Goal: Task Accomplishment & Management: Use online tool/utility

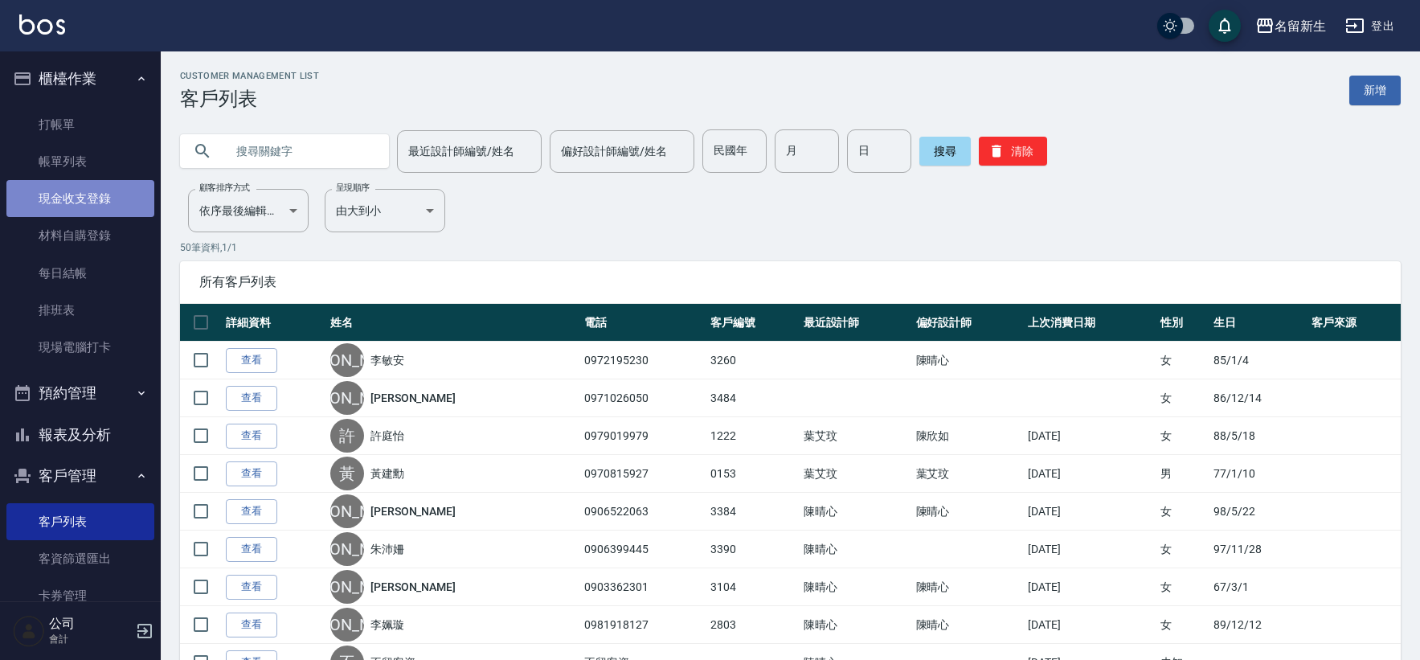
click at [82, 198] on link "現金收支登錄" at bounding box center [80, 198] width 148 height 37
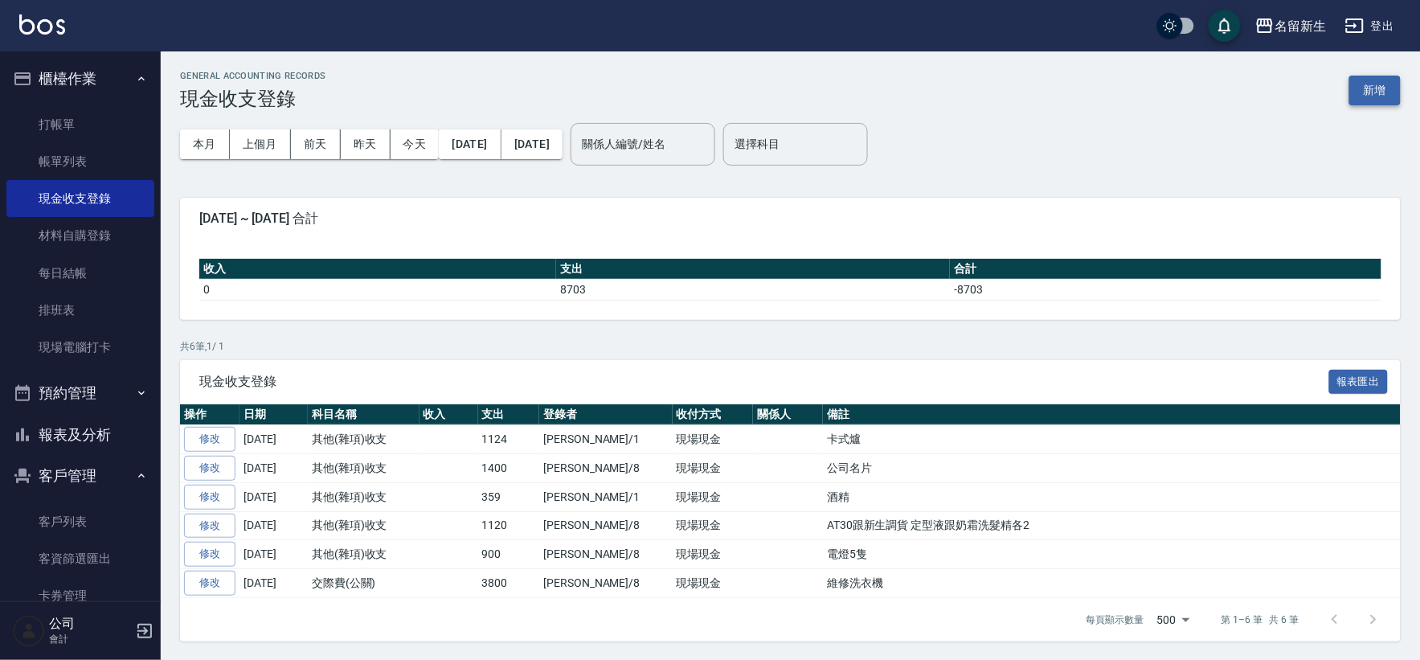
click at [1380, 76] on button "新增" at bounding box center [1374, 91] width 51 height 30
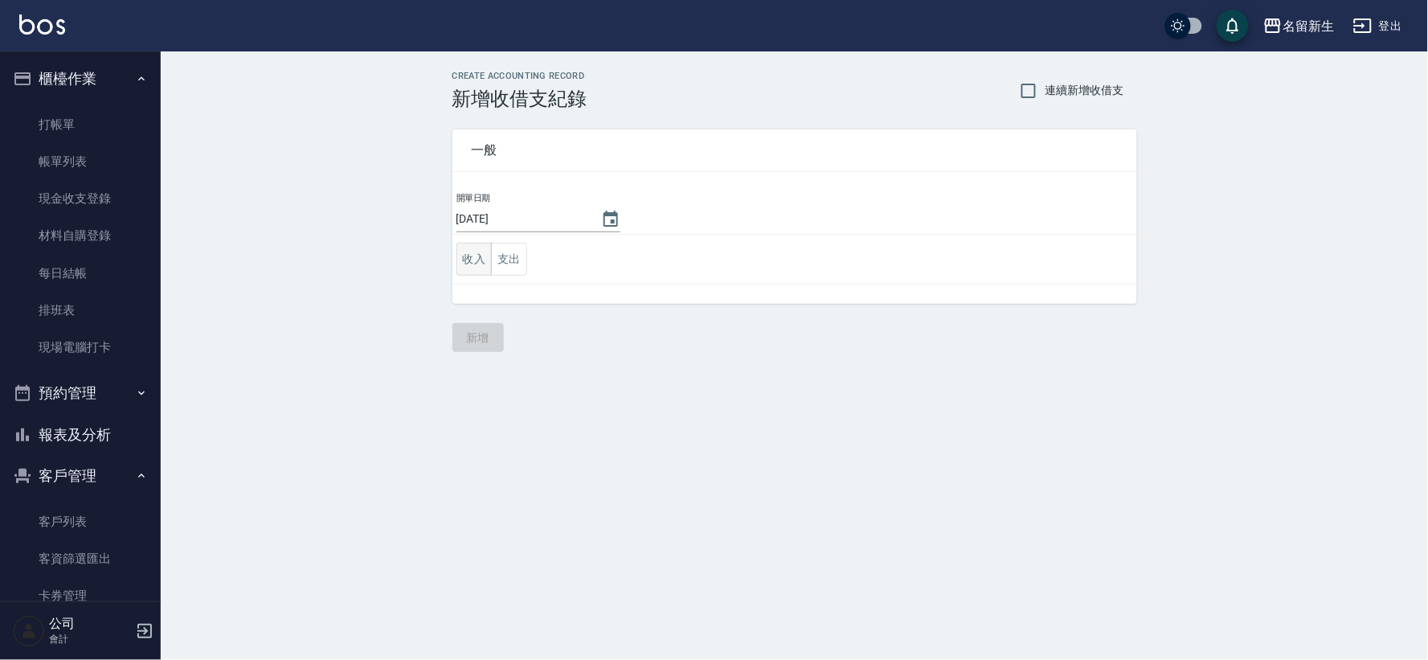
click at [487, 259] on button "收入" at bounding box center [474, 259] width 36 height 33
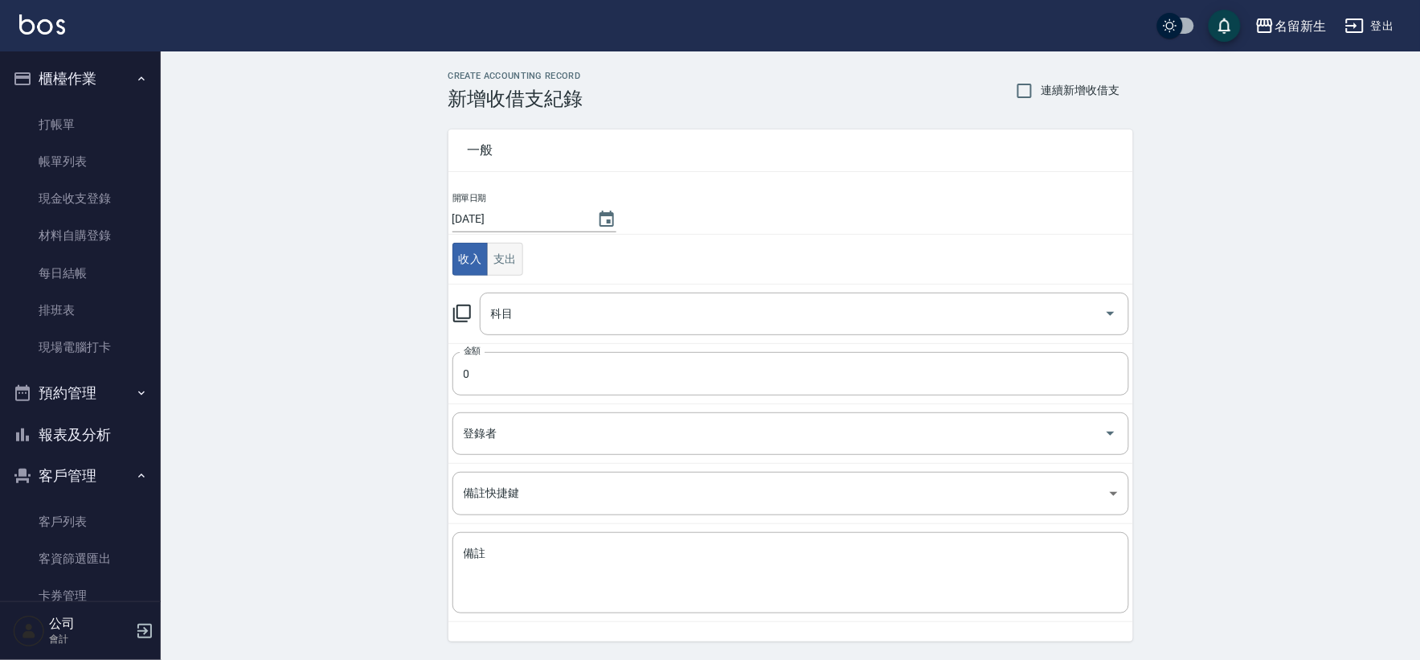
click at [515, 268] on button "支出" at bounding box center [505, 259] width 36 height 33
click at [523, 335] on td "科目 科目" at bounding box center [790, 313] width 685 height 59
click at [546, 307] on input "科目" at bounding box center [792, 314] width 611 height 28
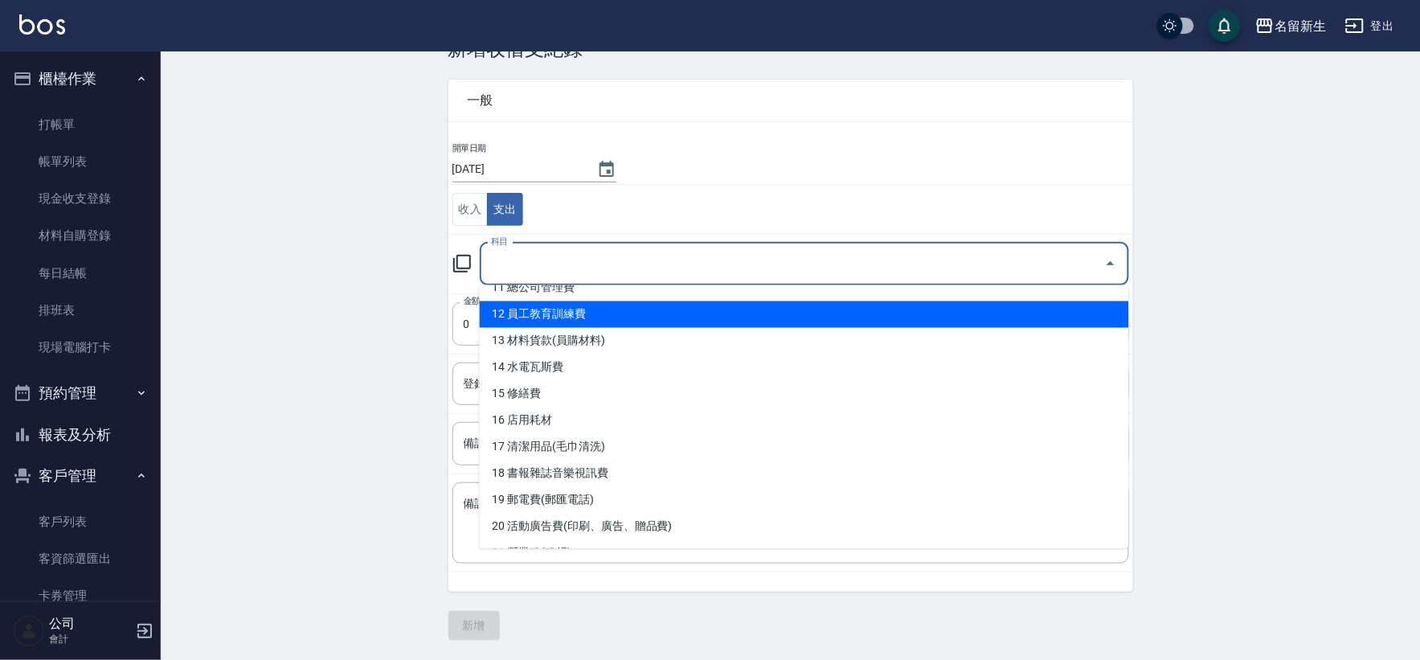
scroll to position [624, 0]
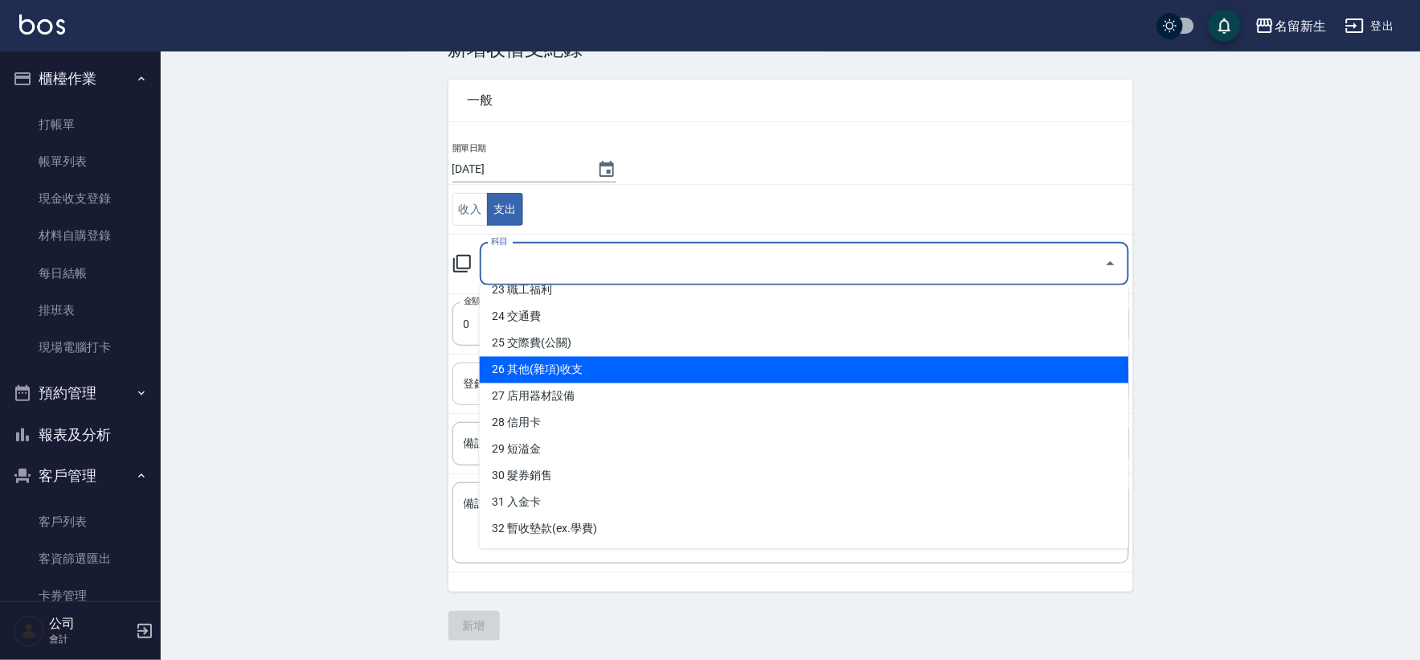
click at [581, 372] on li "26 其他(雜項)收支" at bounding box center [804, 370] width 649 height 27
type input "26 其他(雜項)收支"
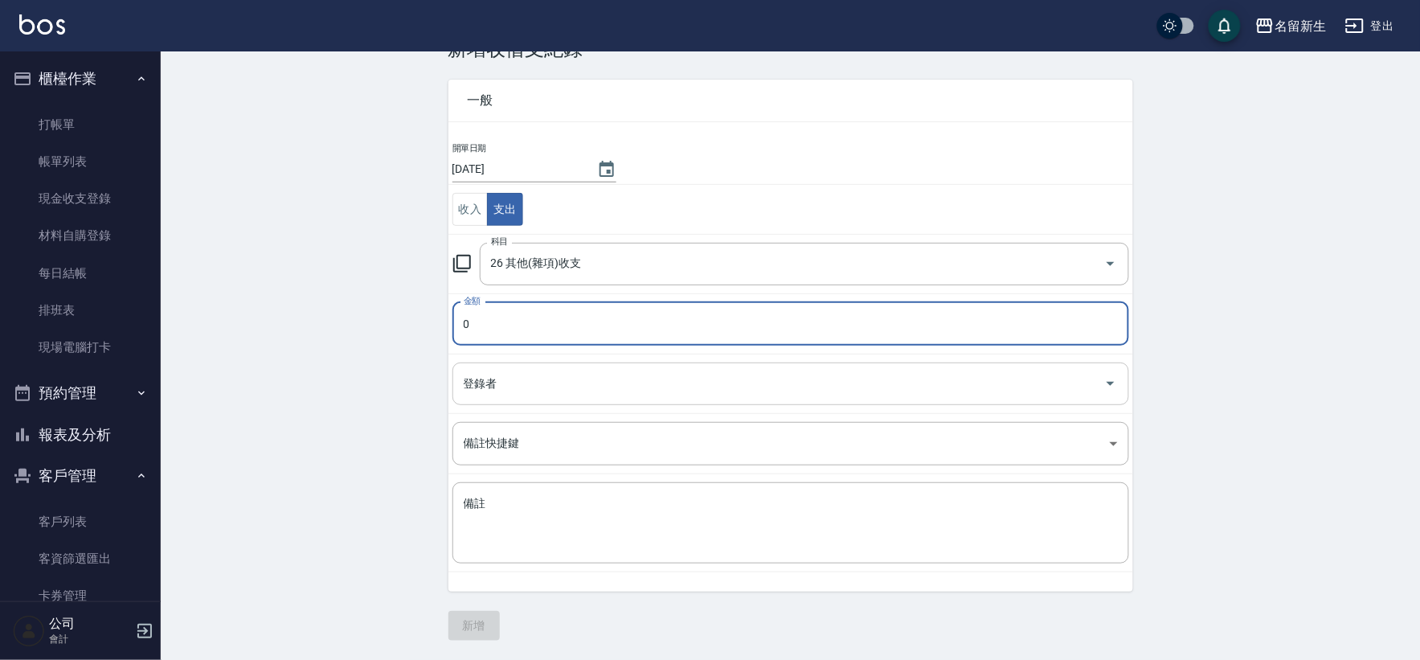
click at [533, 378] on input "登錄者" at bounding box center [779, 384] width 638 height 28
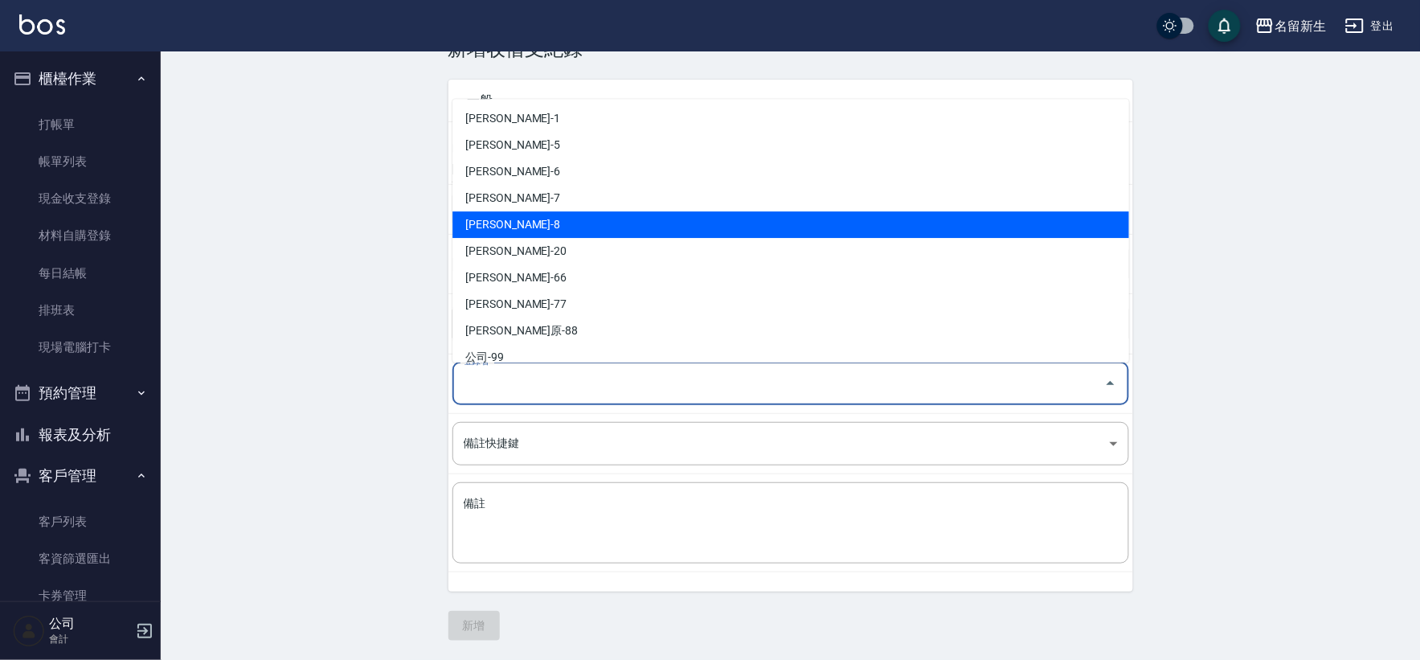
click at [561, 223] on li "[PERSON_NAME]-8" at bounding box center [790, 224] width 676 height 27
type input "[PERSON_NAME]-8"
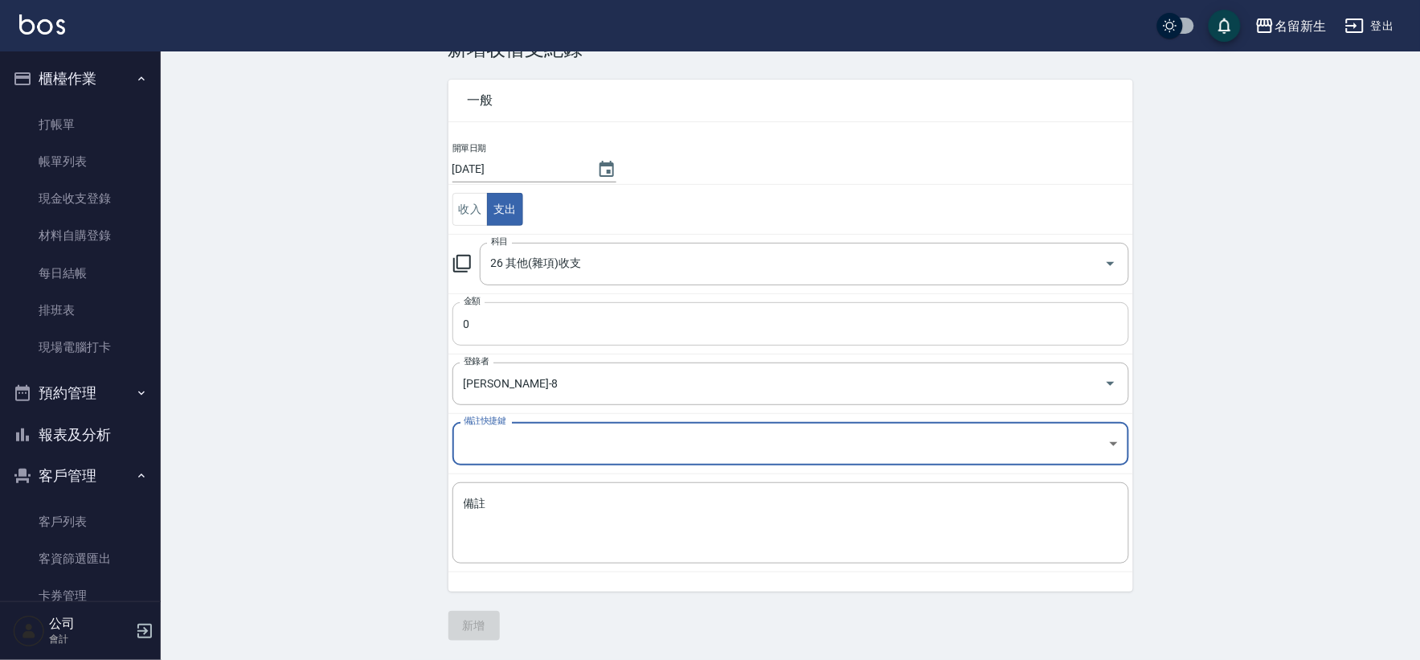
click at [483, 333] on input "0" at bounding box center [790, 323] width 676 height 43
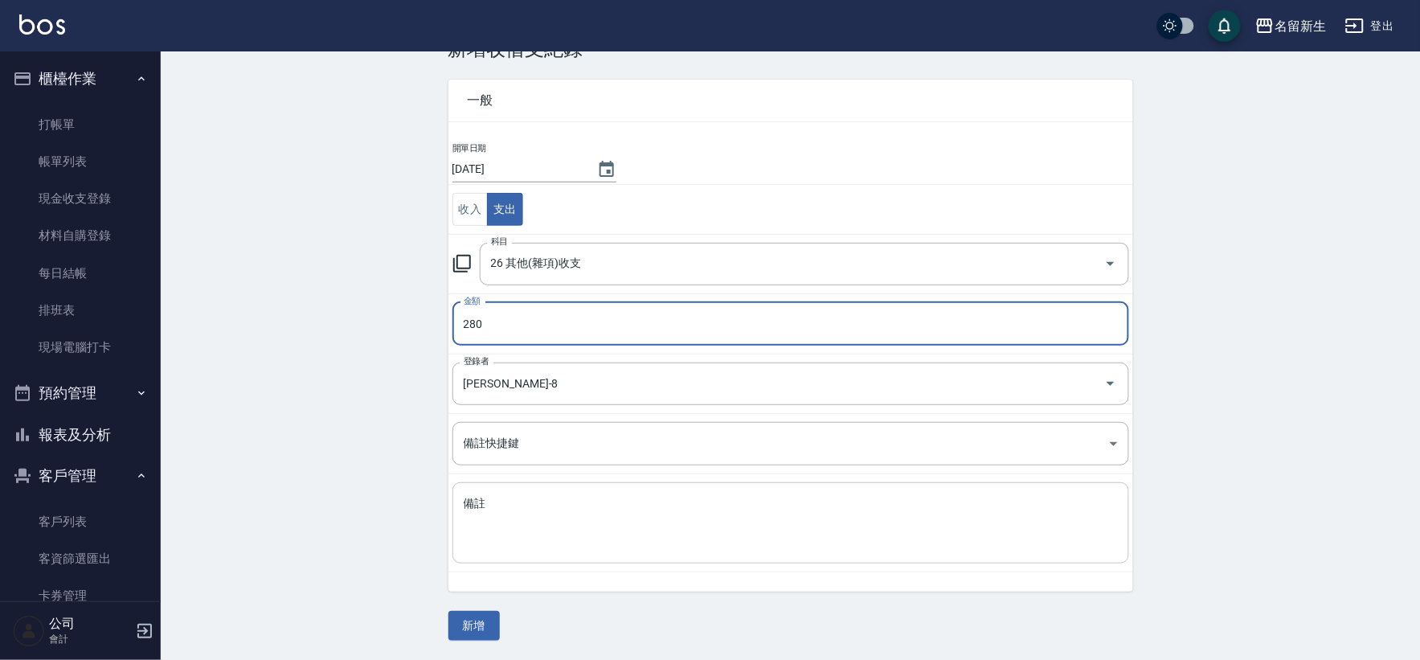
type input "280"
click at [683, 521] on textarea "備註" at bounding box center [791, 523] width 654 height 55
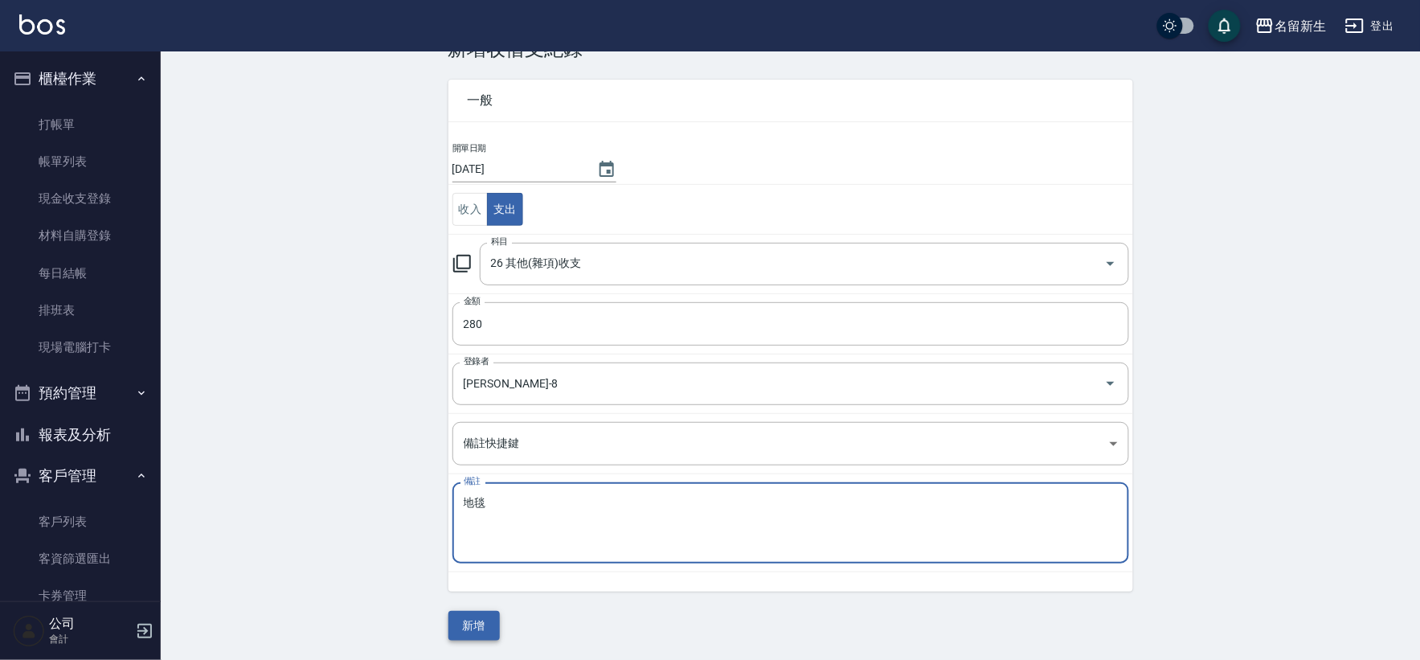
type textarea "地毯"
click at [486, 635] on button "新增" at bounding box center [473, 626] width 51 height 30
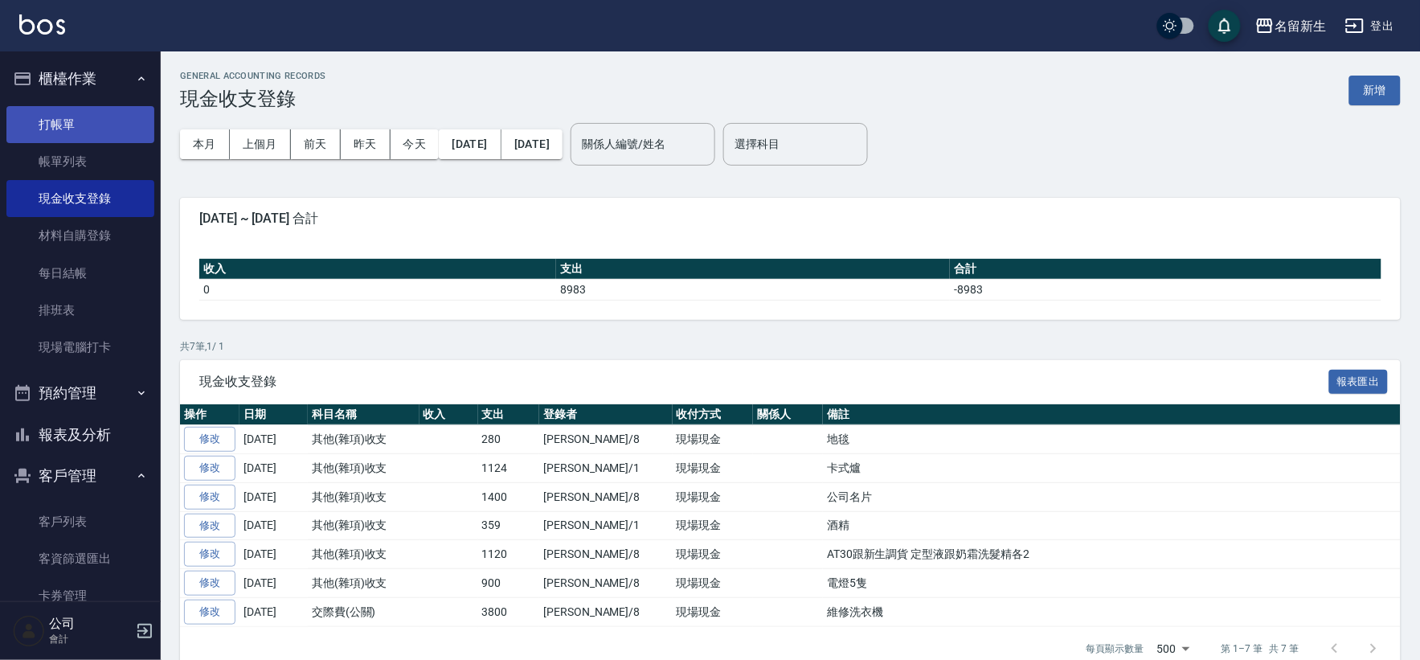
click at [41, 107] on link "打帳單" at bounding box center [80, 124] width 148 height 37
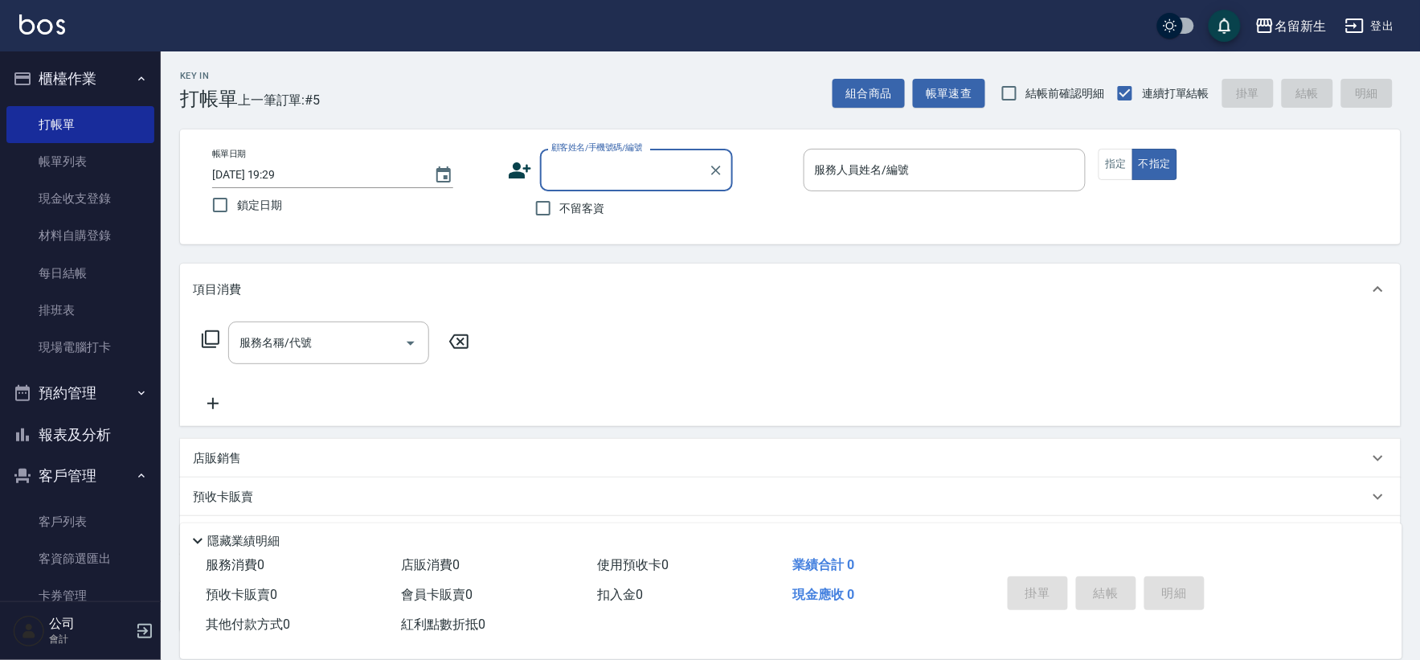
click at [527, 173] on icon at bounding box center [520, 170] width 24 height 24
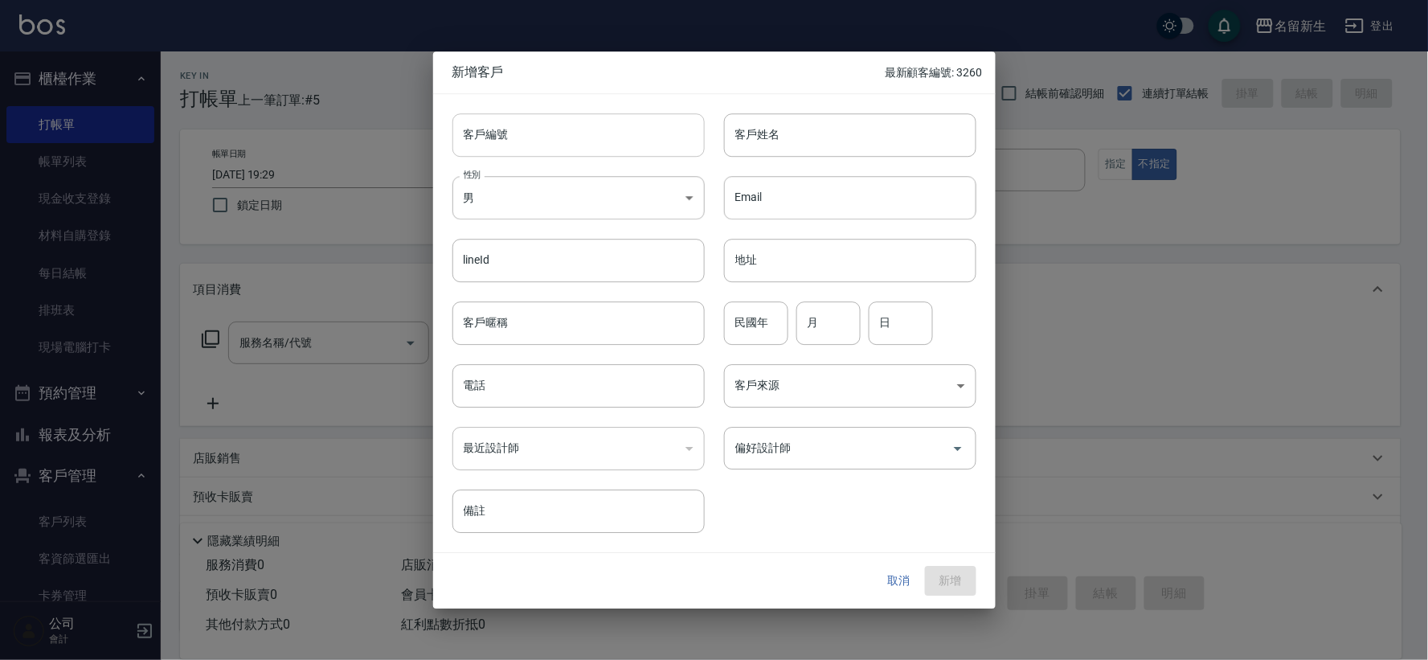
click at [535, 143] on input "客戶編號" at bounding box center [578, 134] width 252 height 43
type input "3143"
type input "[PERSON_NAME]?美"
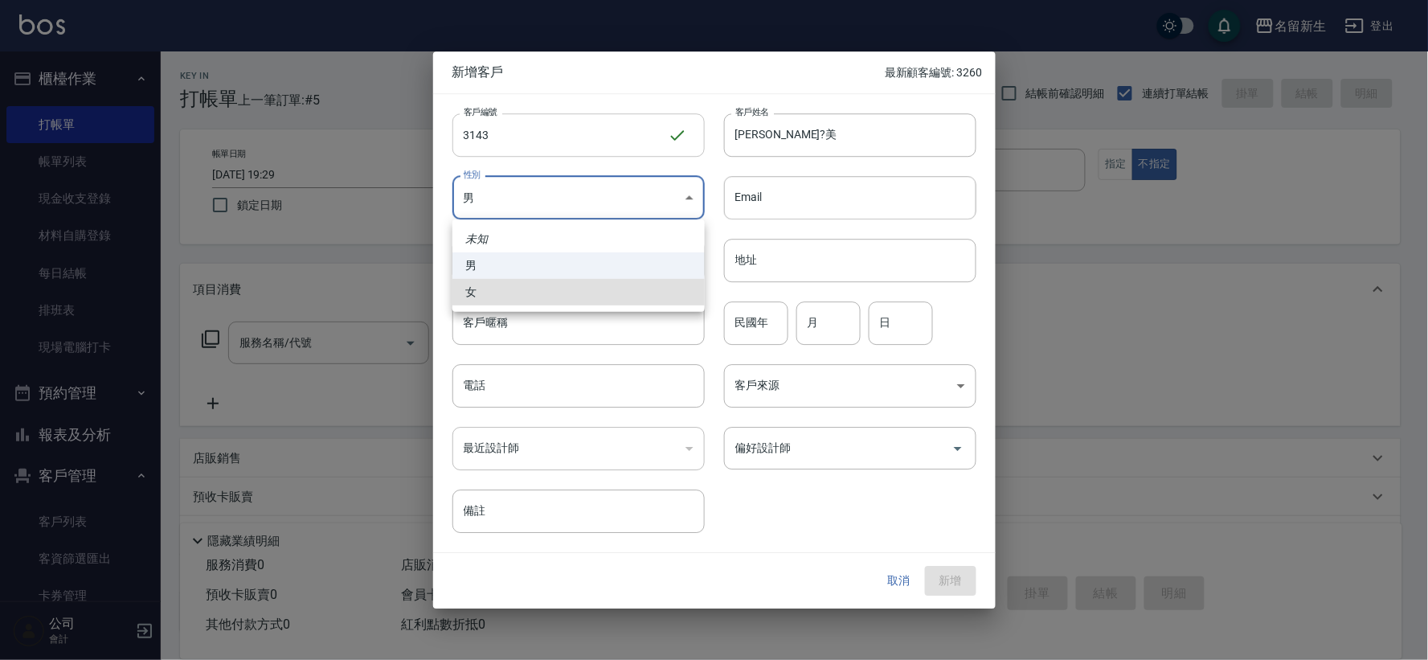
type input "[DEMOGRAPHIC_DATA]"
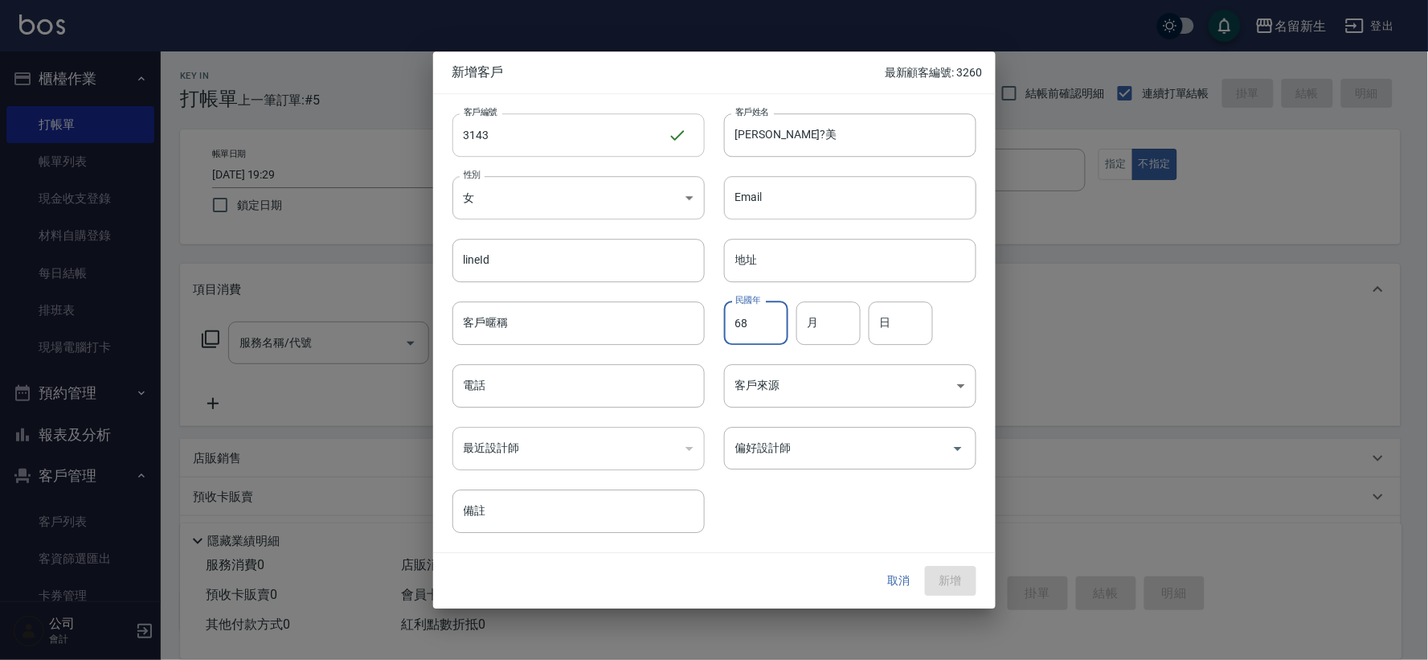
type input "68"
type input "11"
type input "01"
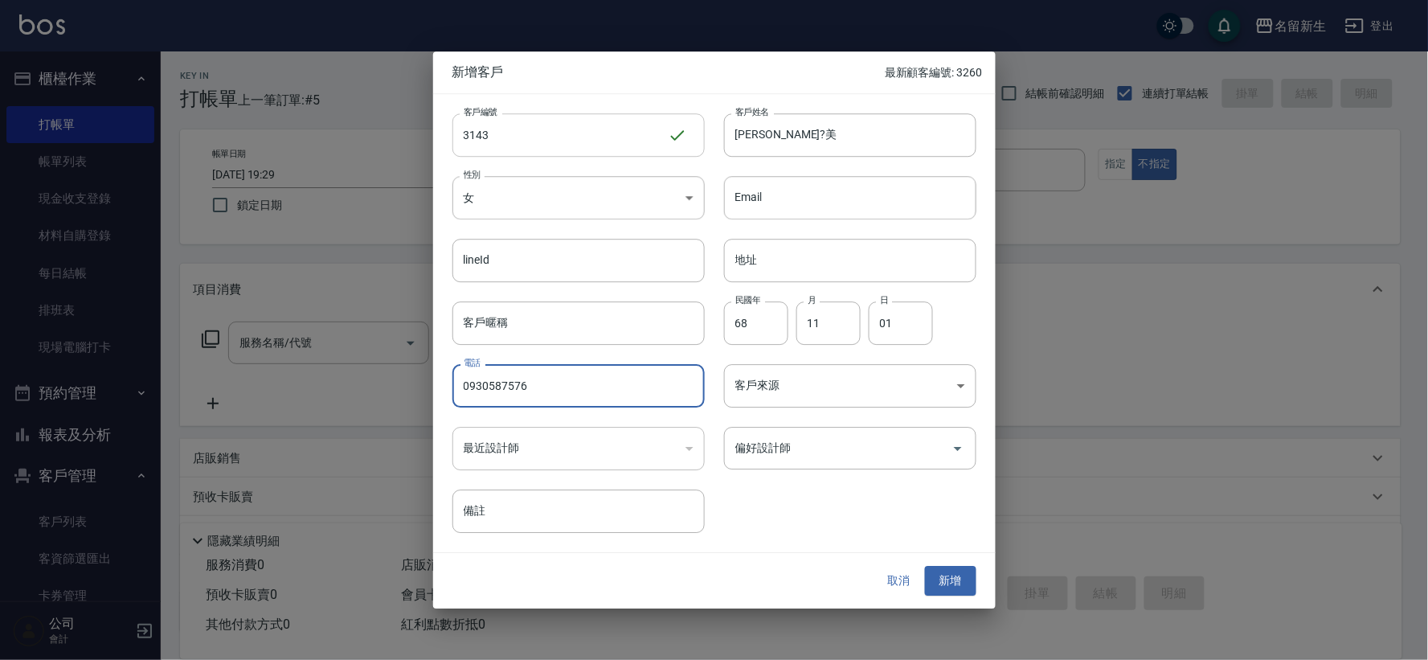
type input "0930587576"
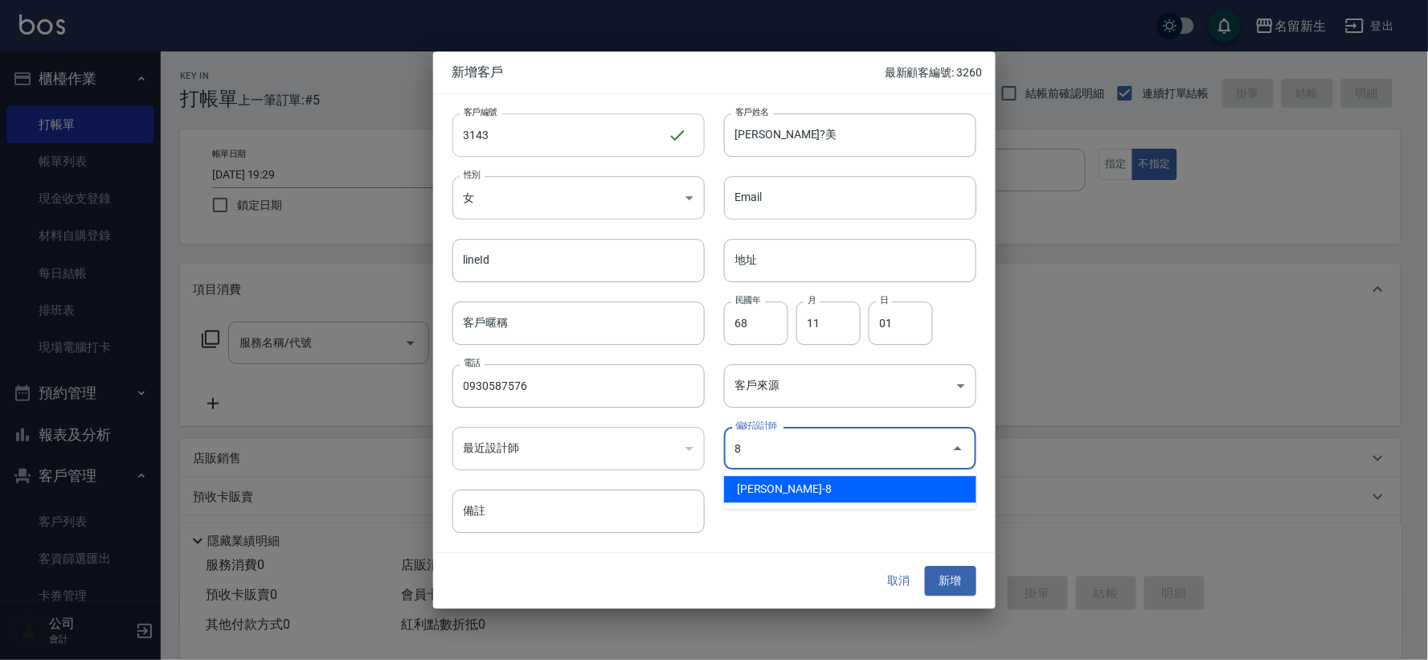
type input "陳欣如"
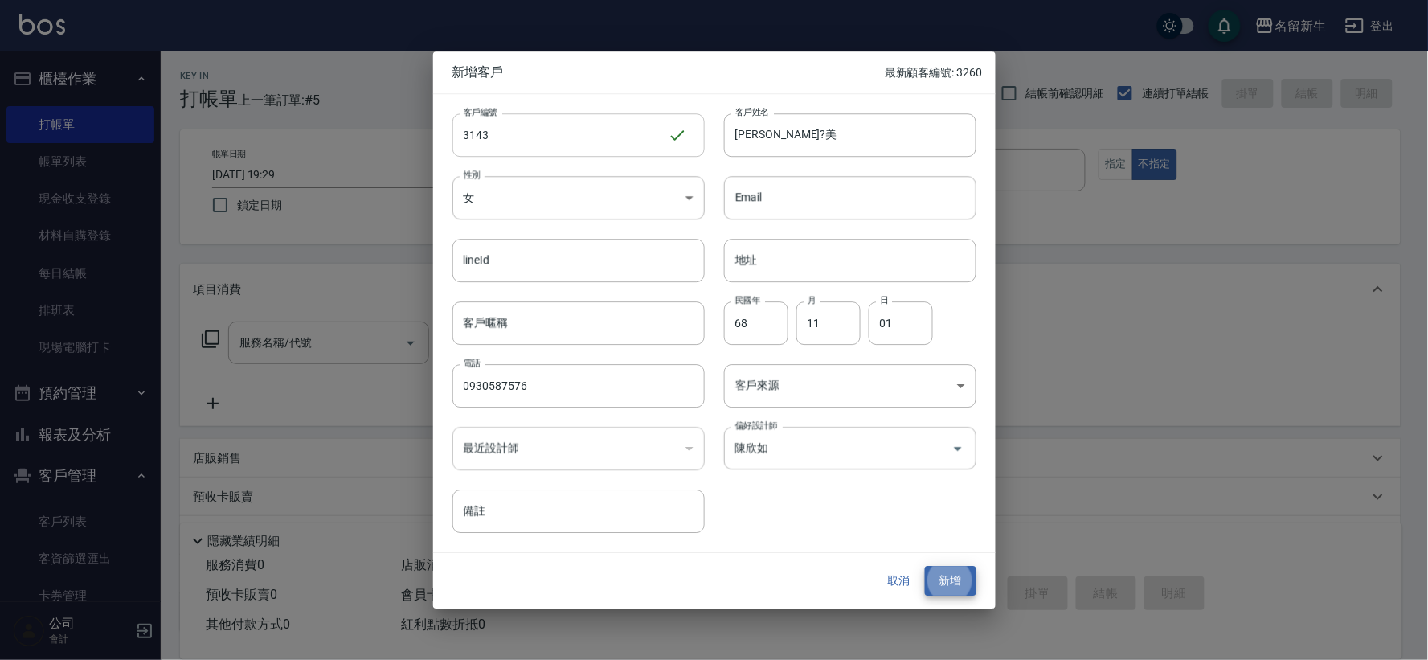
click at [925, 566] on button "新增" at bounding box center [950, 581] width 51 height 30
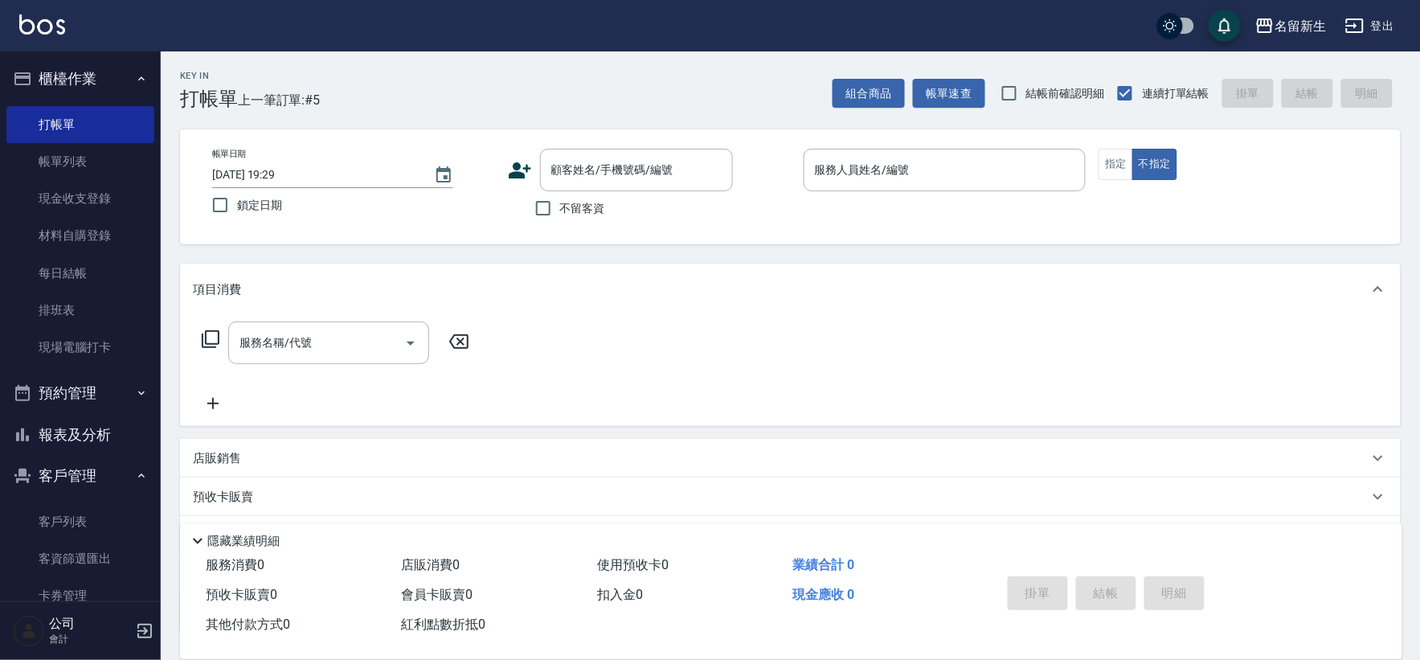
click at [612, 146] on div "帳單日期 [DATE] 19:29 鎖定日期 顧客姓名/手機號碼/編號 顧客姓名/手機號碼/編號 不留客資 服務人員姓名/編號 服務人員姓名/編號 指定 不指定" at bounding box center [790, 186] width 1220 height 115
click at [522, 166] on icon at bounding box center [520, 170] width 24 height 24
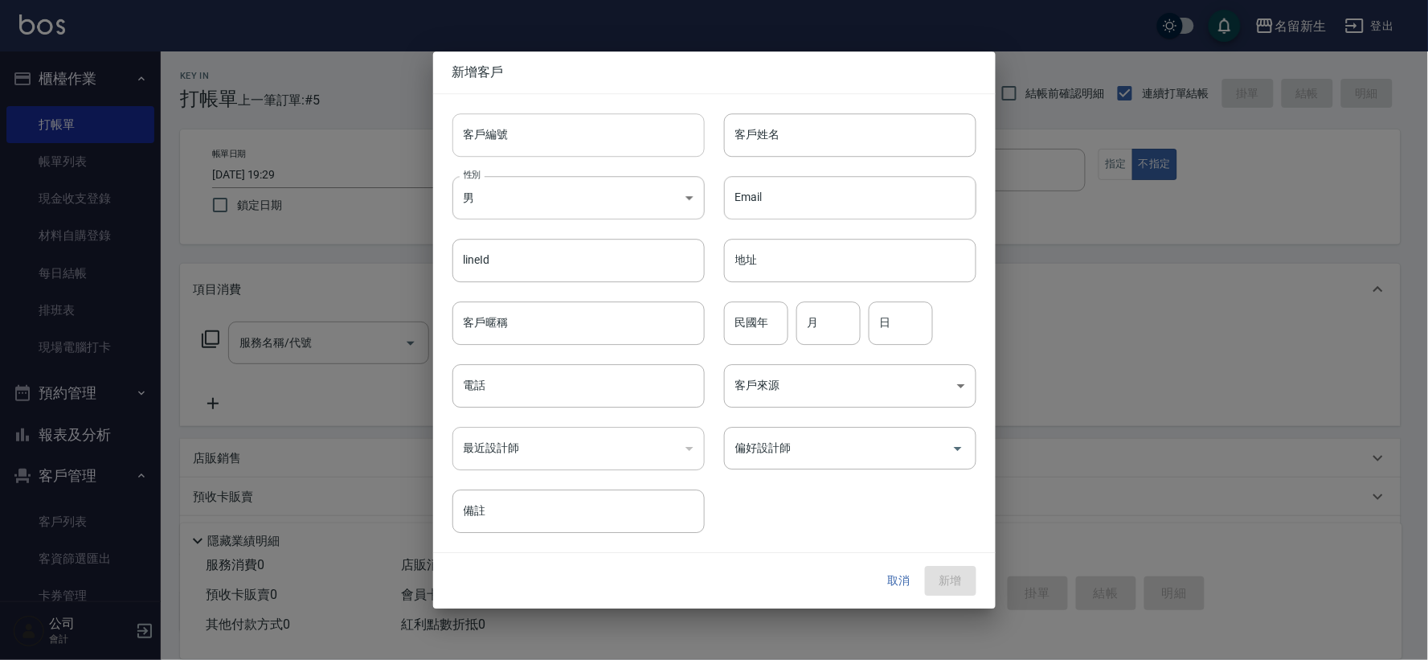
click at [533, 140] on input "客戶編號" at bounding box center [578, 134] width 252 height 43
type input "3259"
type input "陳諺弘"
type input "88"
type input "04"
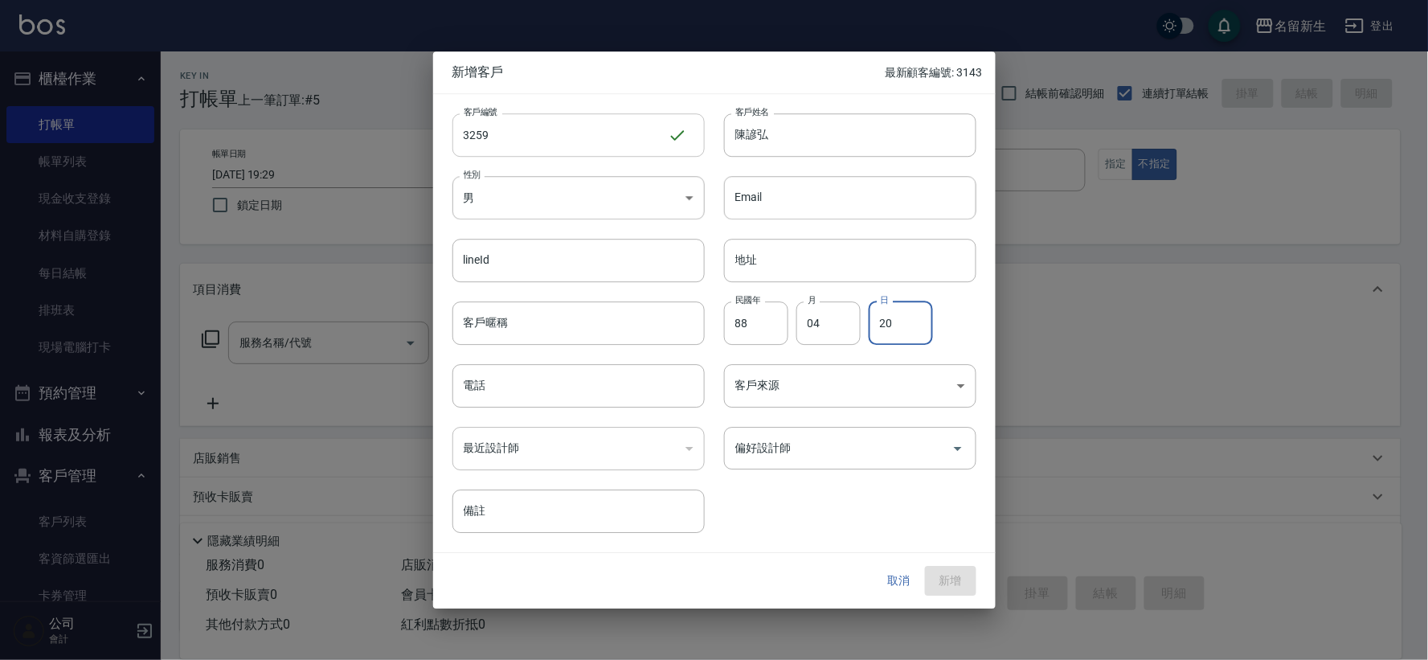
type input "20"
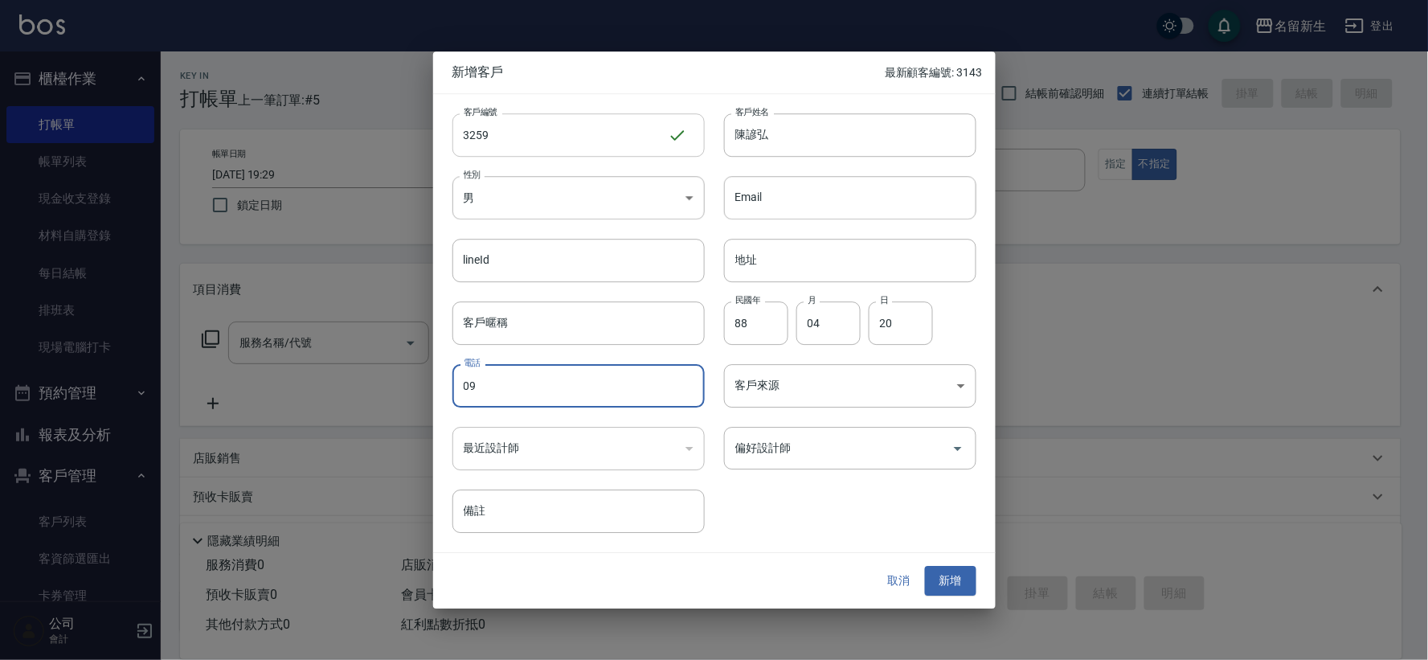
type input "0"
type input "0958716527"
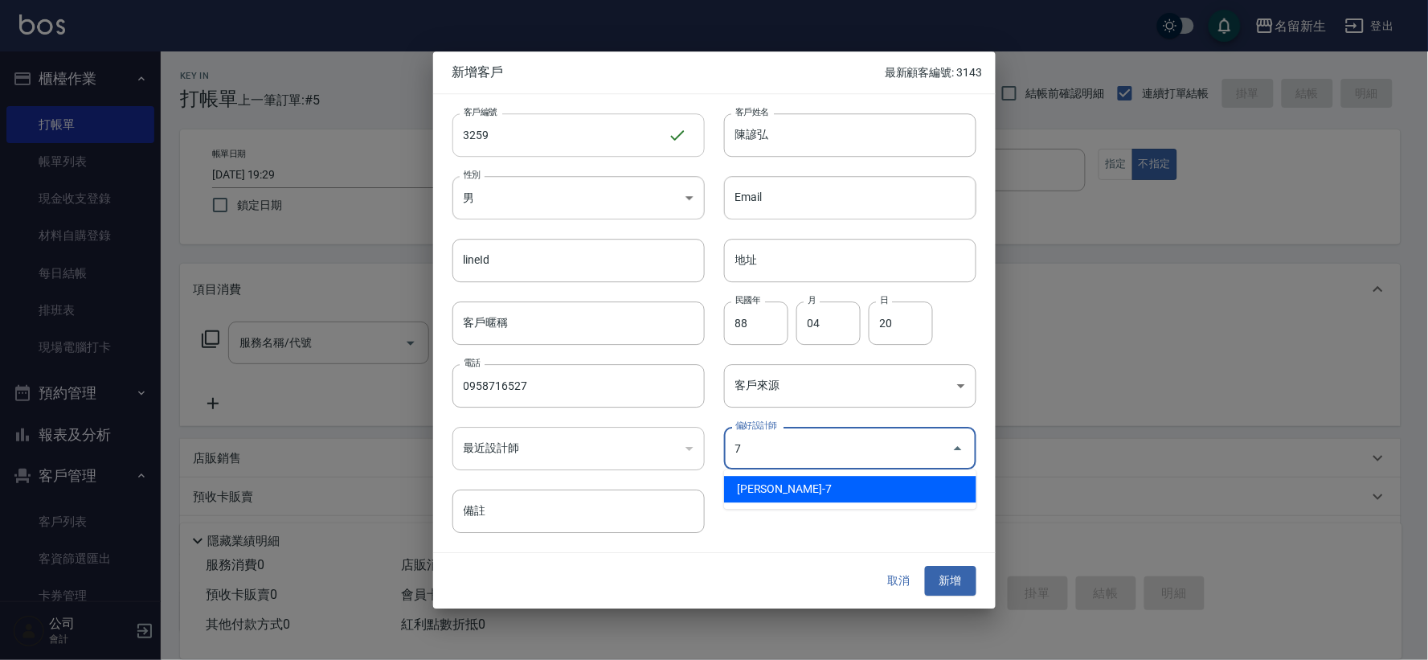
type input "陳晴心"
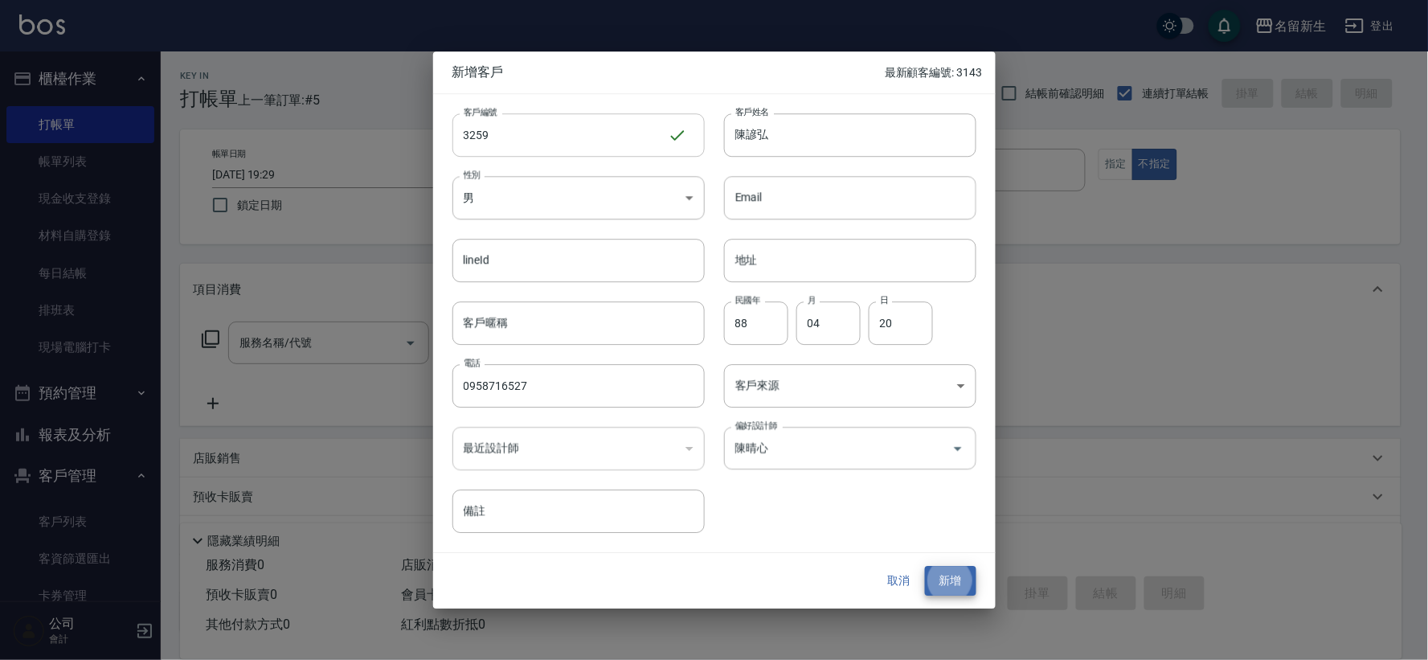
click at [925, 566] on button "新增" at bounding box center [950, 581] width 51 height 30
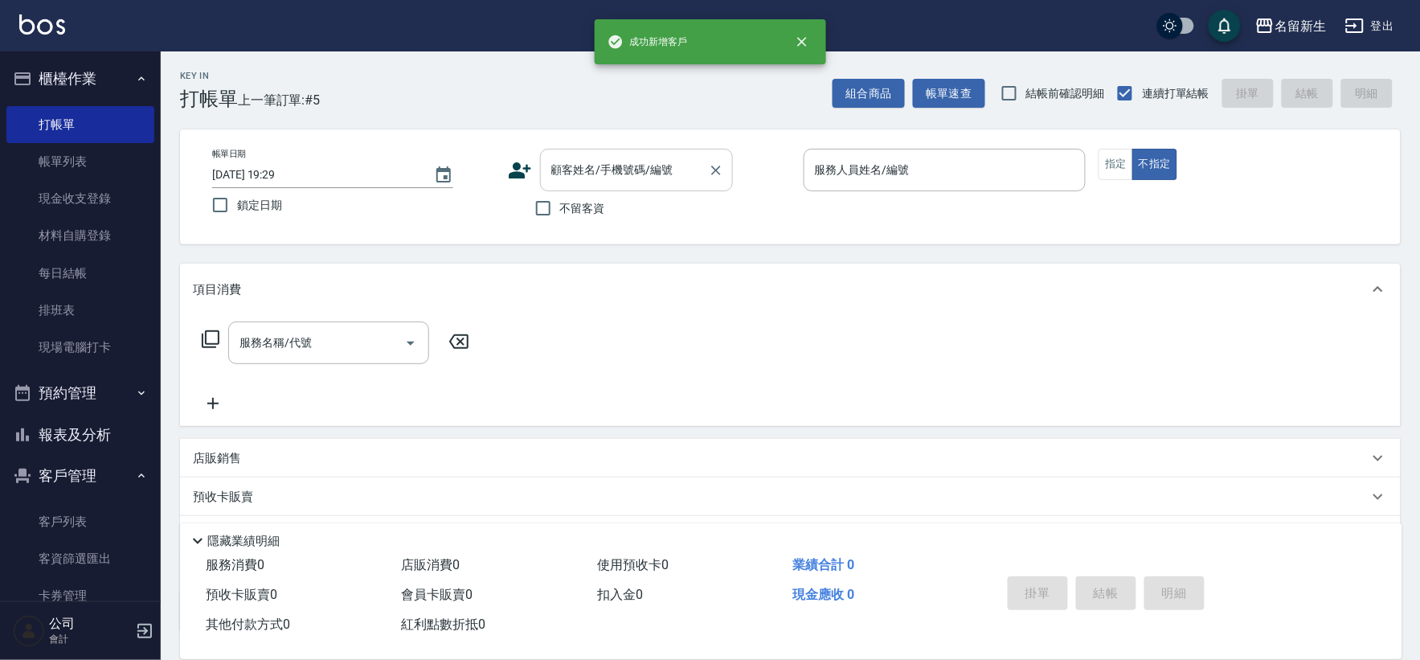
click at [614, 169] on div "顧客姓名/手機號碼/編號 顧客姓名/手機號碼/編號" at bounding box center [636, 170] width 193 height 43
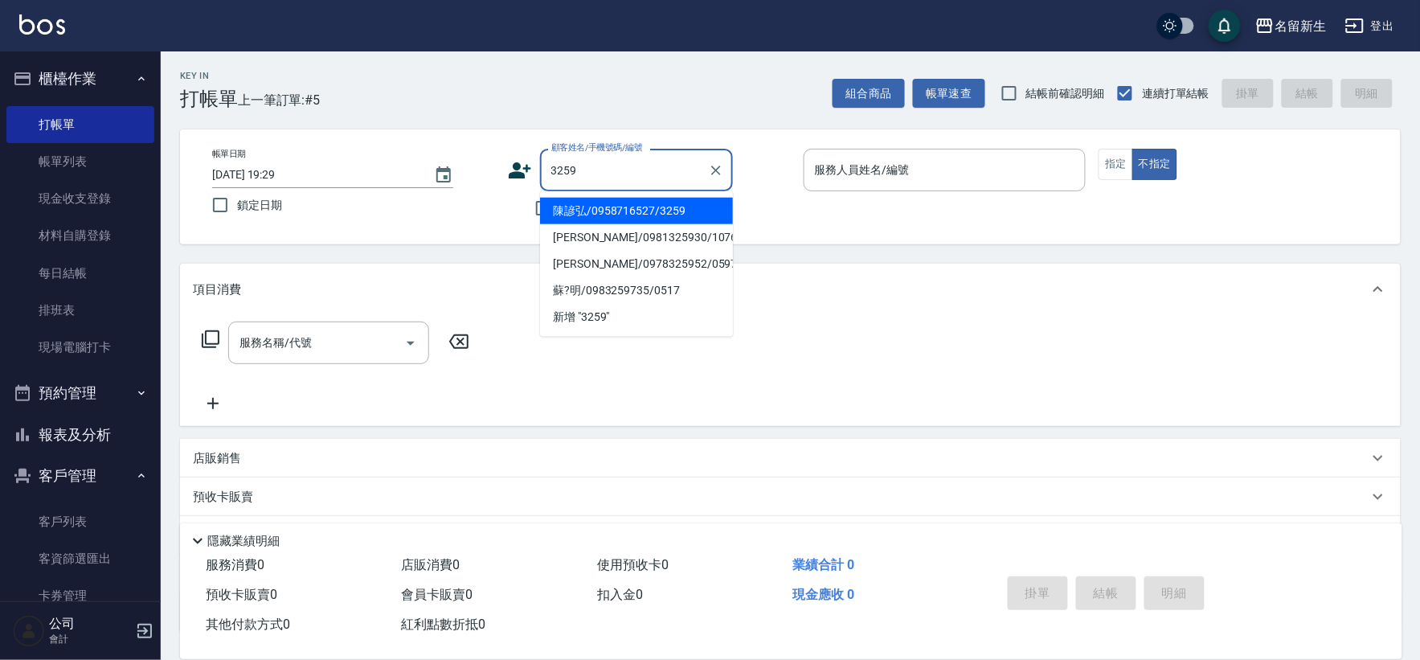
type input "陳諺弘/0958716527/3259"
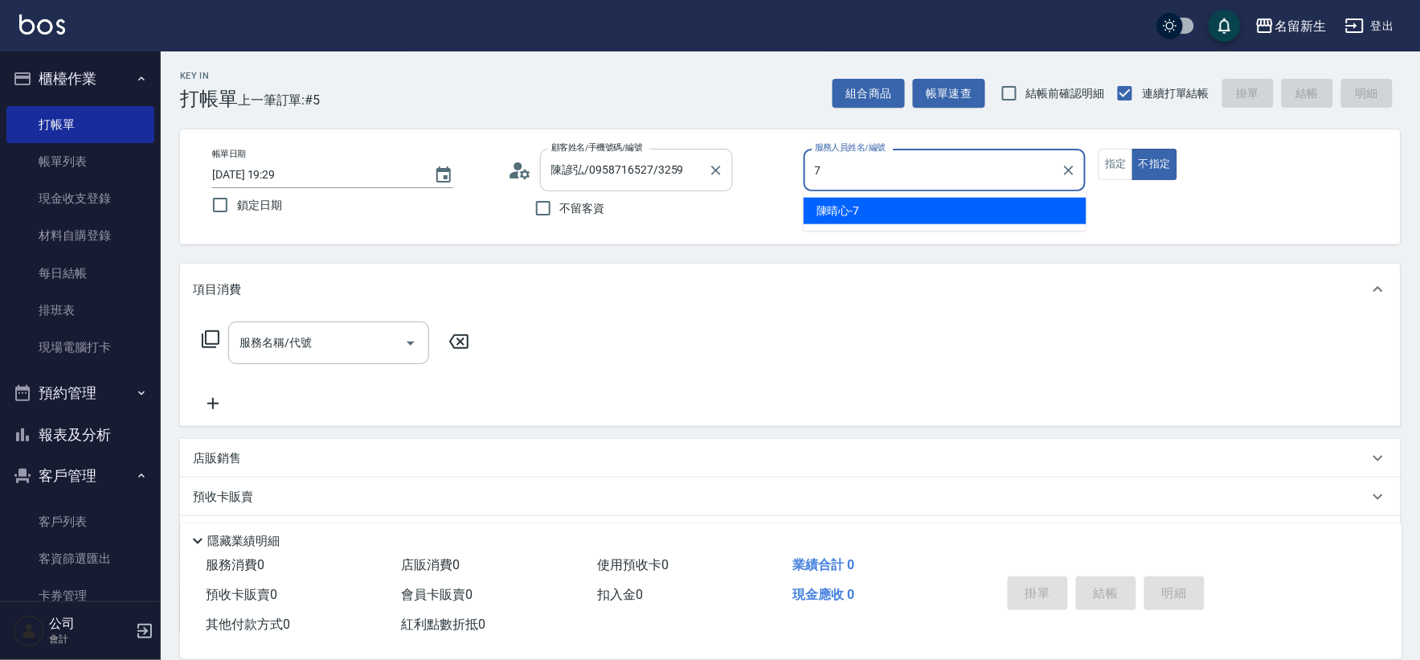
type input "7"
type button "false"
type input "[PERSON_NAME]-7"
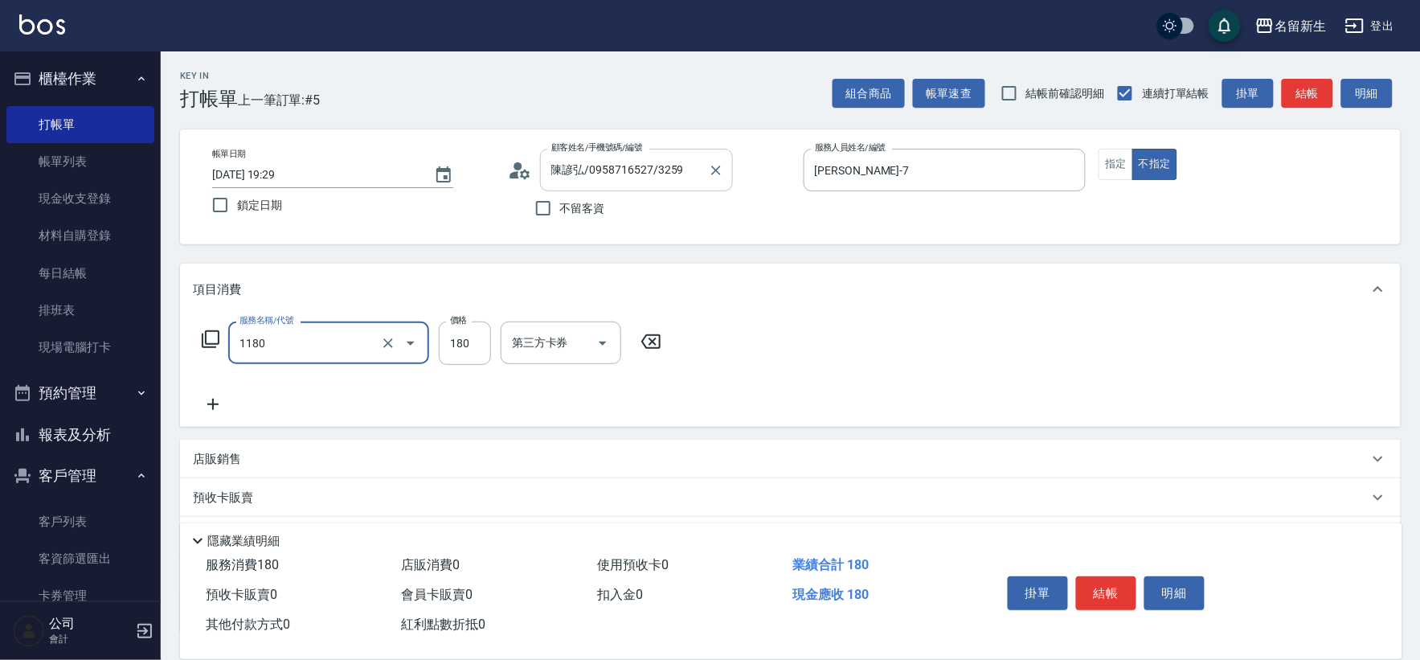
type input "洗髮(不指定活動)(1180)"
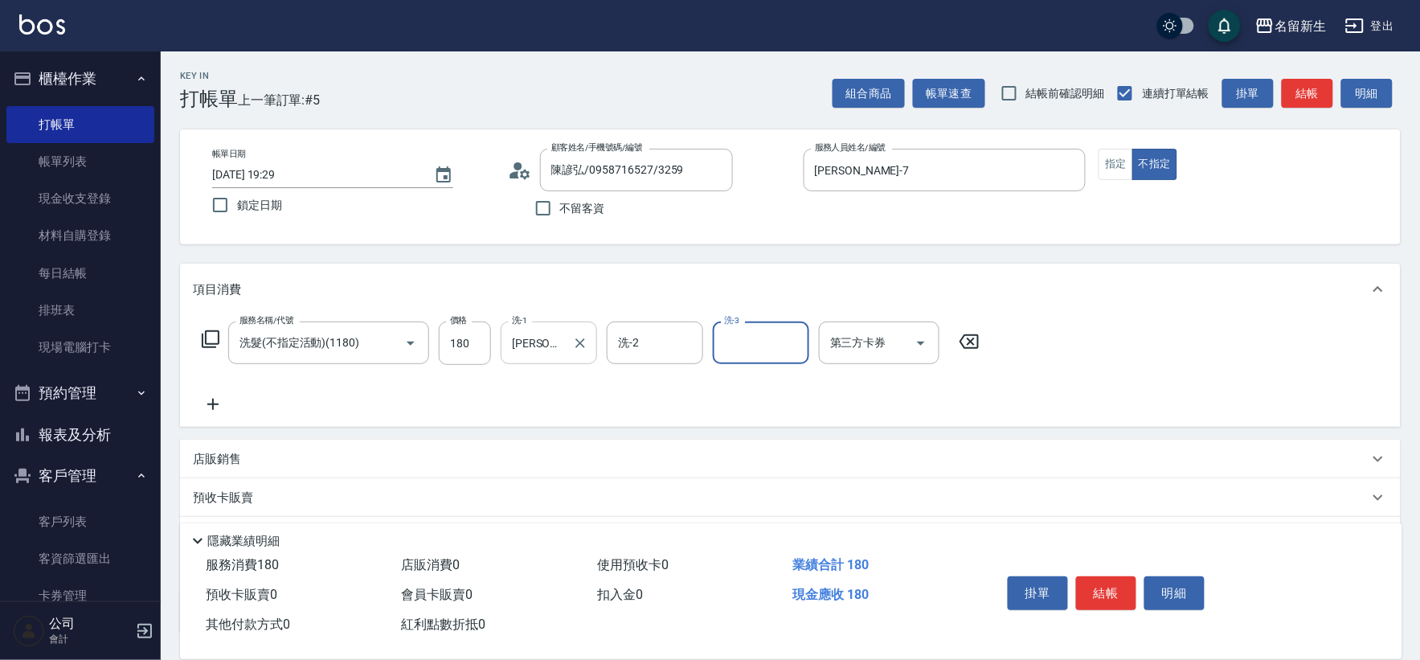
click at [550, 354] on input "[PERSON_NAME]-7" at bounding box center [537, 343] width 58 height 28
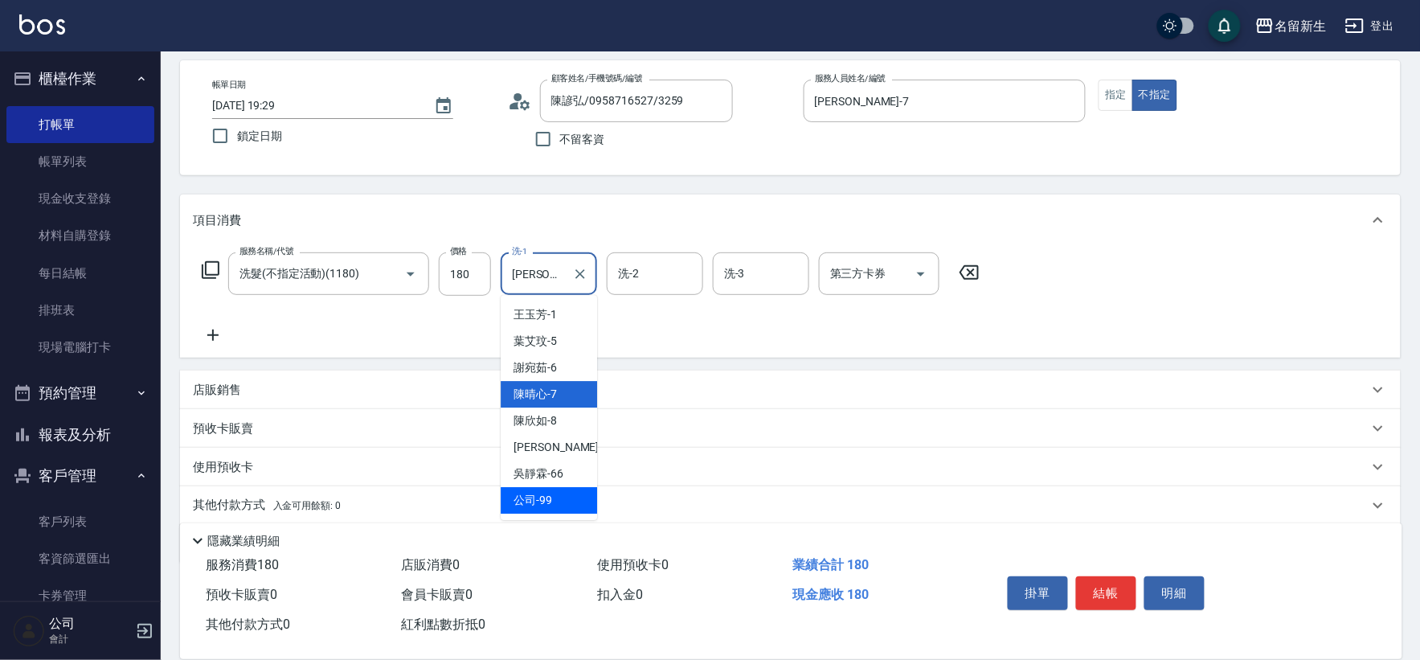
scroll to position [89, 0]
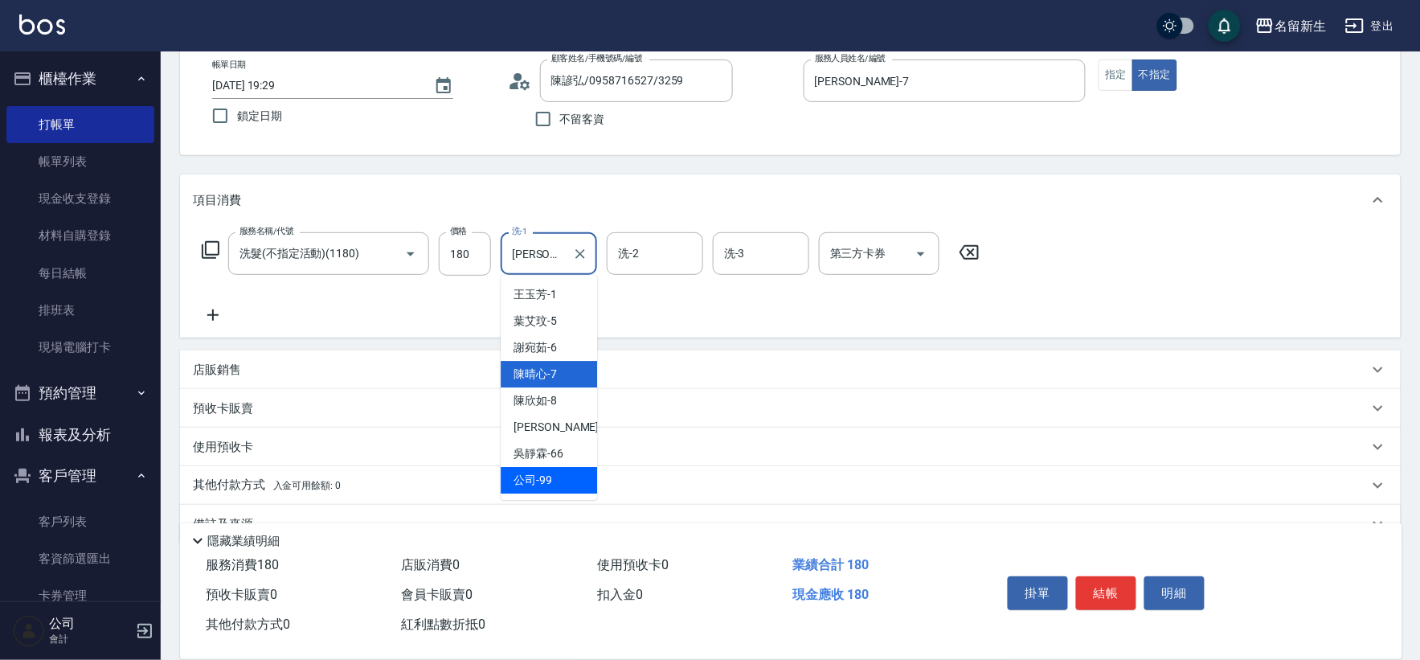
click at [573, 477] on div "公司 -99" at bounding box center [549, 480] width 96 height 27
type input "公司-99"
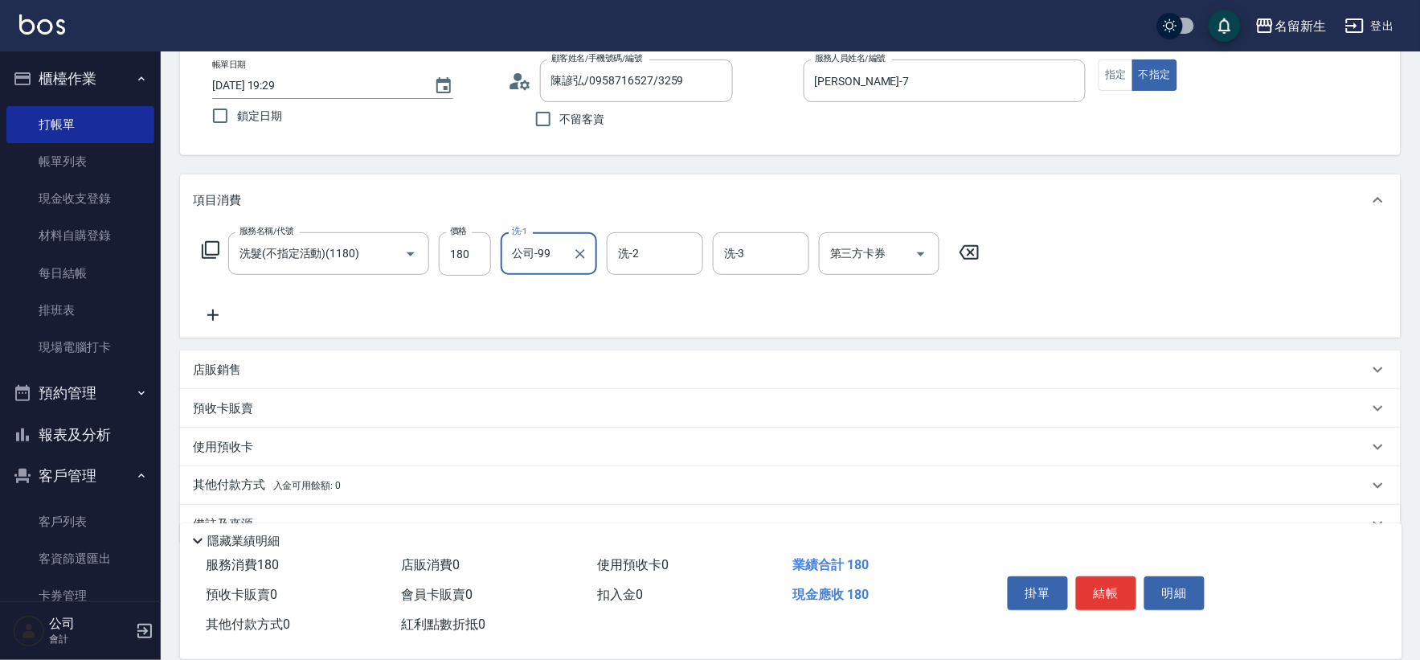
click at [223, 316] on icon at bounding box center [213, 314] width 40 height 19
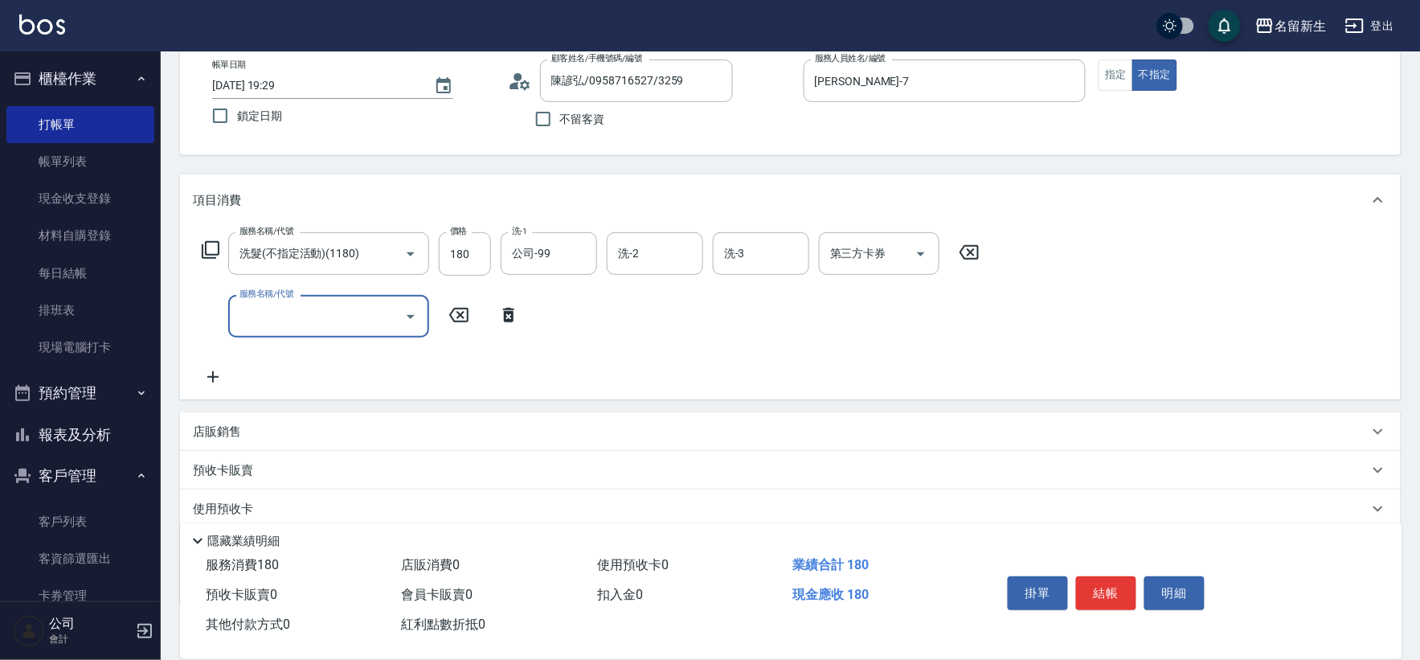
click at [271, 307] on input "服務名稱/代號" at bounding box center [316, 316] width 162 height 28
type input "不指定剪髮活動(2199)"
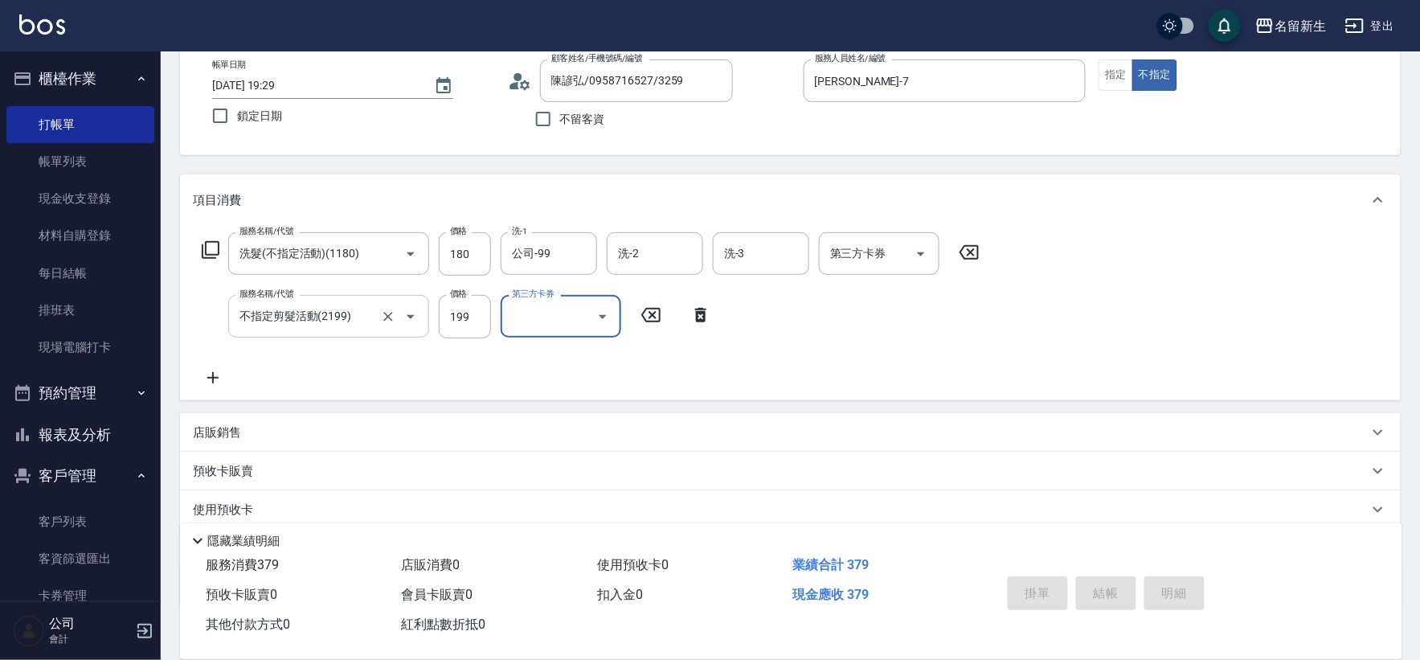
type input "[DATE] 19:31"
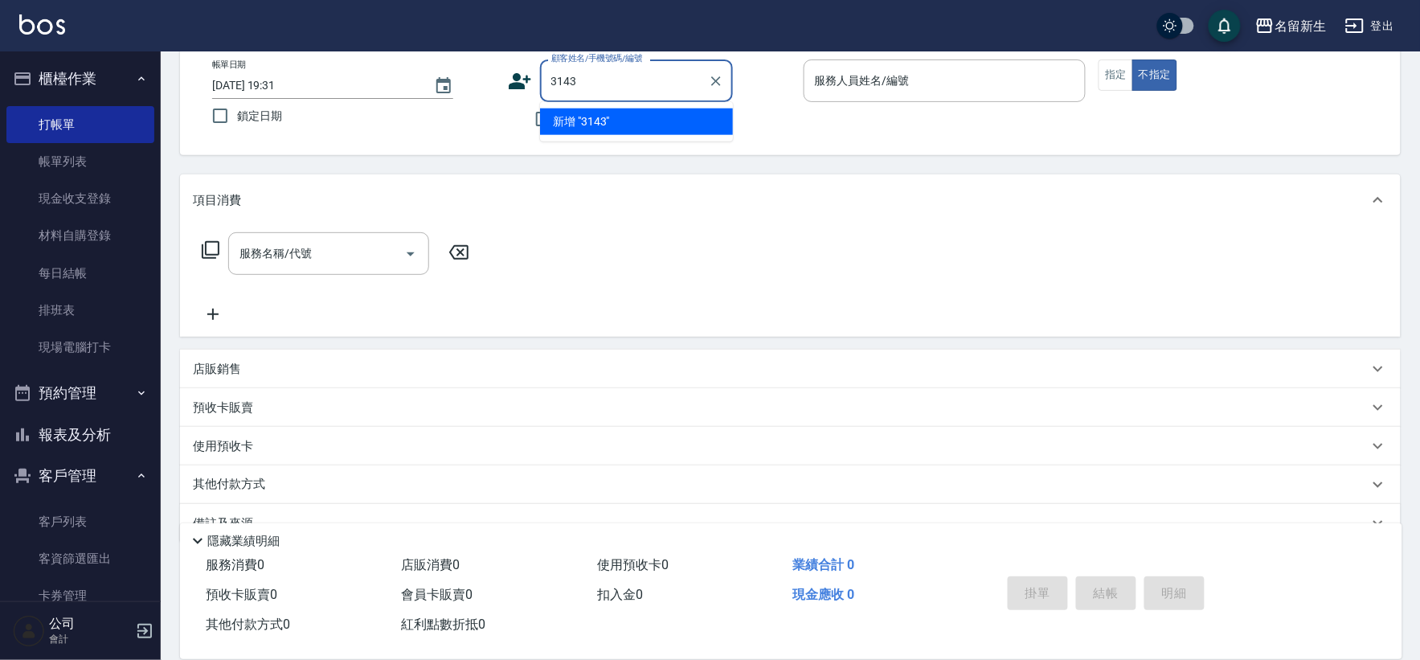
type input "3143"
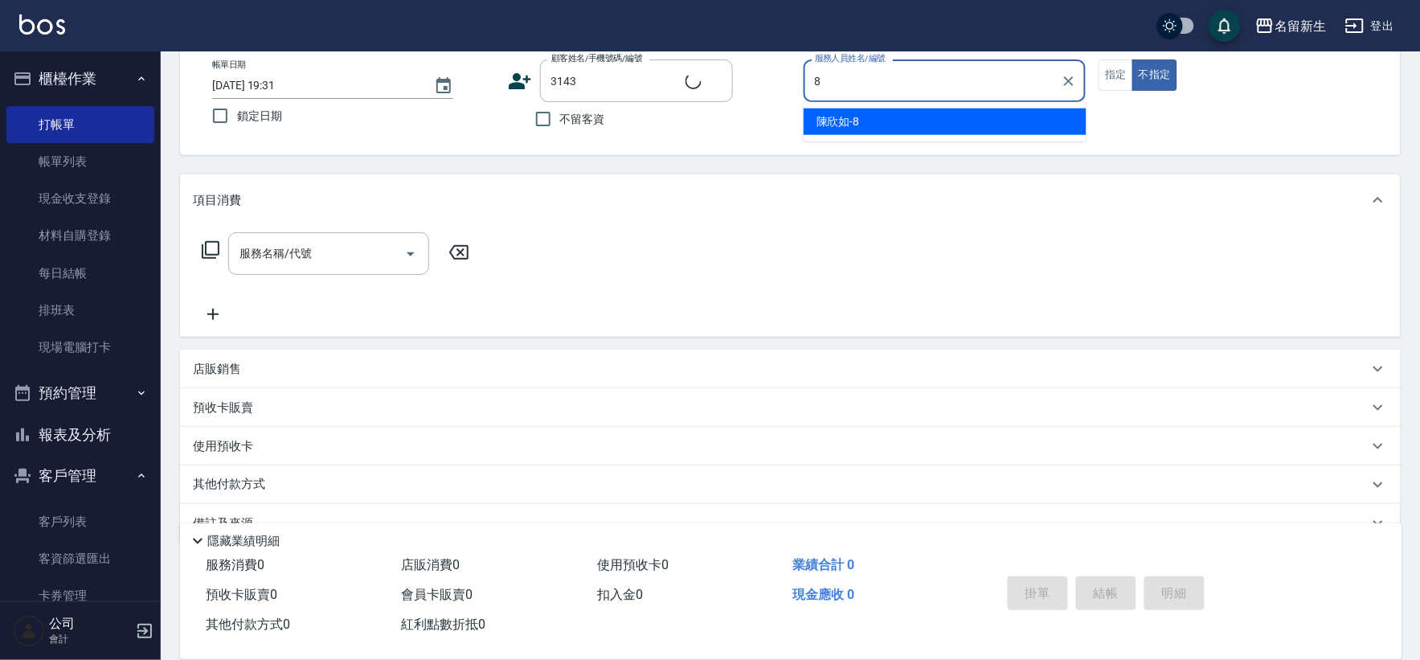
type input "[PERSON_NAME]-8"
type input "[PERSON_NAME]?美/0930587576/3143"
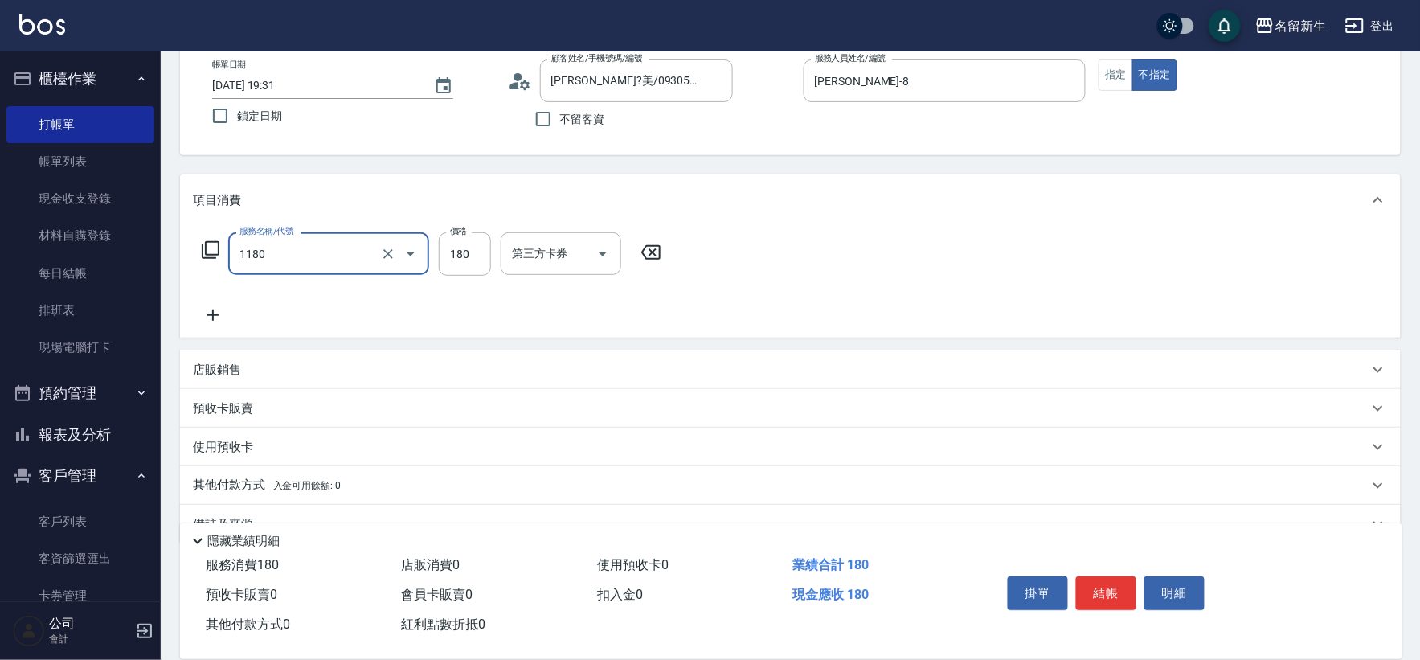
type input "洗髮(不指定活動)(1180)"
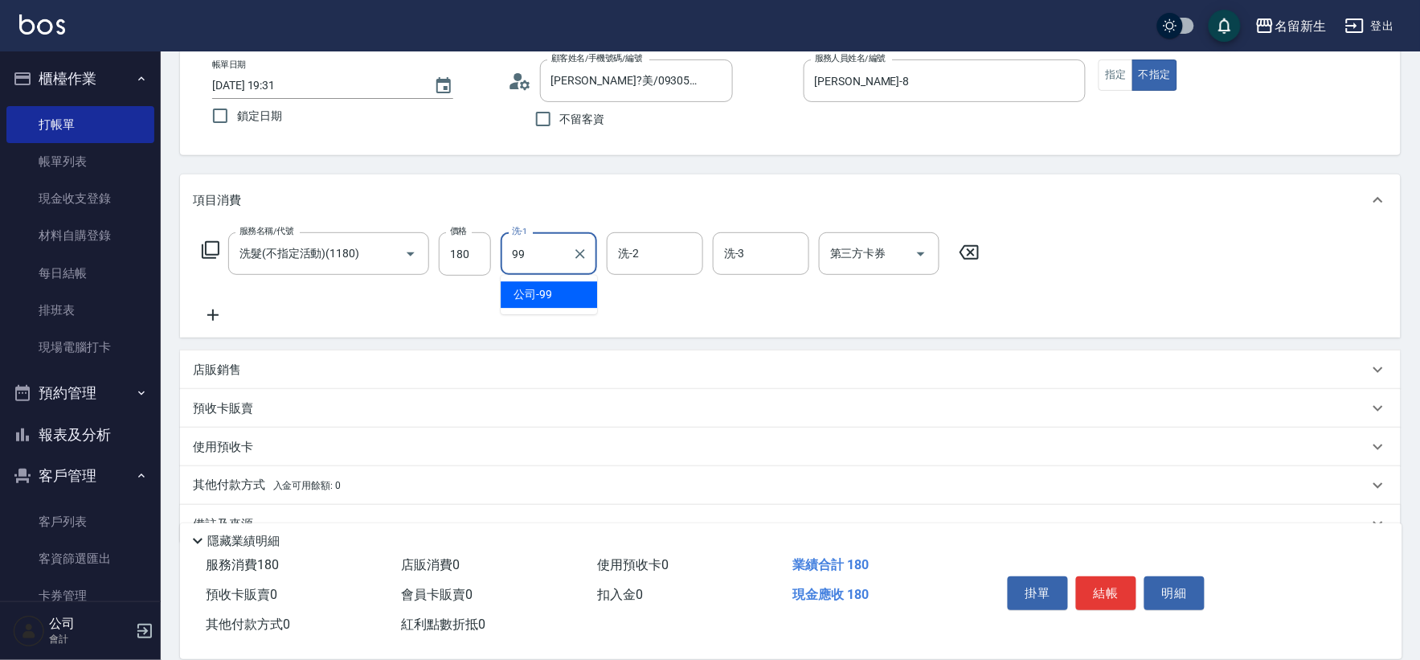
type input "公司-99"
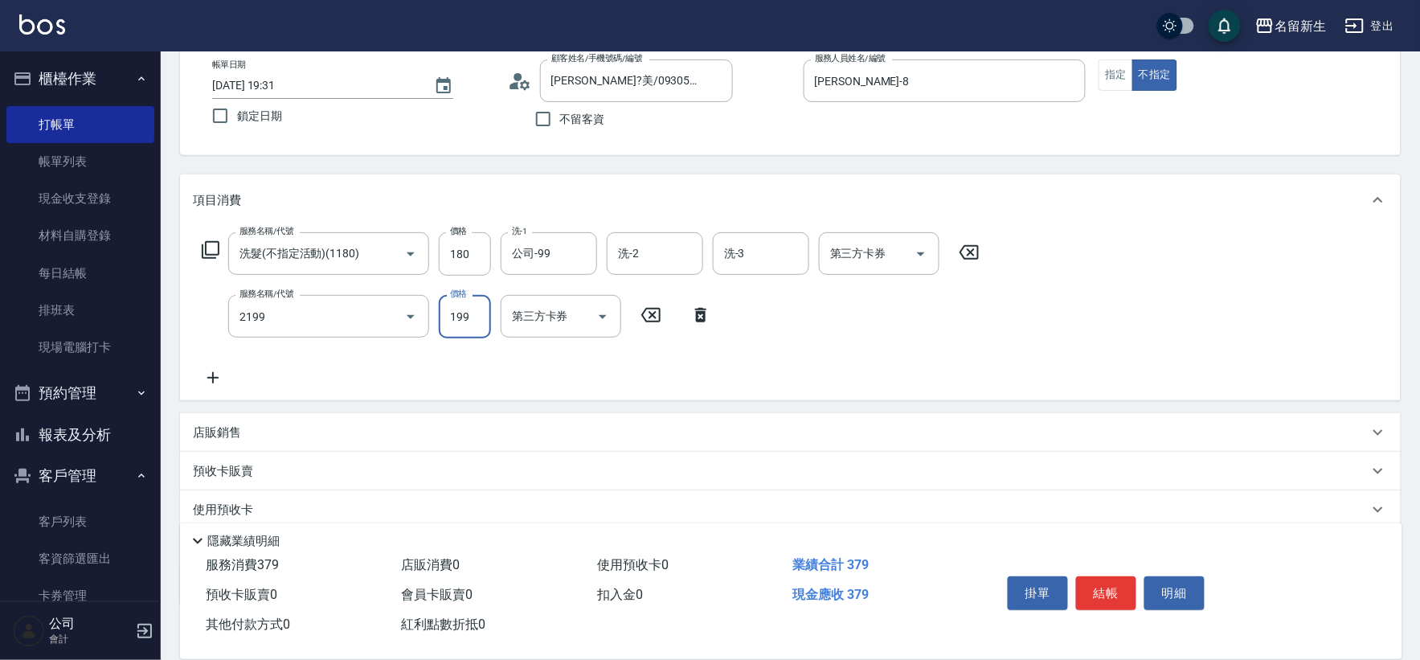
type input "不指定剪髮活動(2199)"
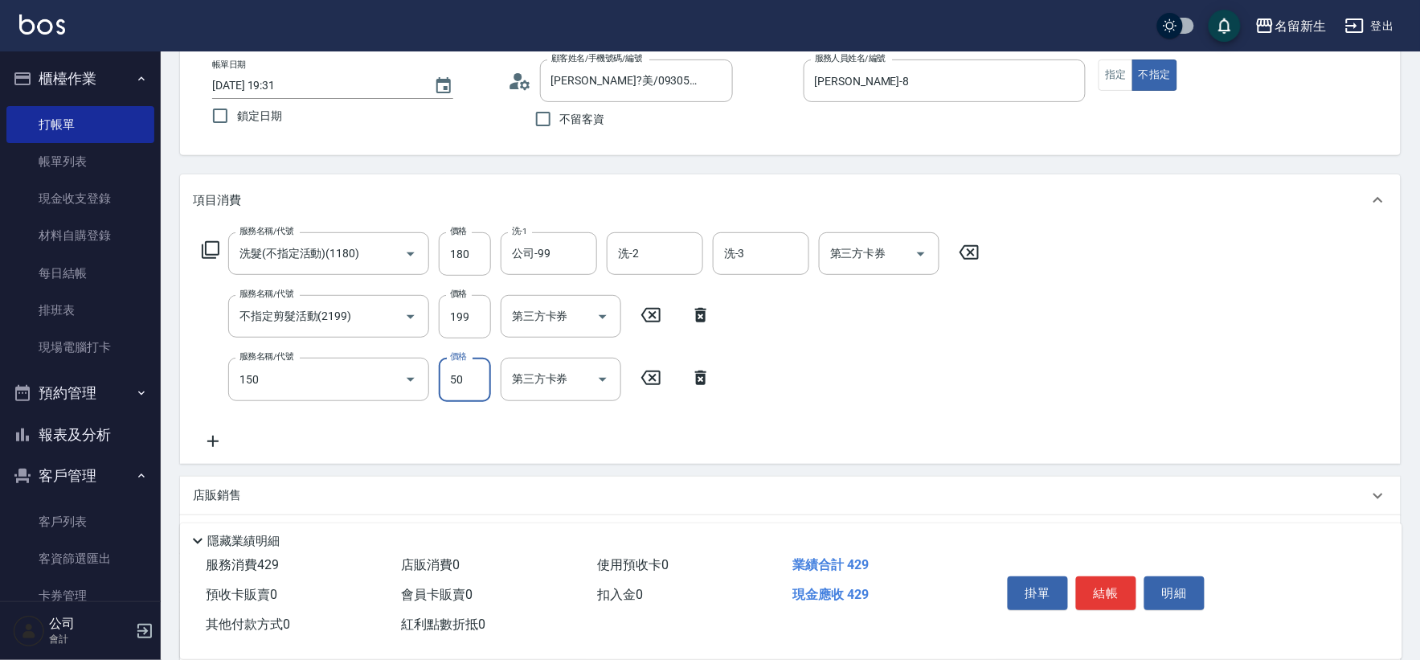
type input "精油(150)"
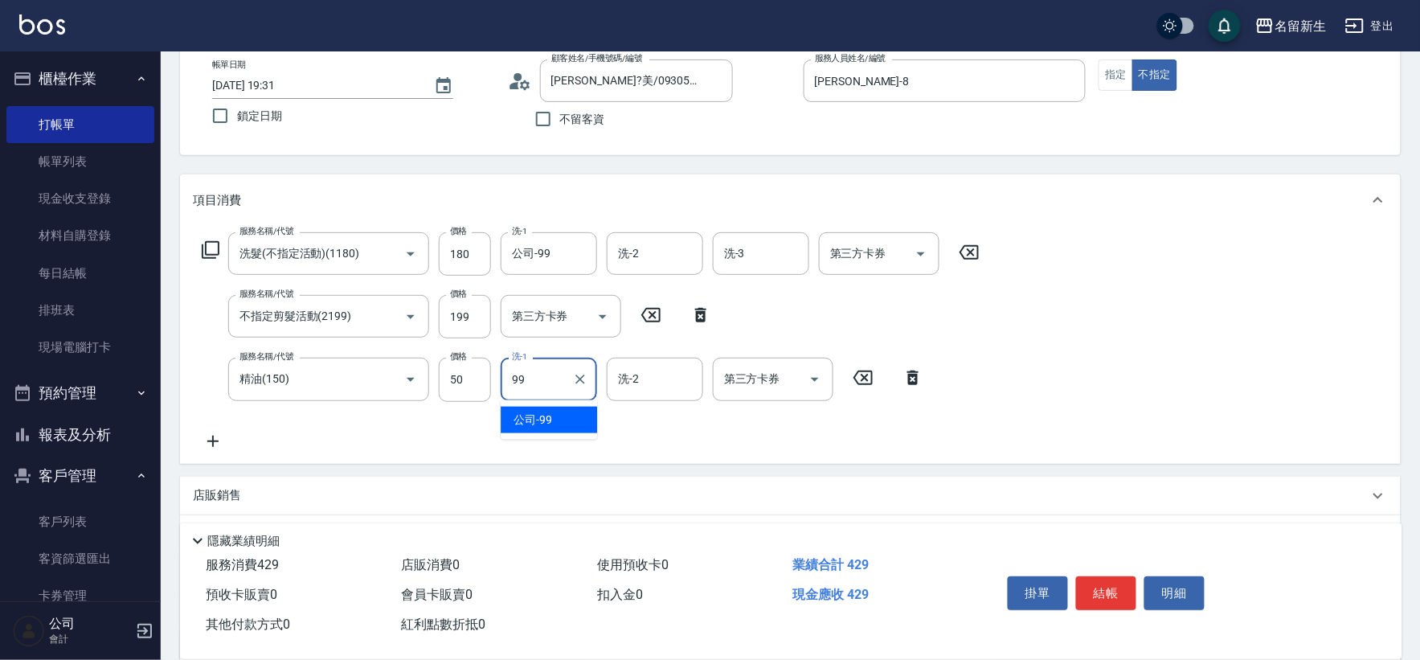
type input "公司-99"
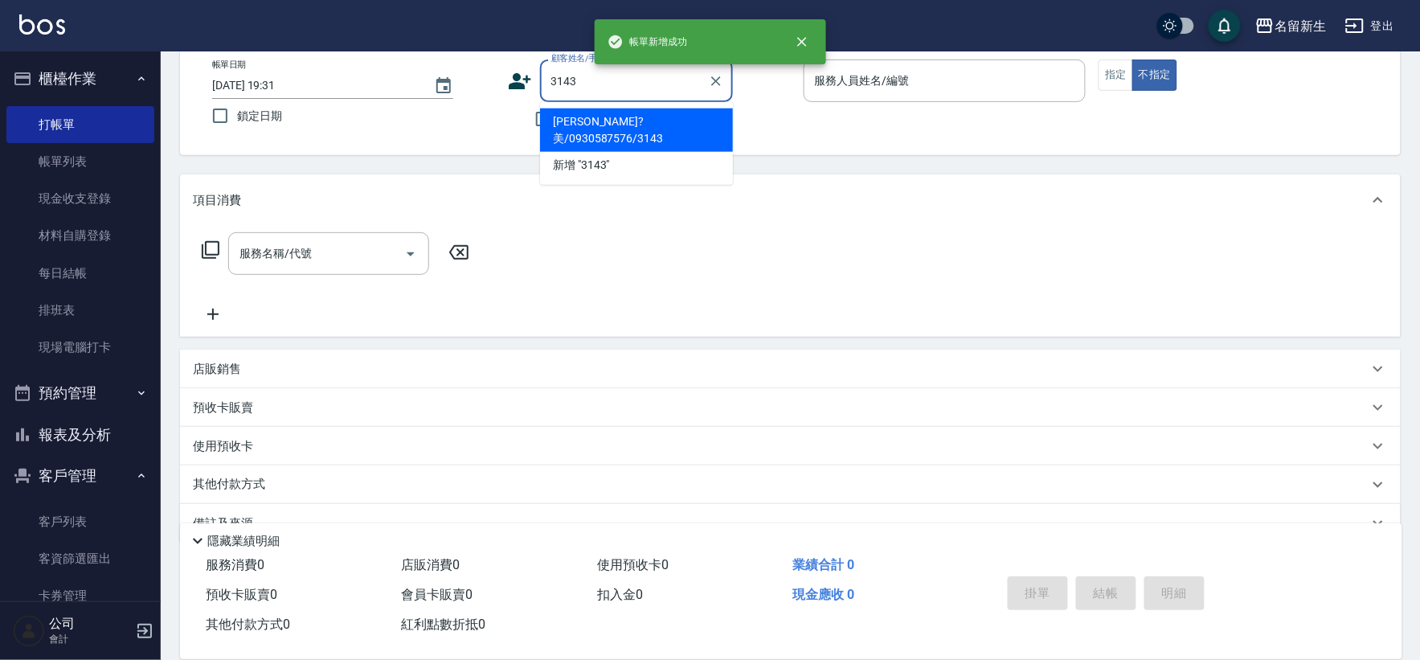
type input "[PERSON_NAME]?美/0930587576/3143"
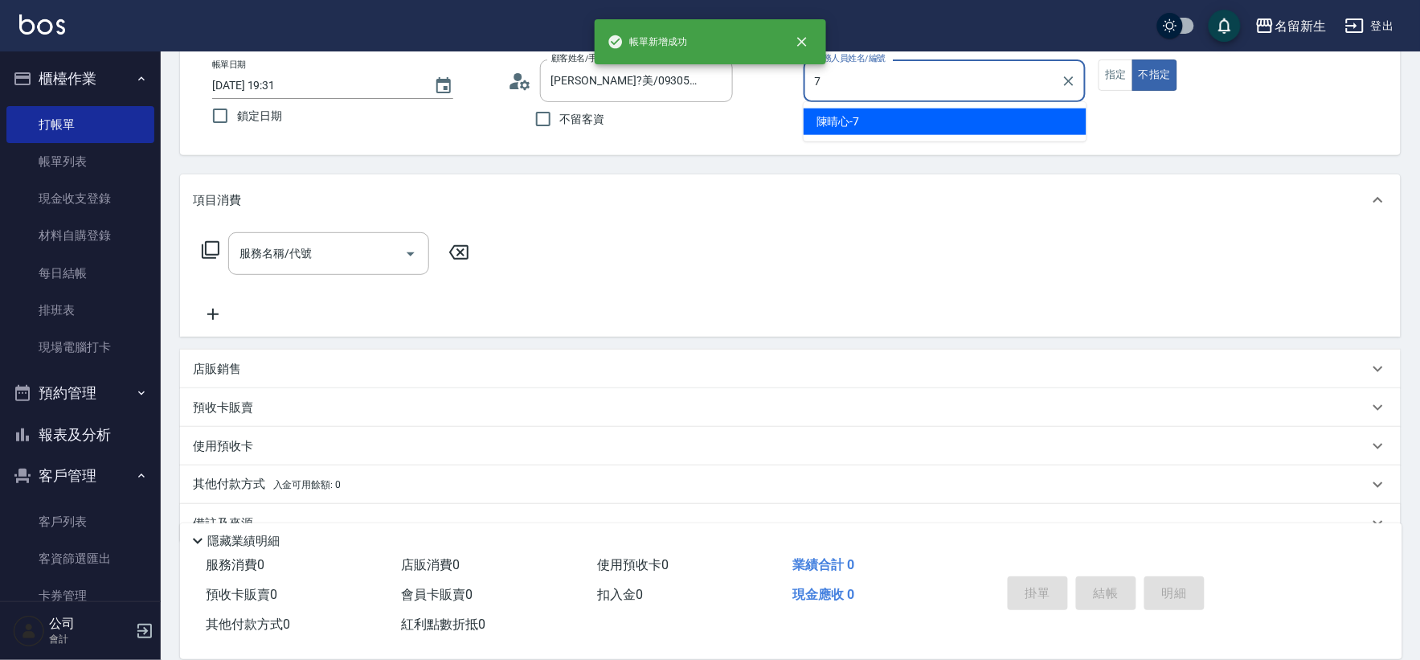
type input "[PERSON_NAME]-7"
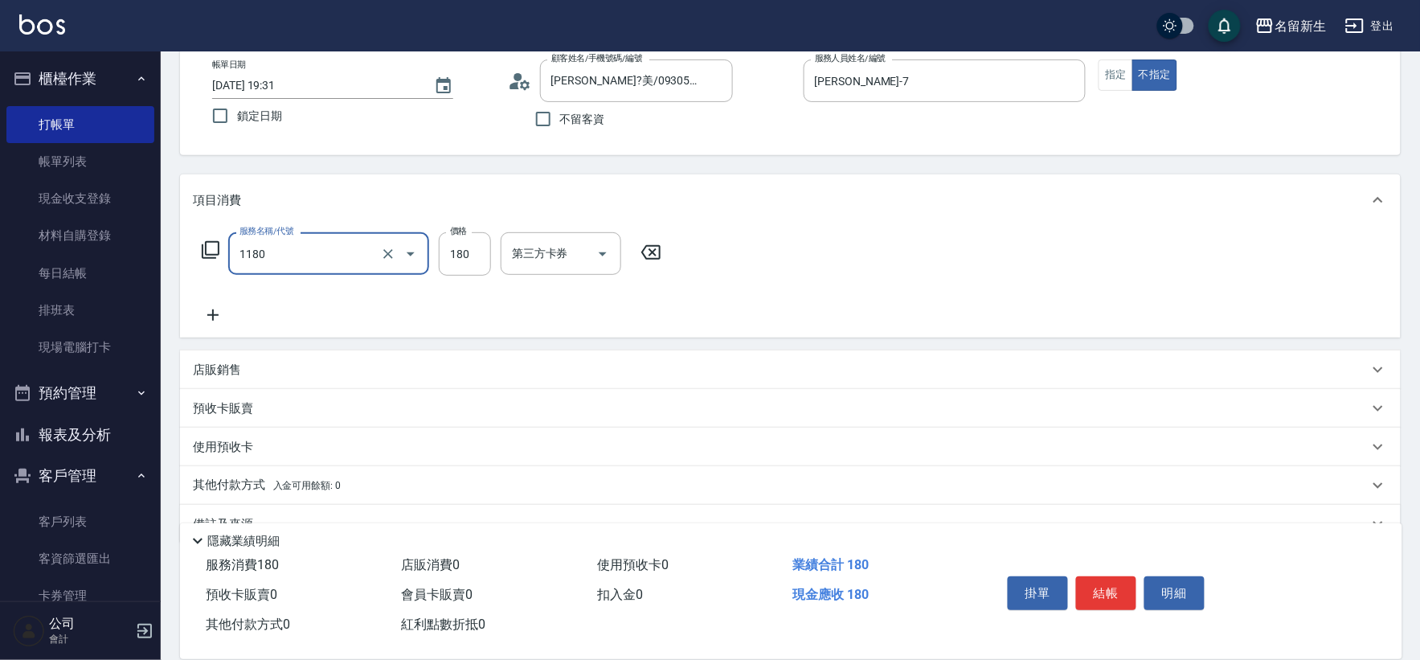
type input "洗髮(不指定活動)(1180)"
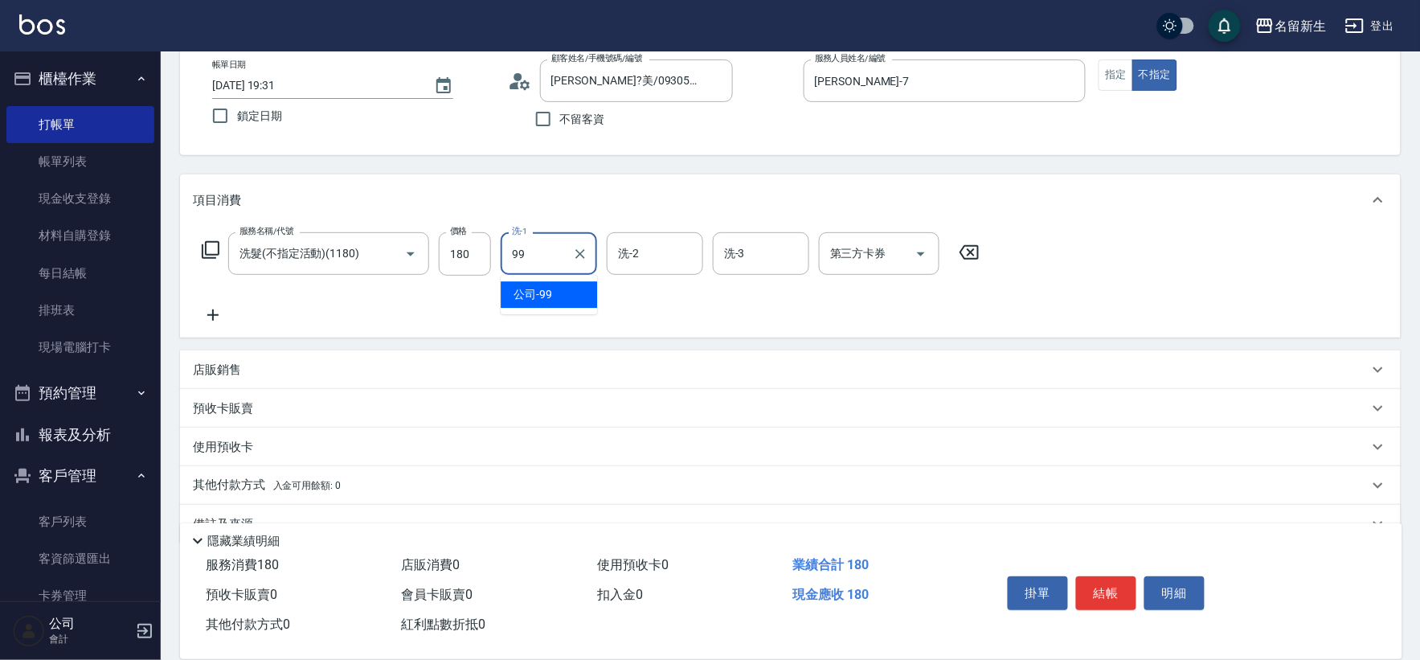
type input "公司-99"
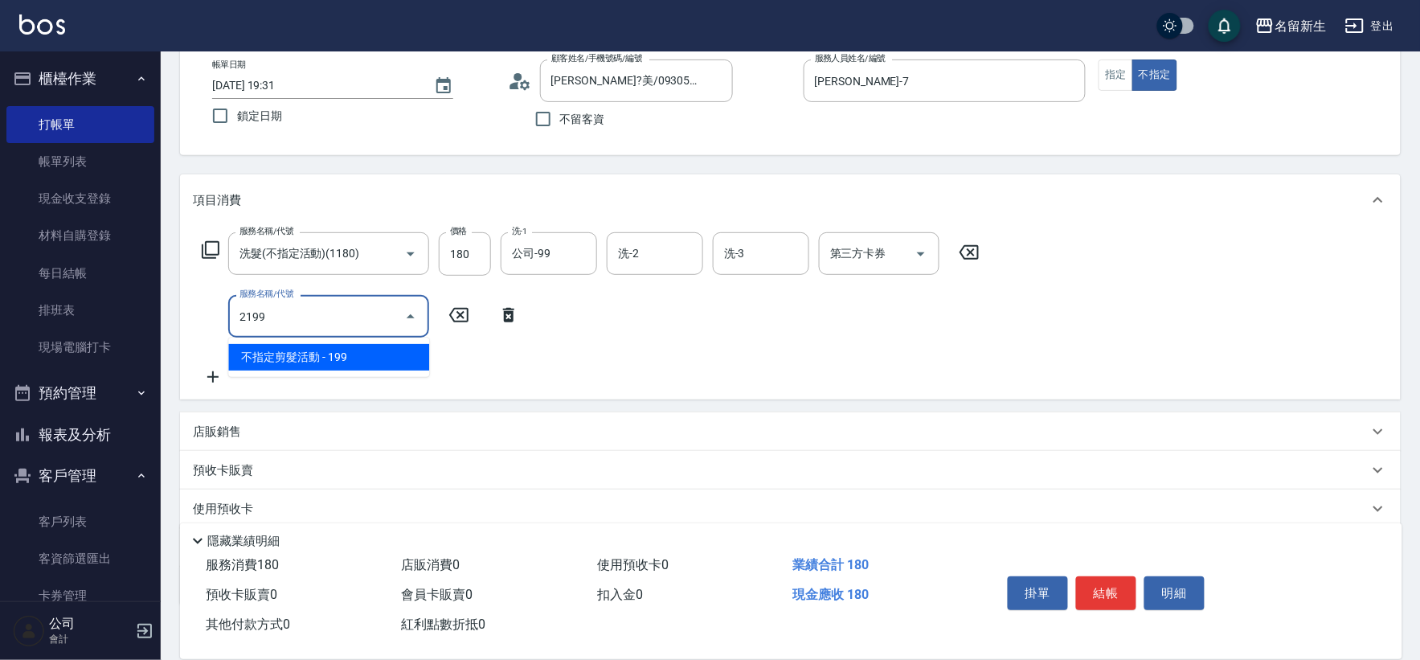
type input "不指定剪髮活動(2199)"
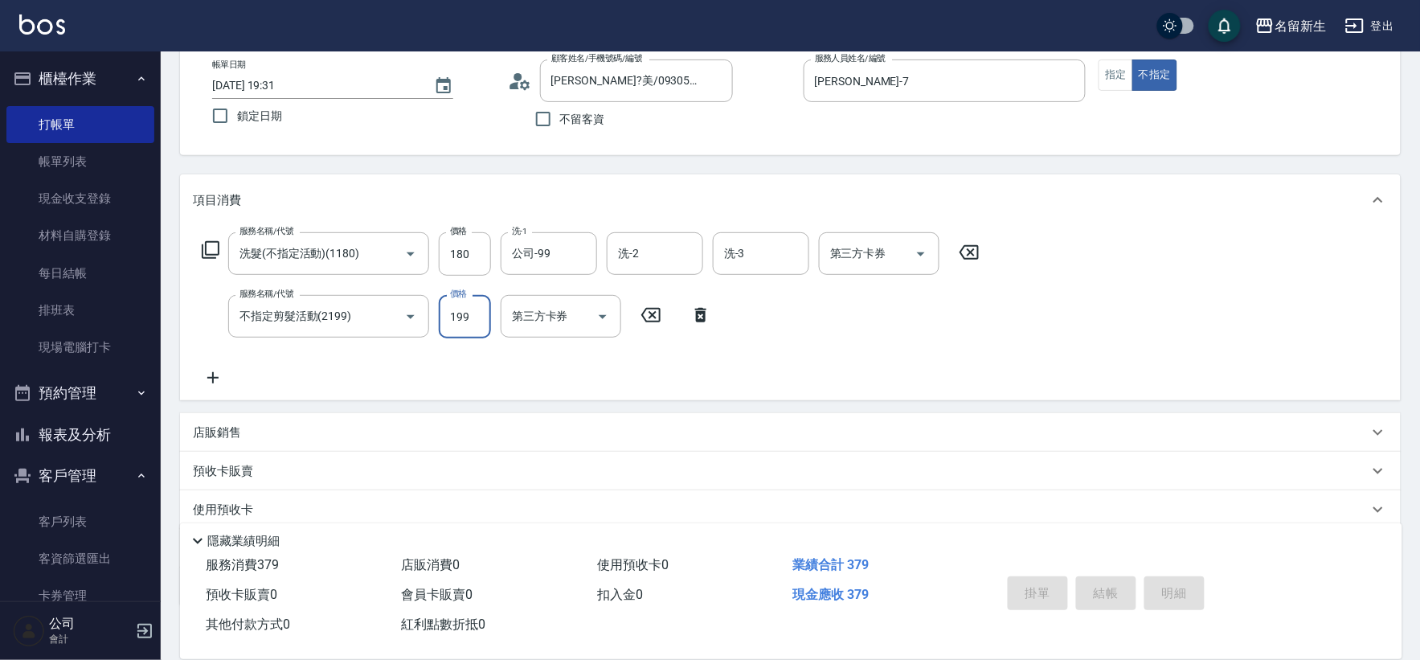
type input "[DATE] 19:32"
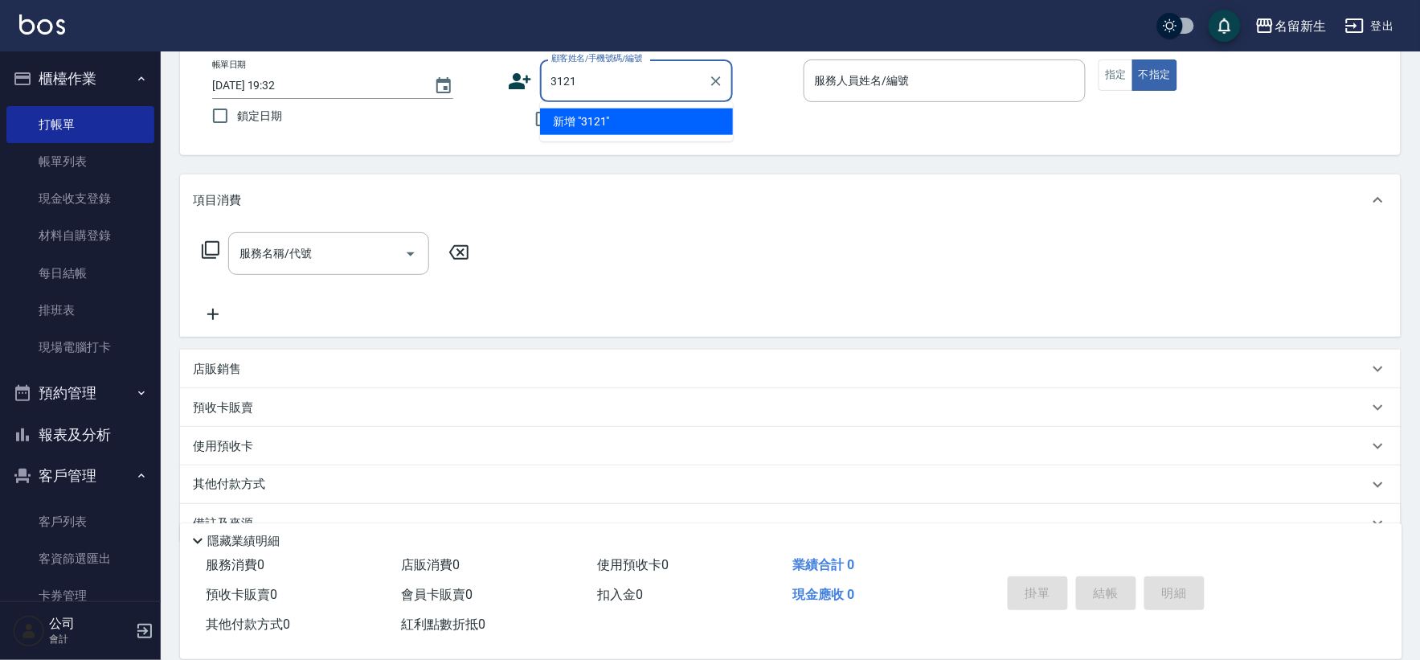
type input "3121"
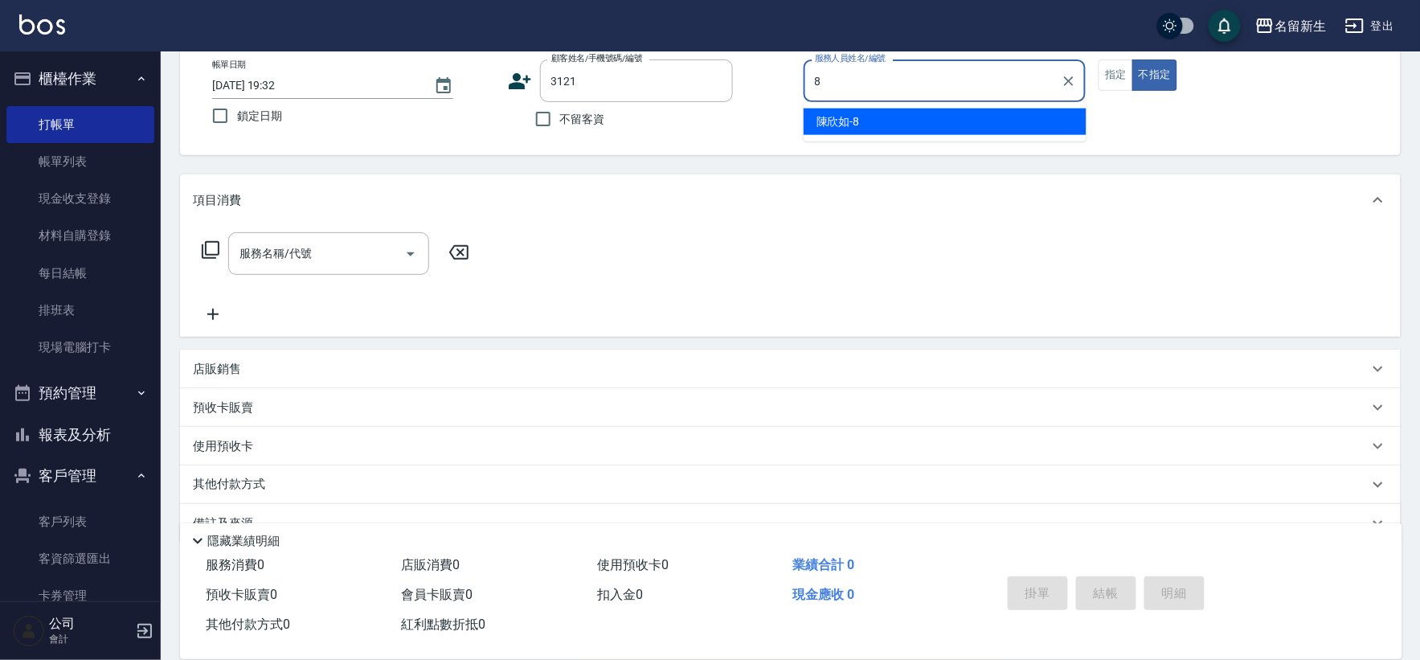
type input "[PERSON_NAME]-8"
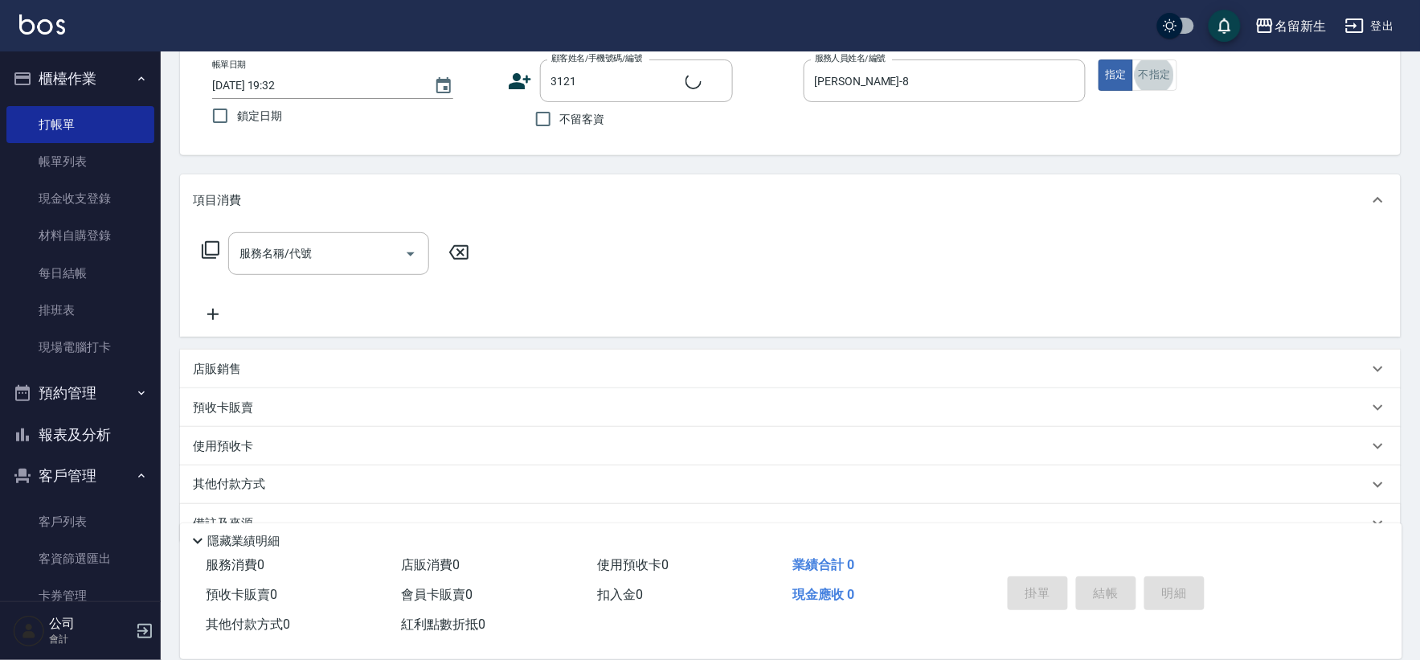
type input "[PERSON_NAME]/0906629872/3121"
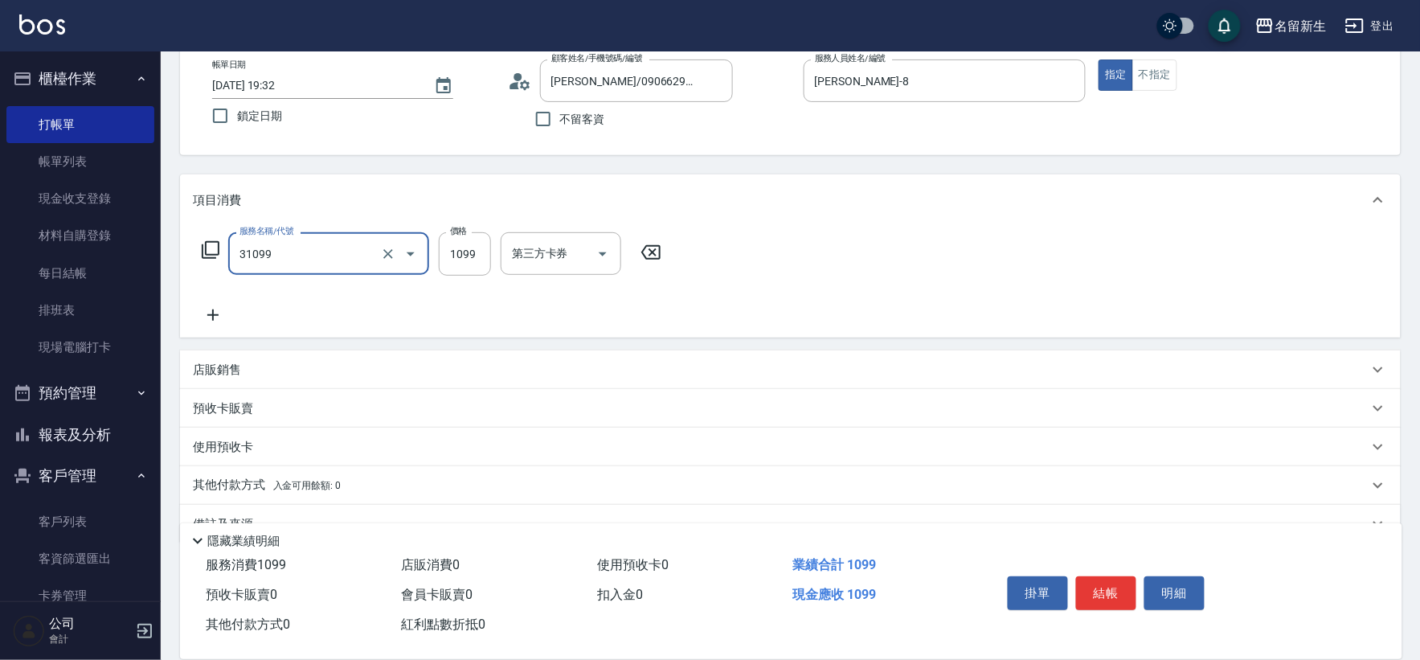
type input "公司活動/早鳥(31099)"
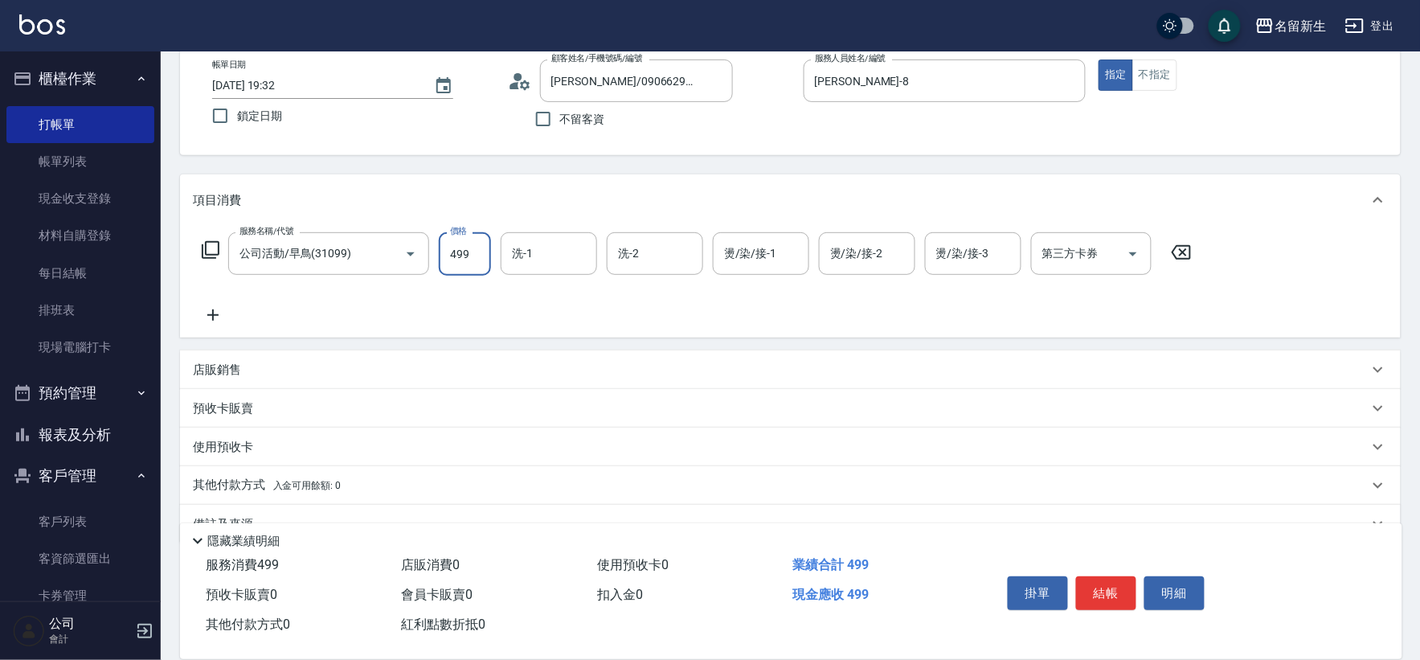
click at [452, 247] on input "499" at bounding box center [465, 253] width 52 height 43
type input "1499"
type input "公司-99"
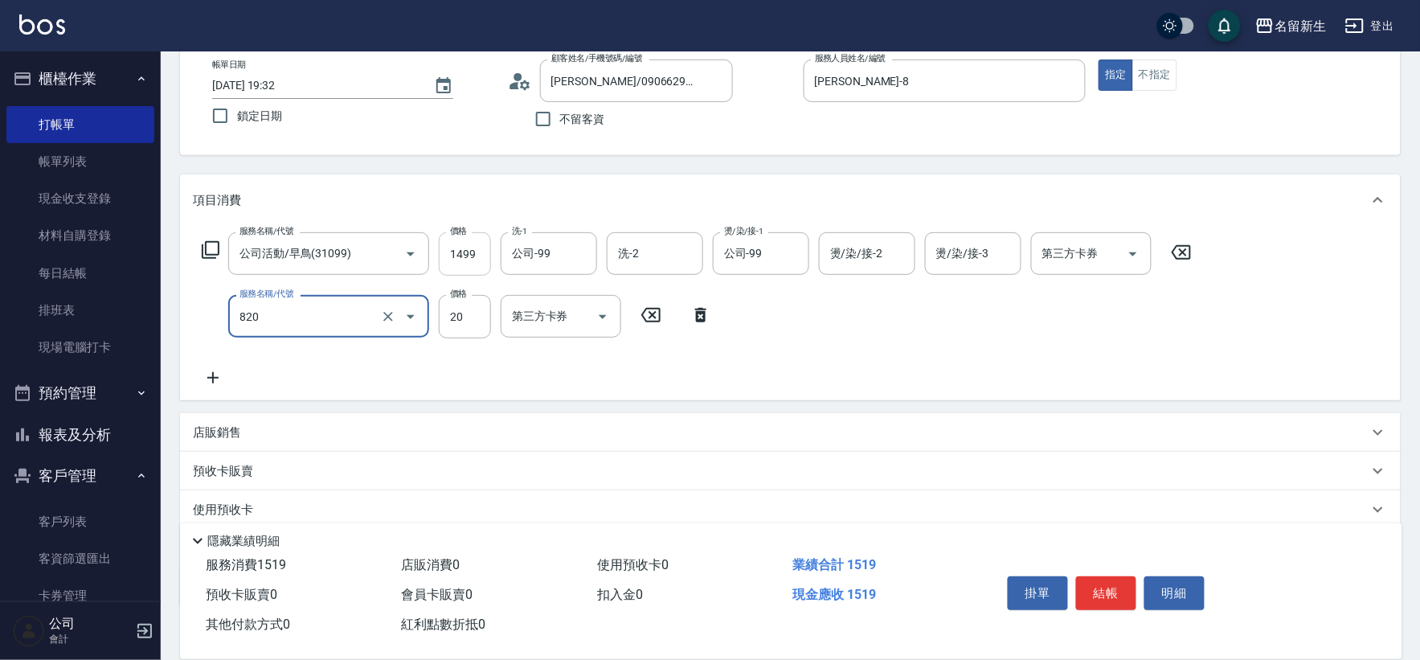
type input "潤絲(820)"
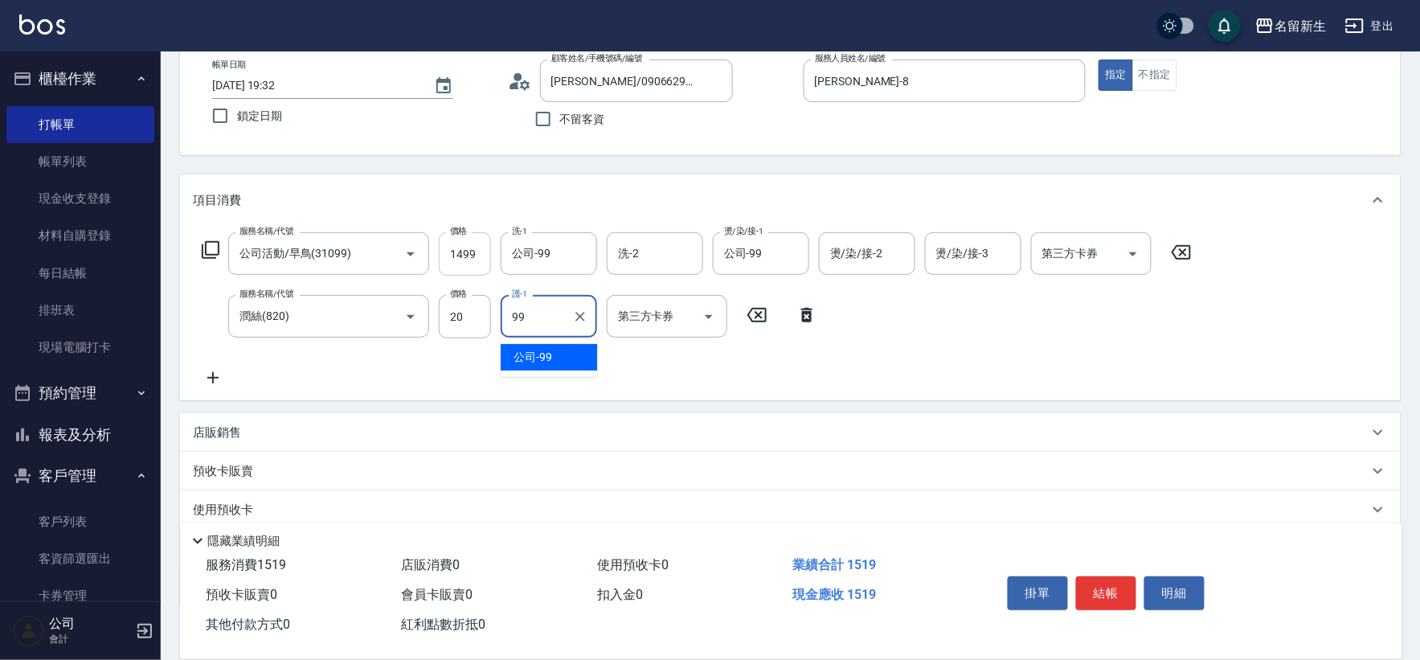
type input "公司-99"
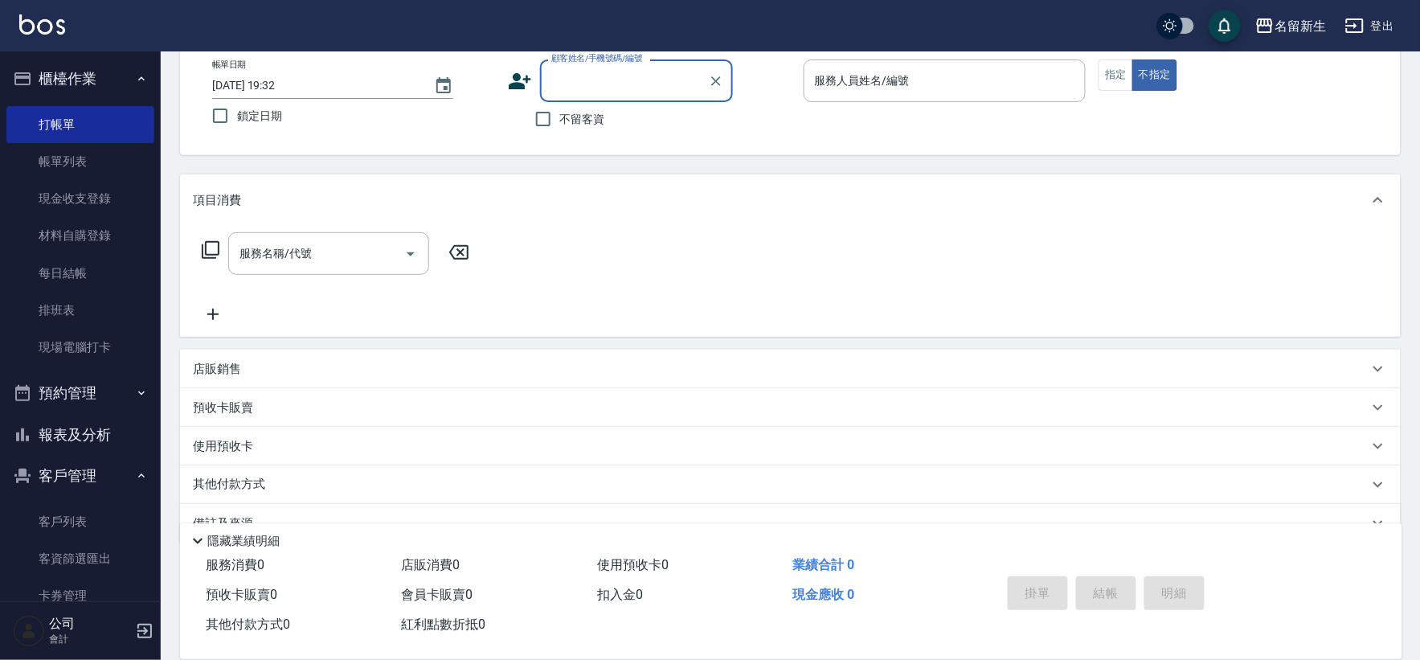
click at [130, 419] on button "報表及分析" at bounding box center [80, 435] width 148 height 42
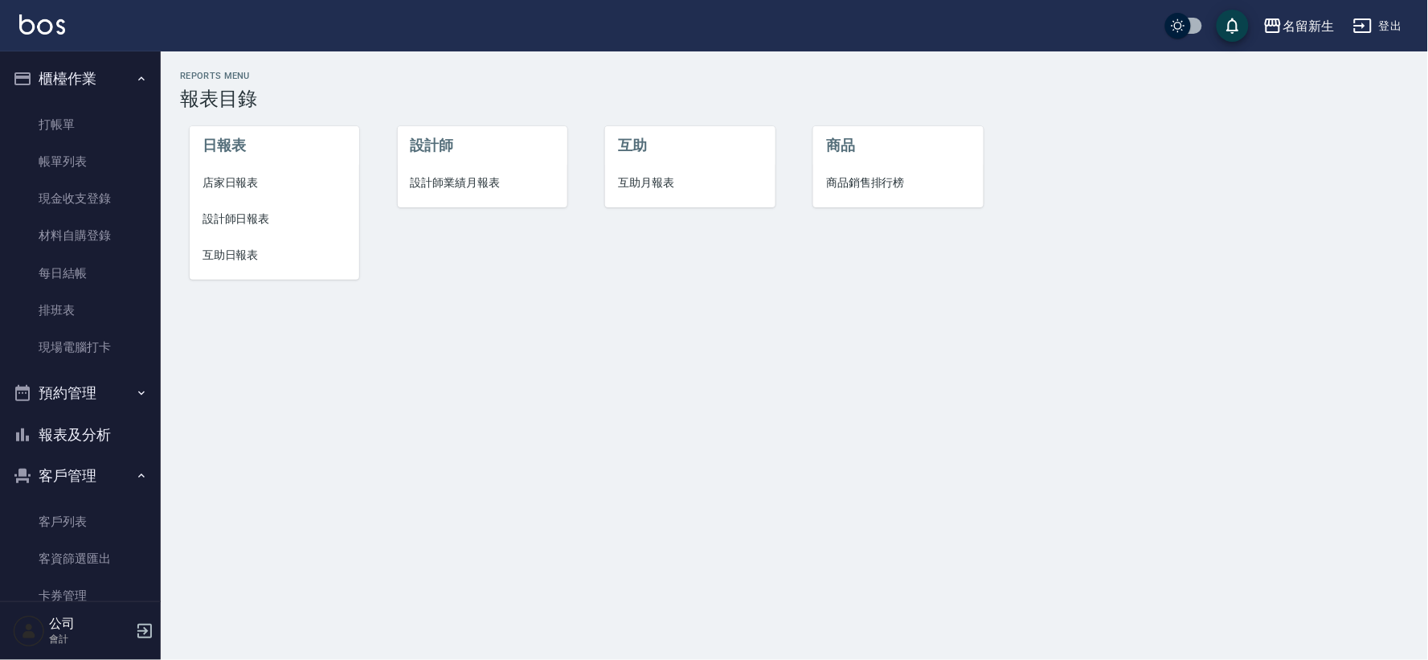
click at [209, 178] on span "店家日報表" at bounding box center [274, 182] width 144 height 17
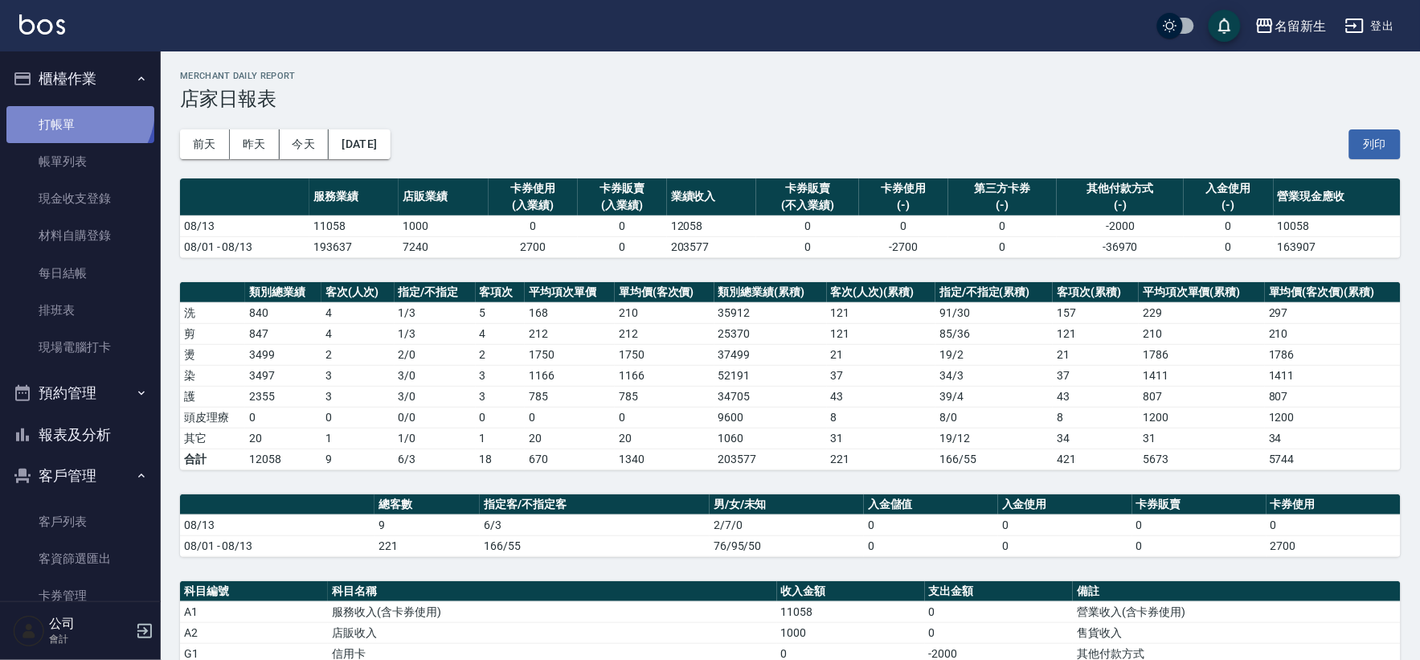
click at [76, 109] on link "打帳單" at bounding box center [80, 124] width 148 height 37
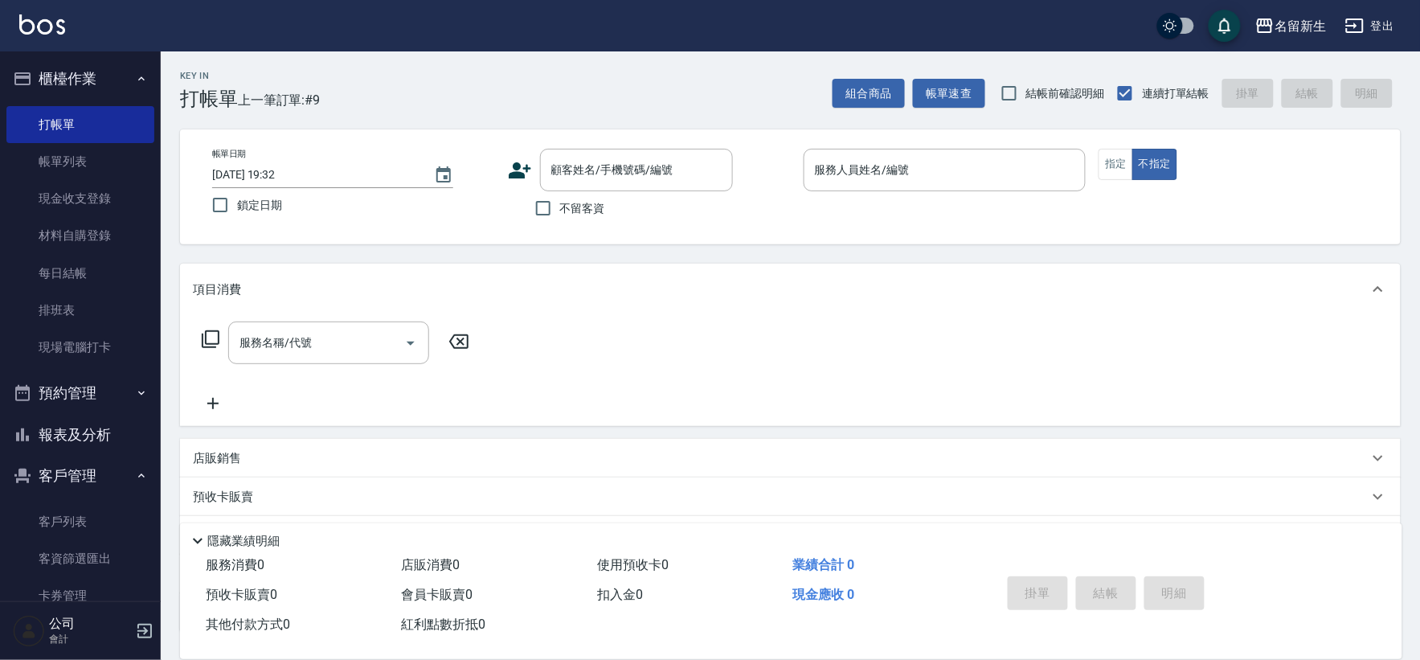
click at [568, 215] on span "不留客資" at bounding box center [582, 208] width 45 height 17
click at [560, 215] on input "不留客資" at bounding box center [543, 208] width 34 height 34
checkbox input "true"
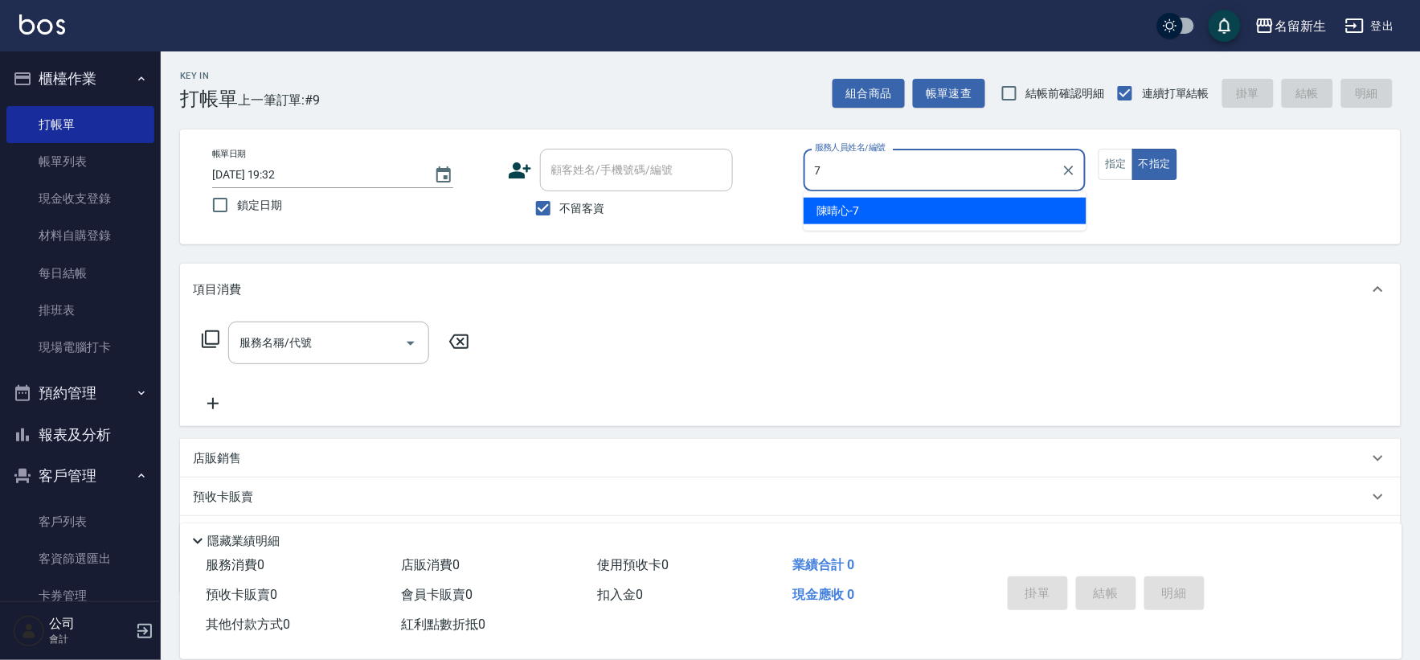
type input "7"
type button "false"
type input "[PERSON_NAME]-7"
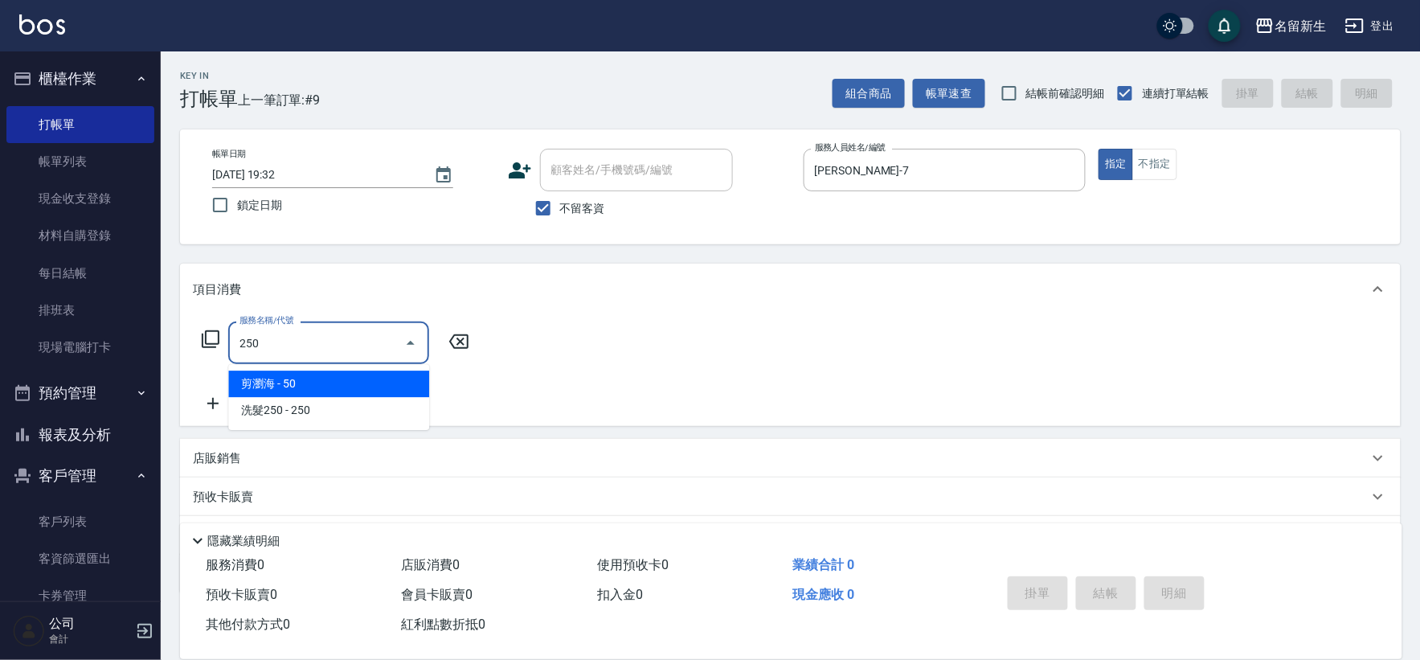
type input "剪瀏海(250)"
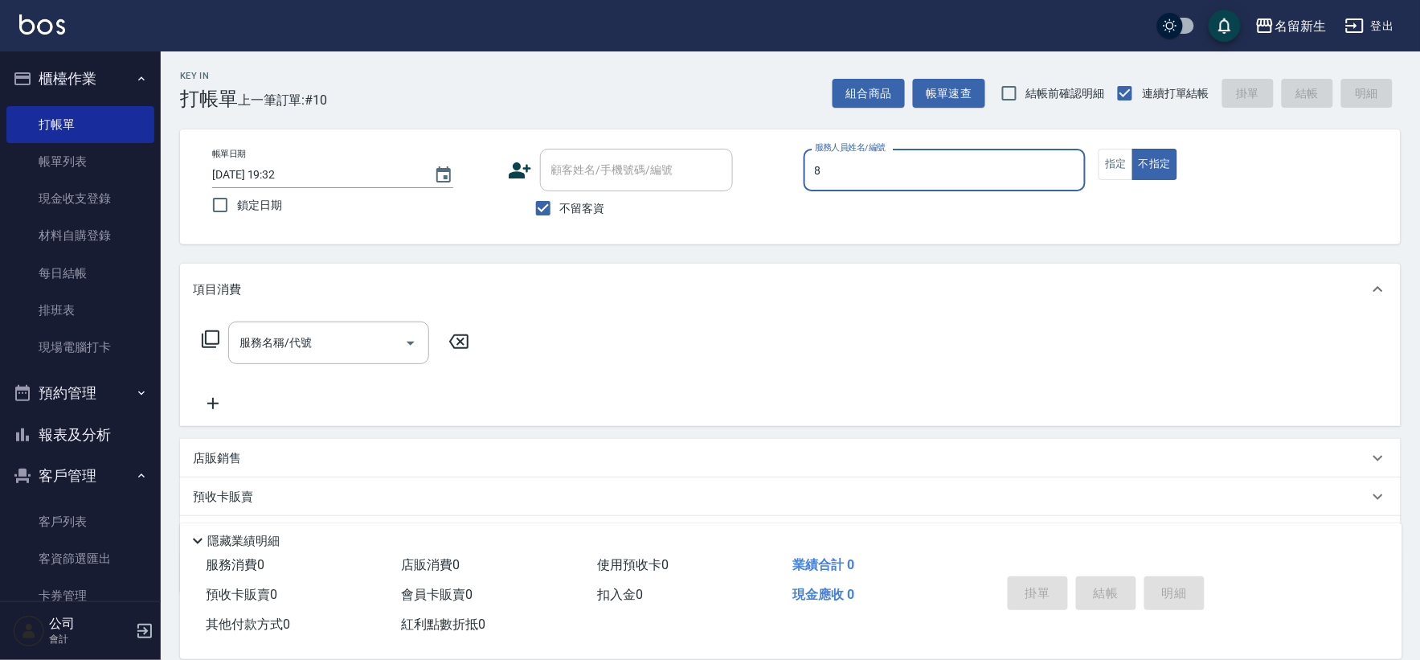
type input "[PERSON_NAME]-8"
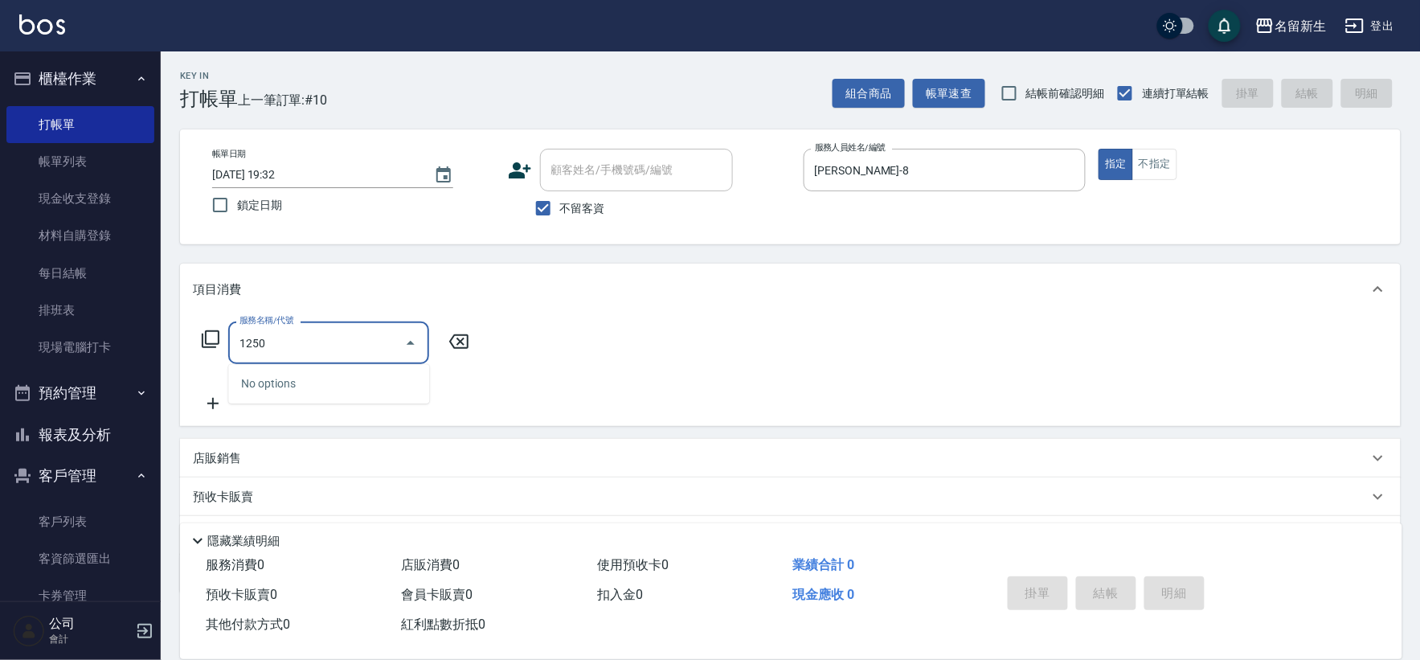
type input "洗髮250(1250)"
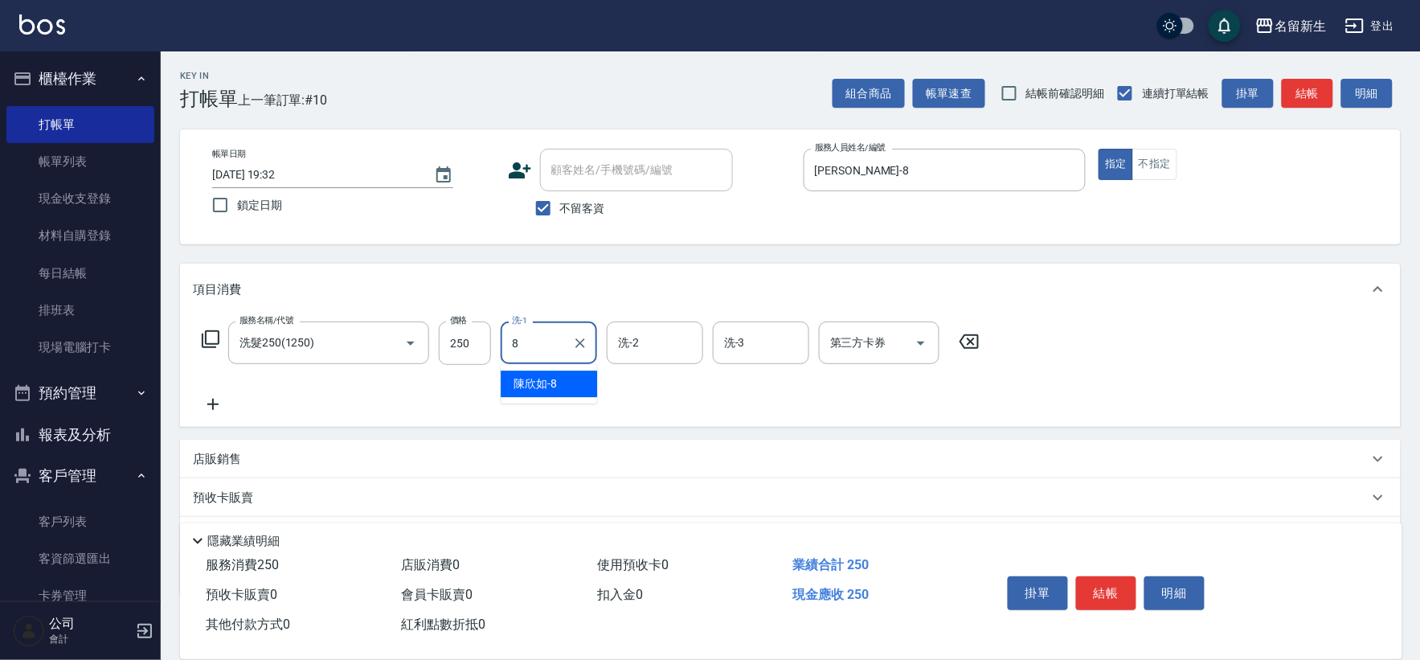
type input "[PERSON_NAME]-8"
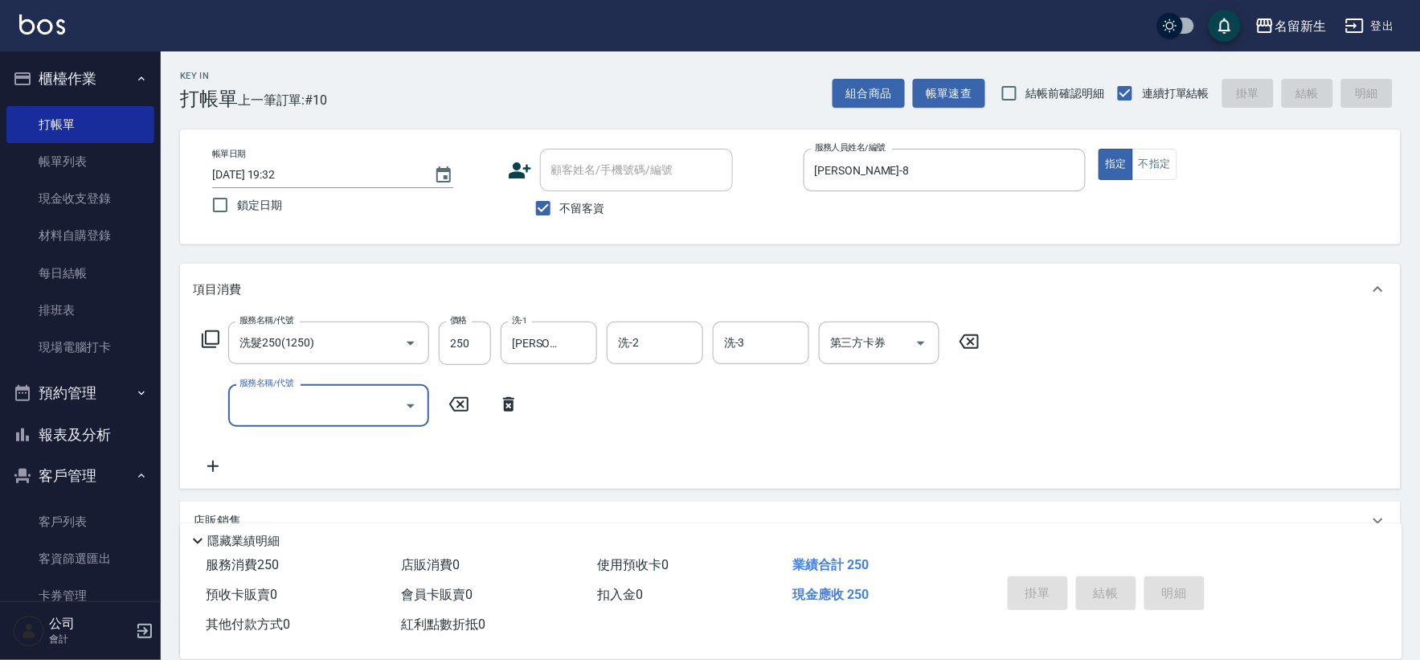
type input "[DATE] 19:33"
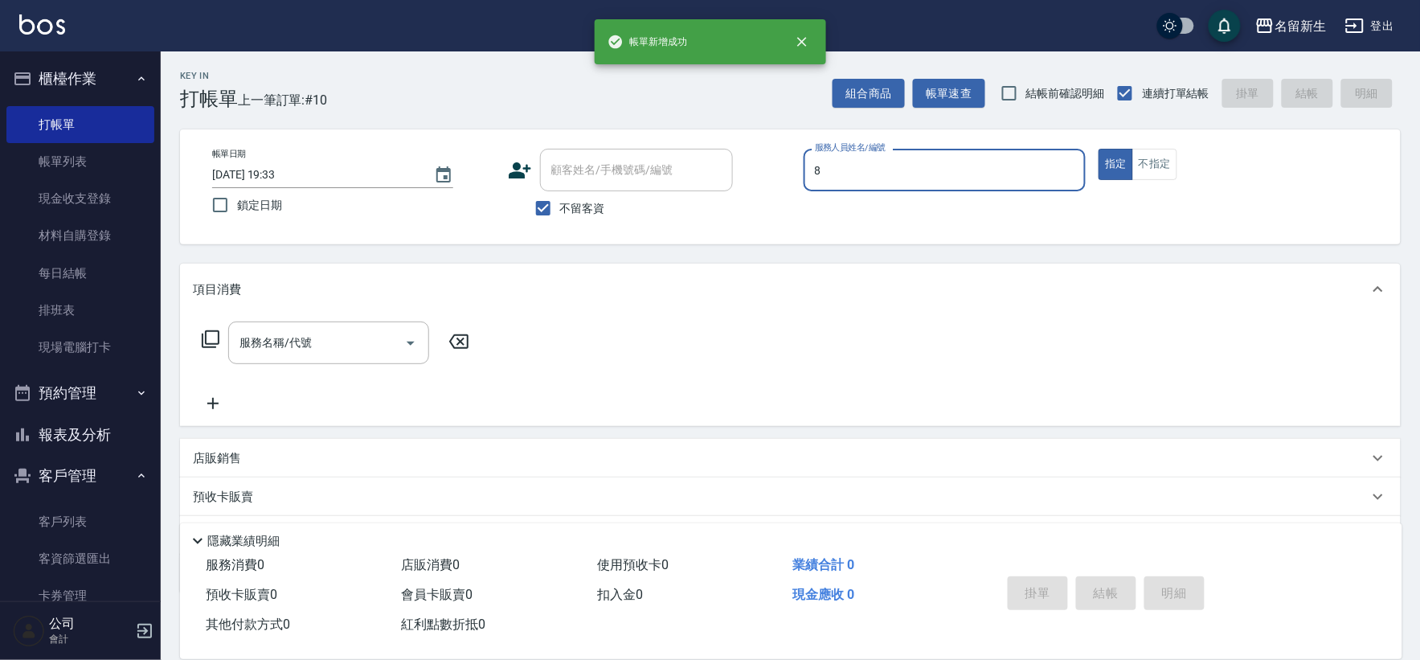
type input "8"
type button "true"
type input "[PERSON_NAME]-8"
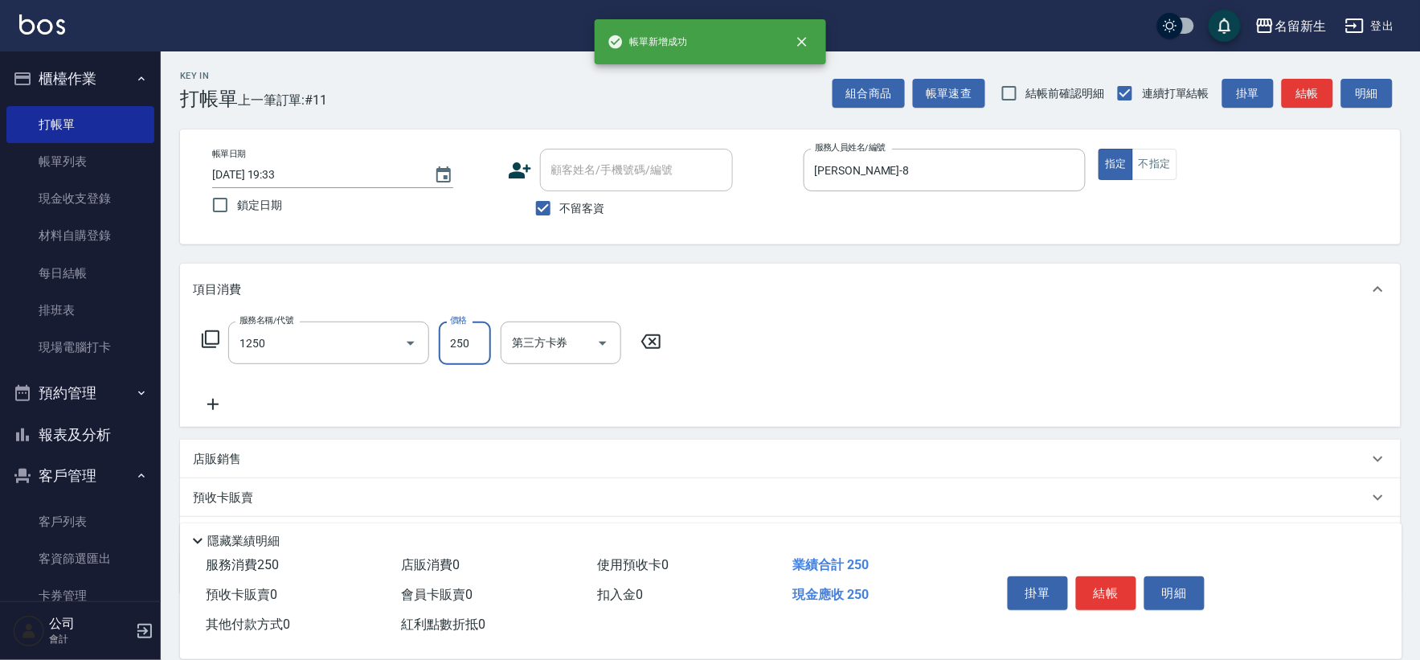
type input "洗髮250(1250)"
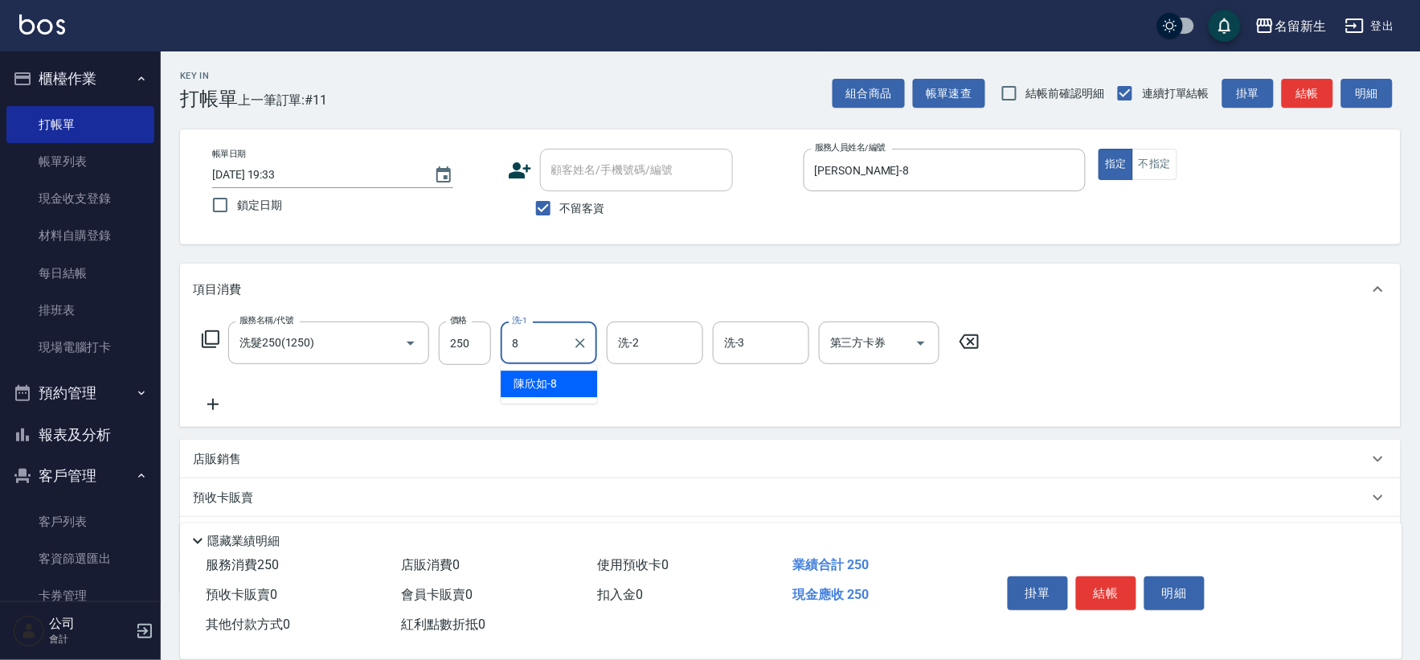
type input "[PERSON_NAME]-8"
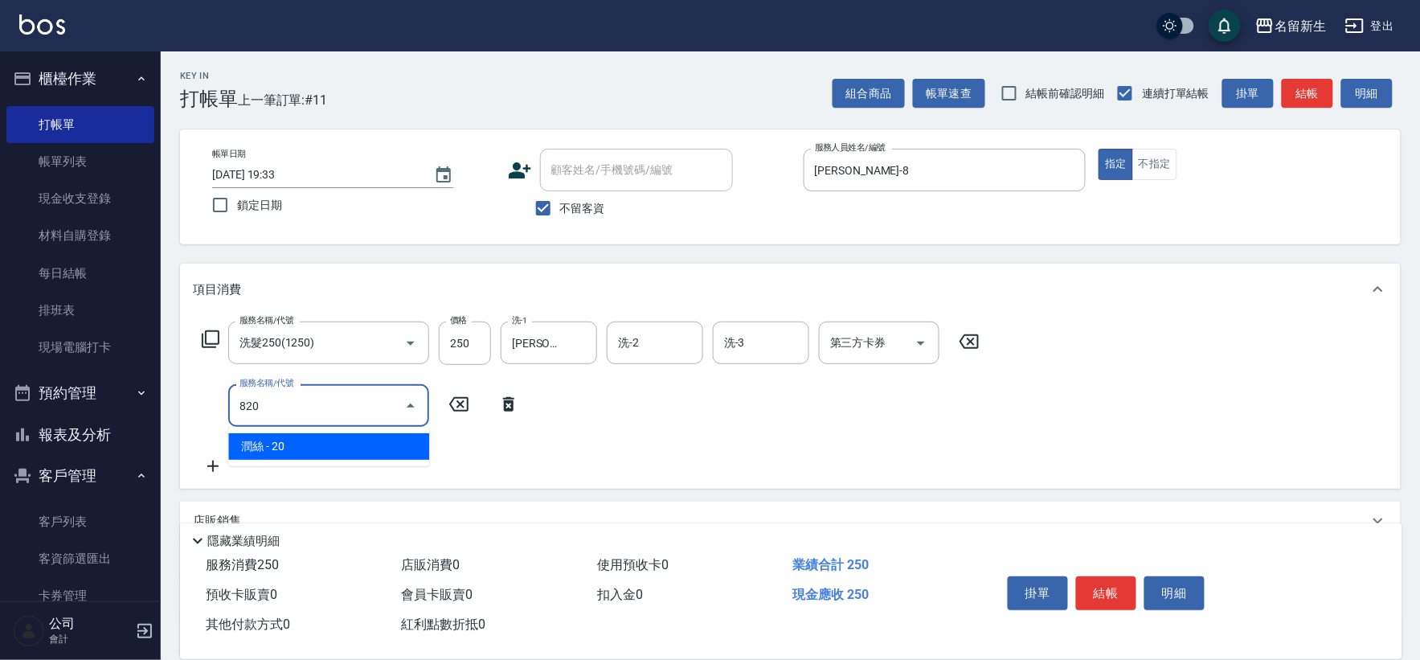
type input "潤絲(820)"
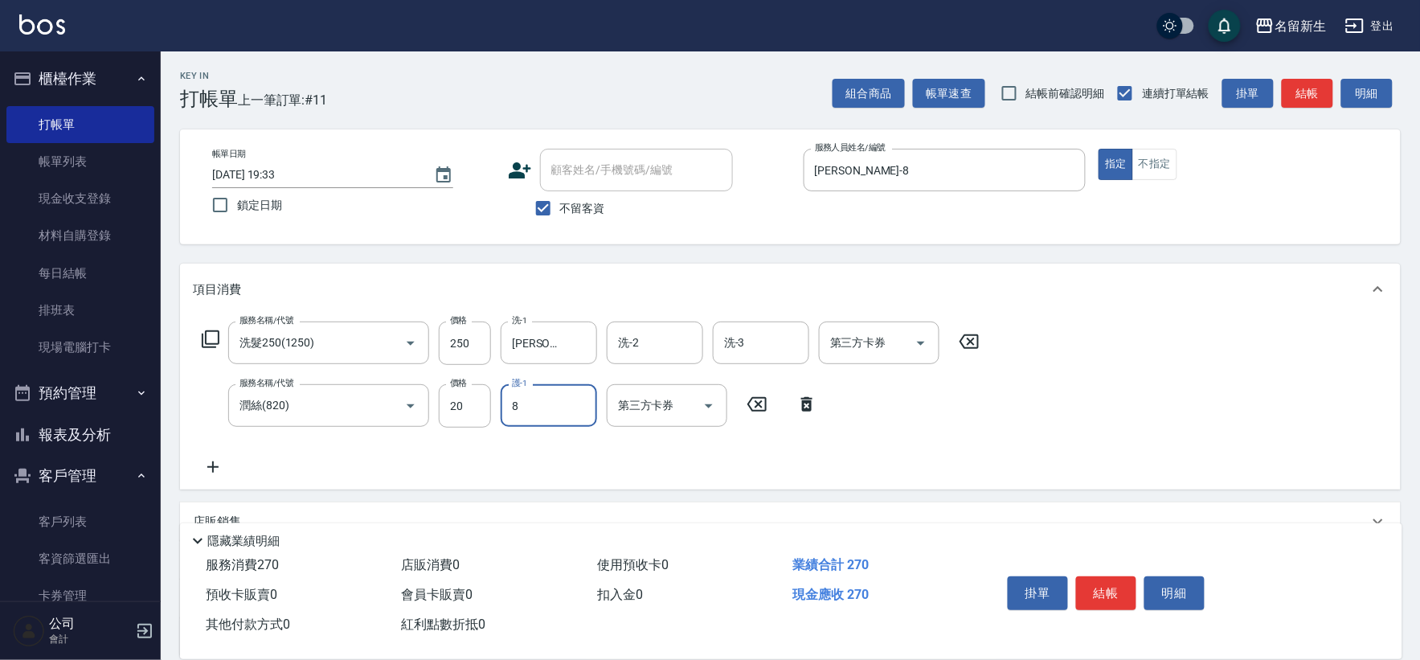
type input "[PERSON_NAME]-8"
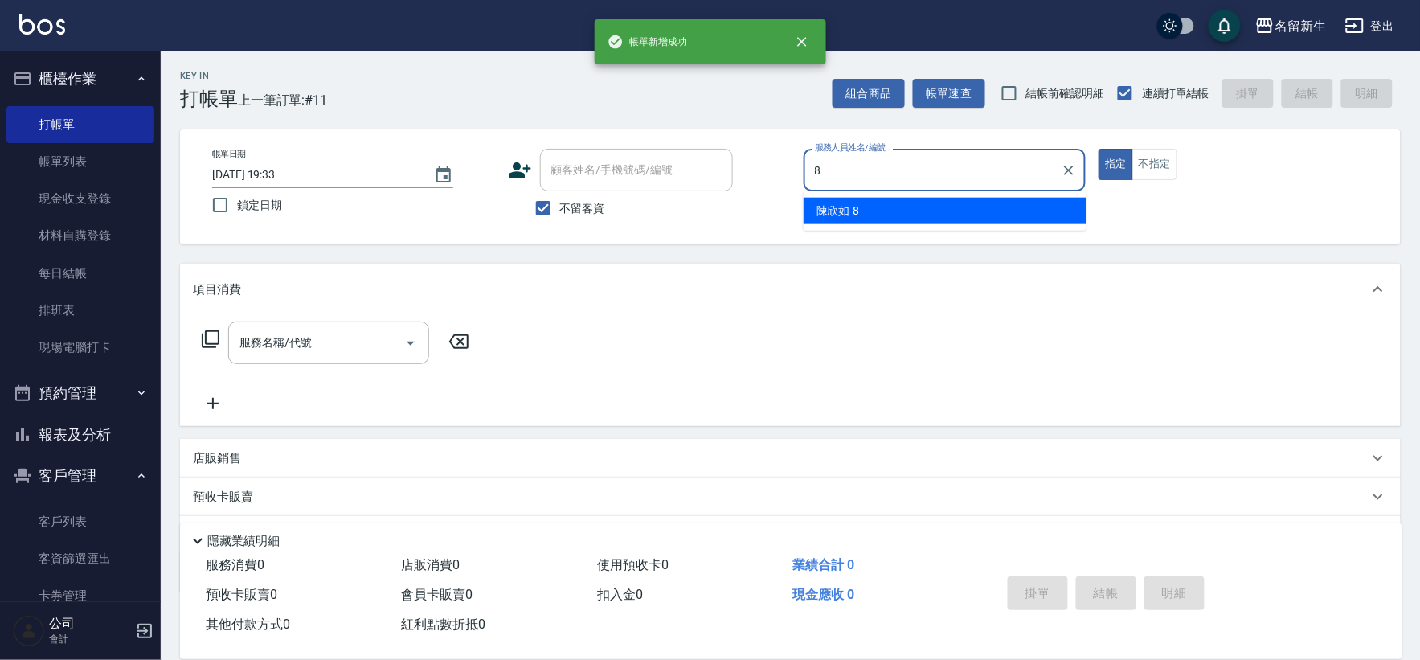
type input "[PERSON_NAME]-8"
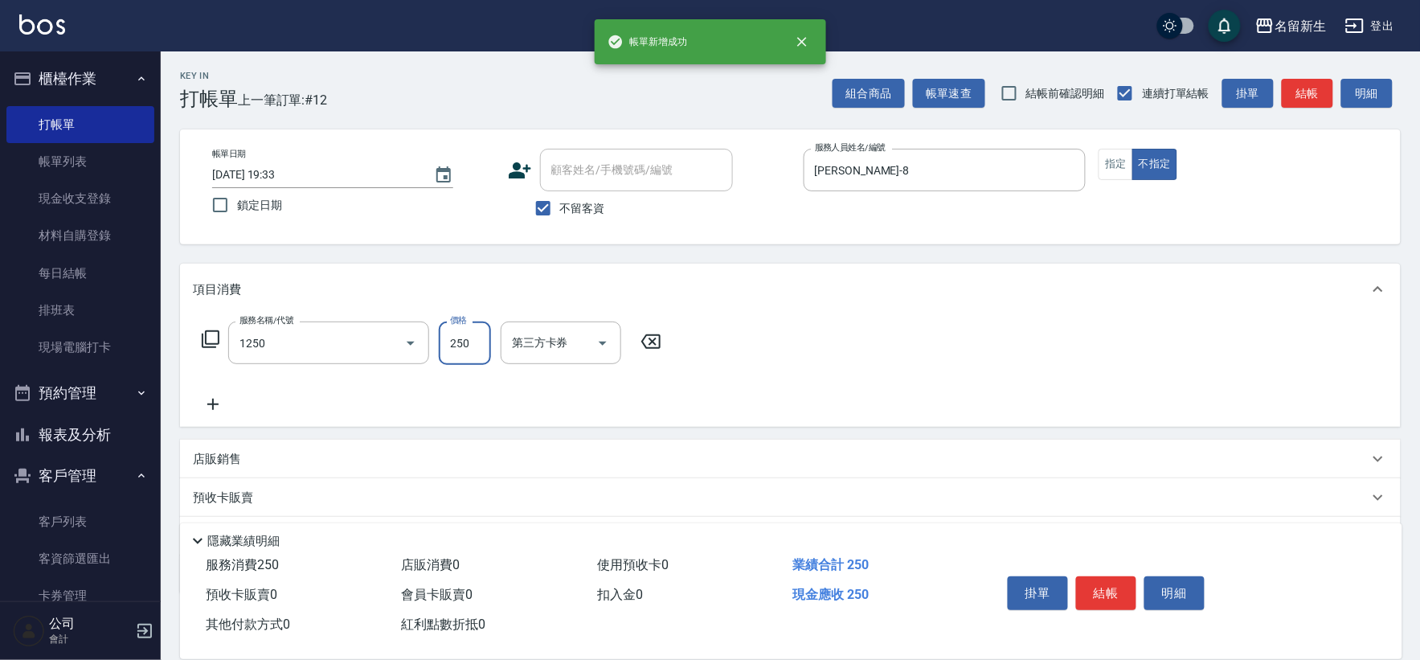
type input "洗髮250(1250)"
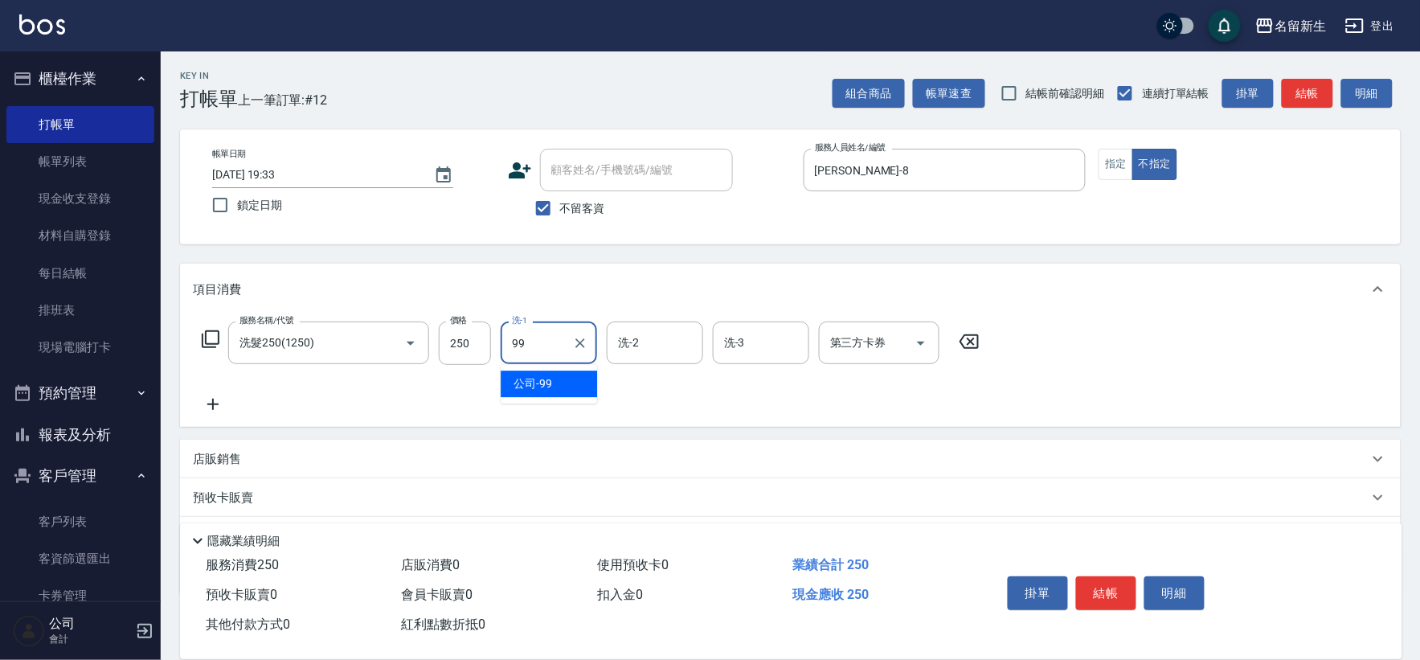
type input "公司-99"
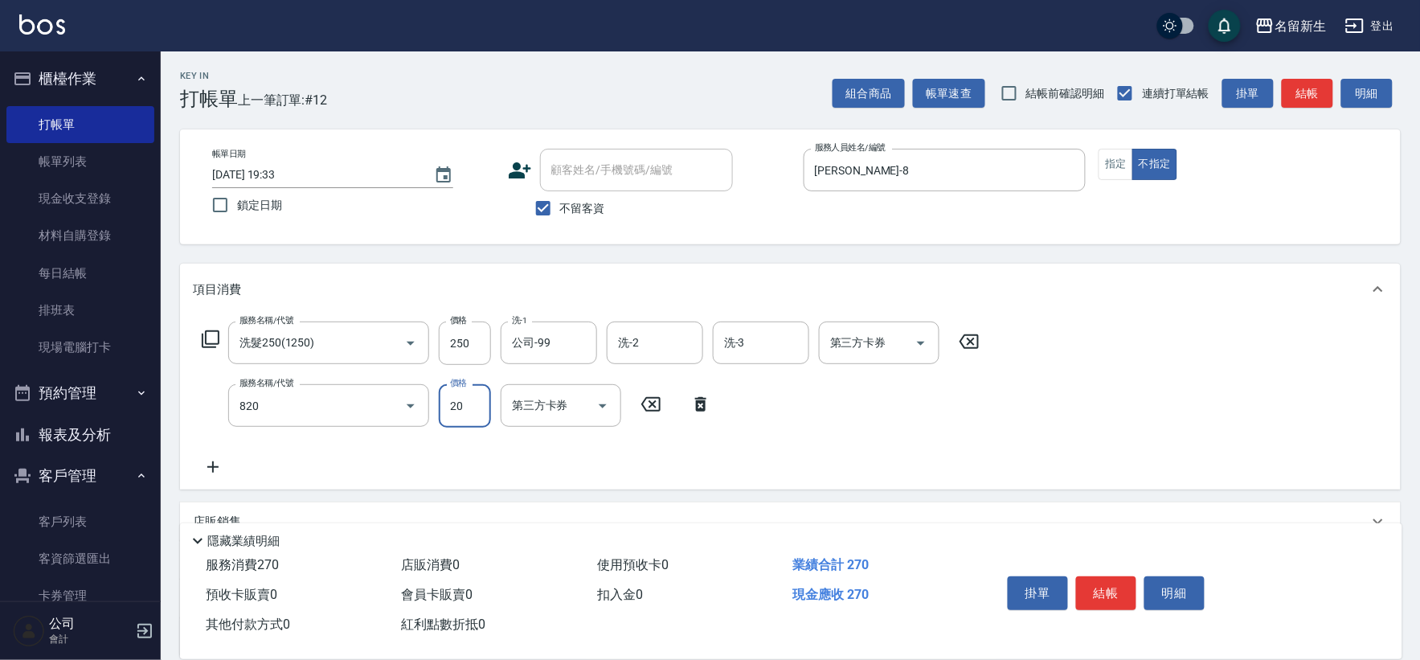
type input "潤絲(820)"
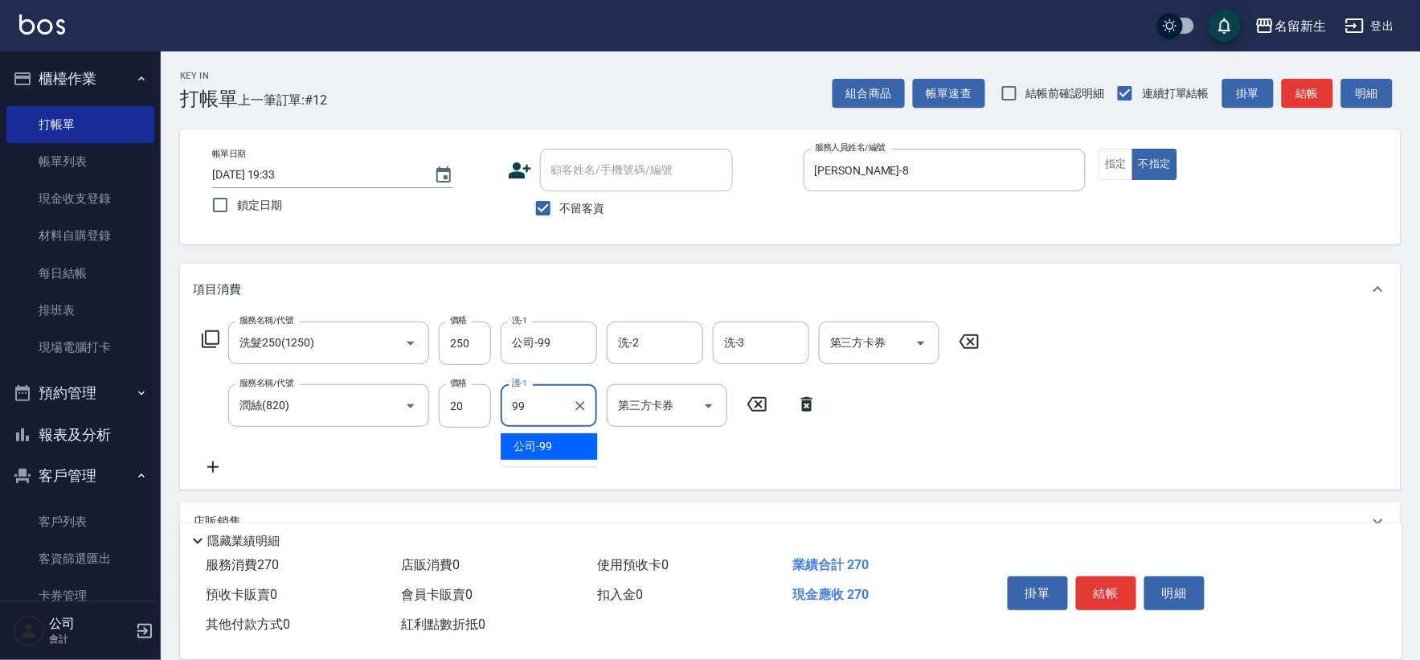
type input "公司-99"
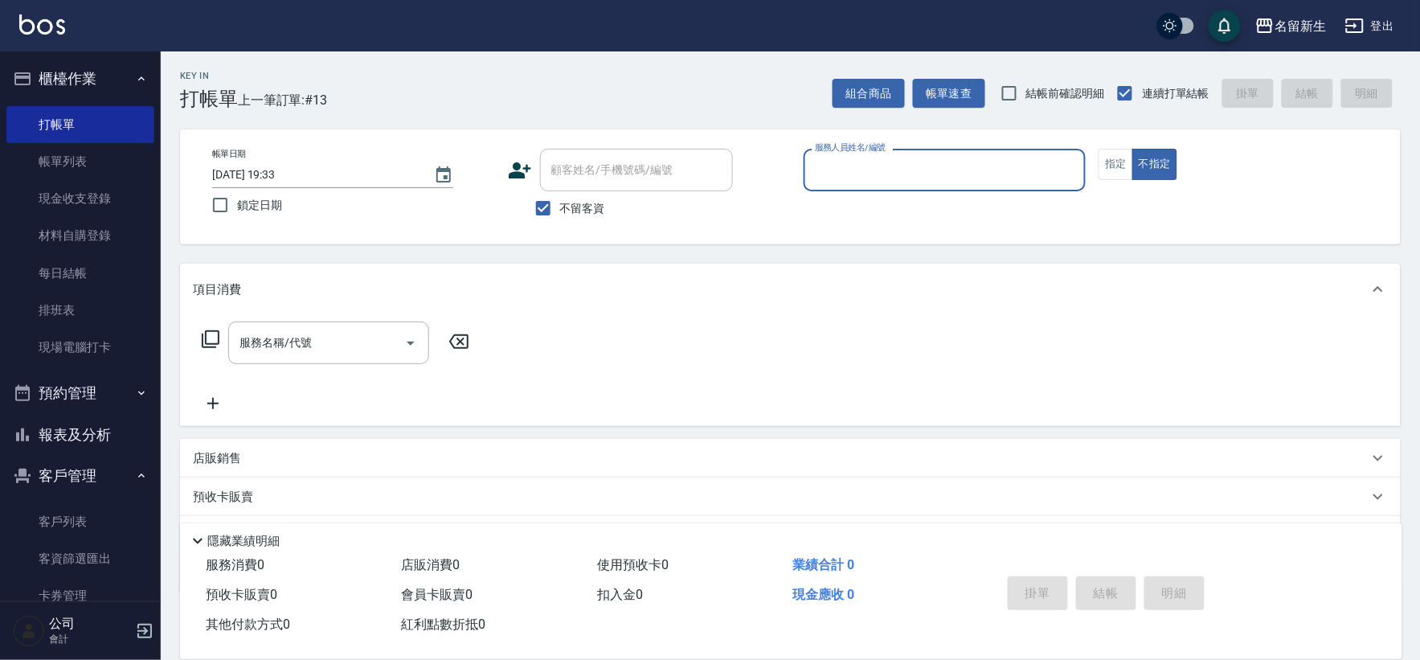
click at [64, 447] on button "報表及分析" at bounding box center [80, 435] width 148 height 42
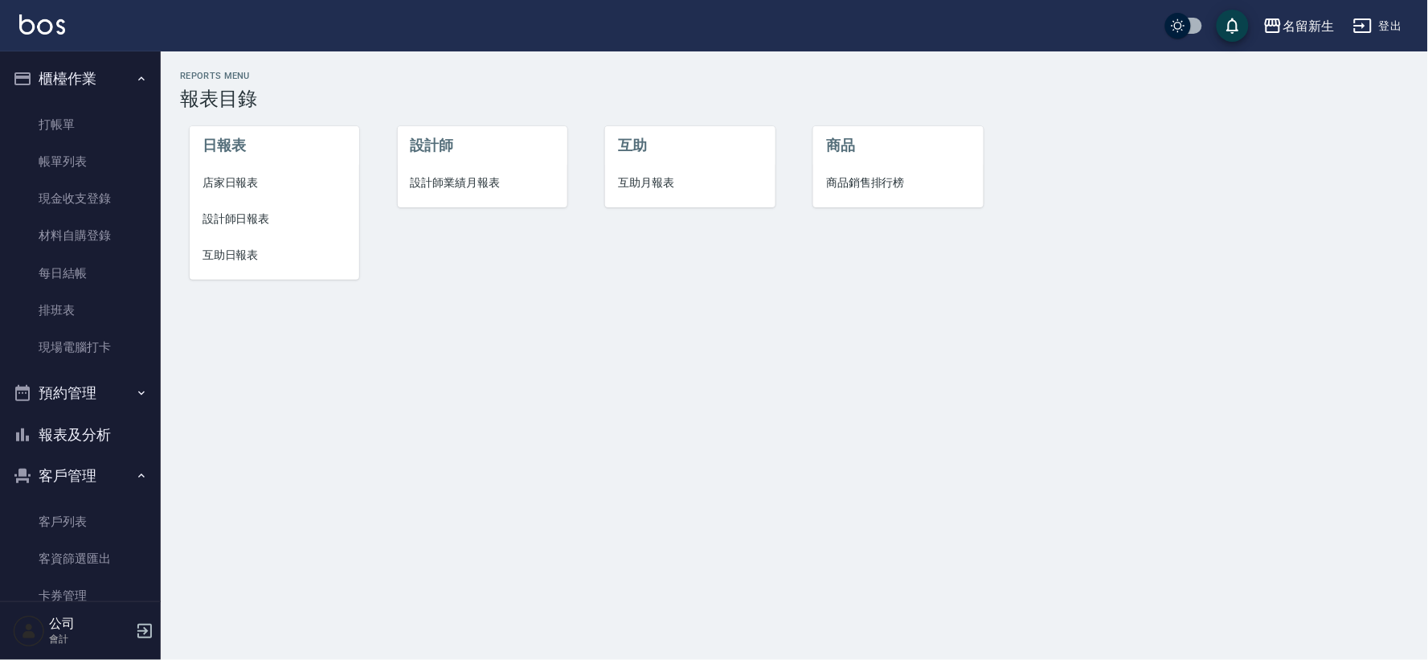
click at [470, 171] on li "設計師業績月報表" at bounding box center [483, 183] width 170 height 36
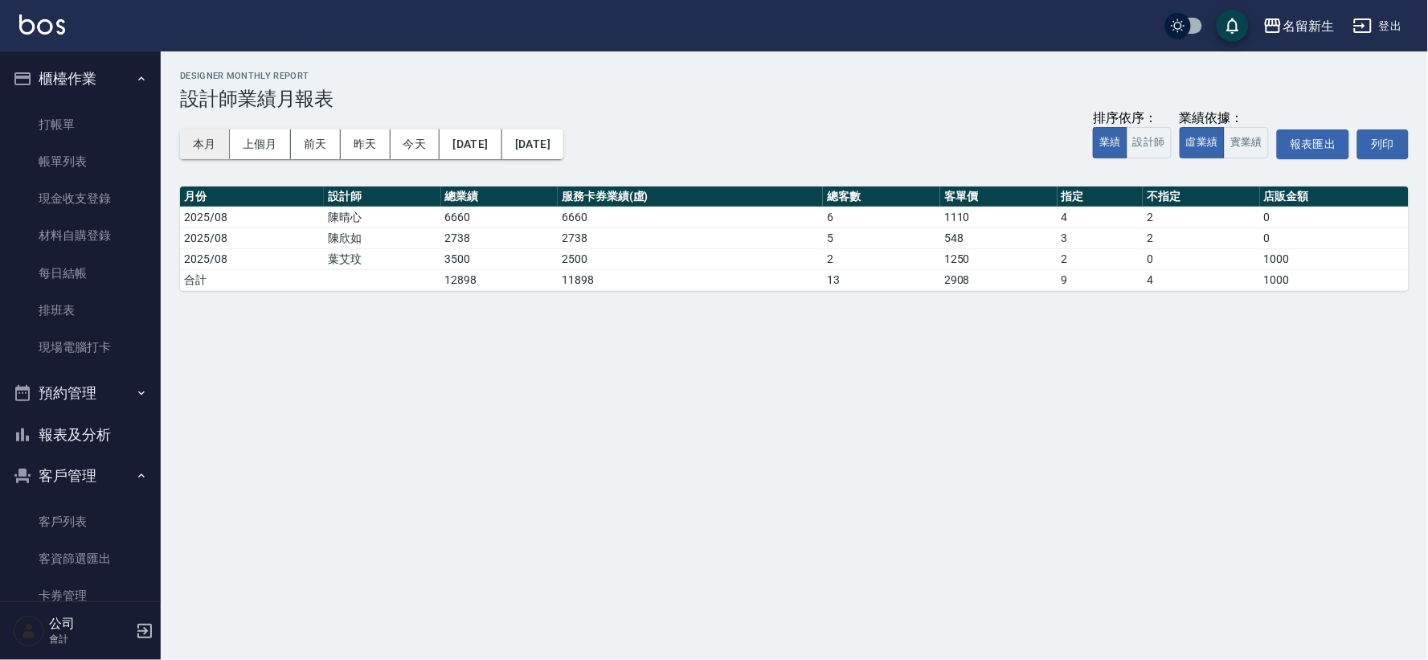
click at [182, 143] on button "本月" at bounding box center [205, 144] width 50 height 30
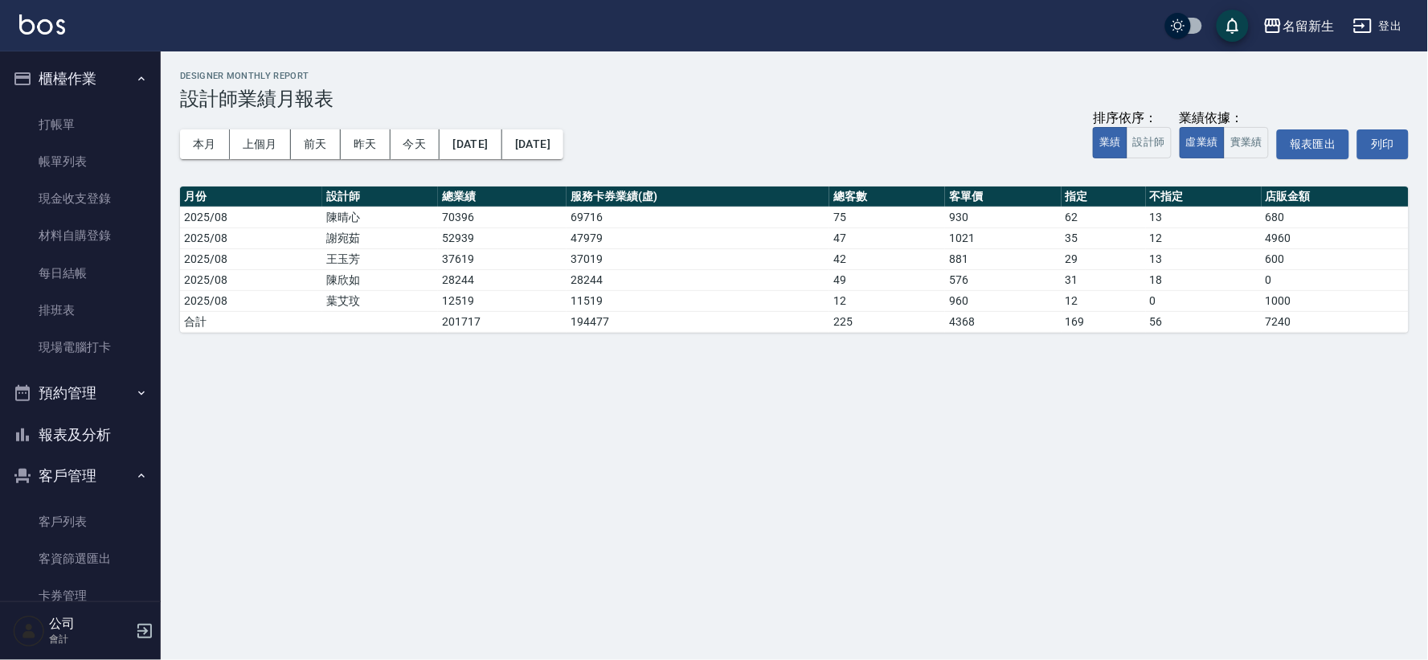
click at [92, 419] on button "報表及分析" at bounding box center [80, 435] width 148 height 42
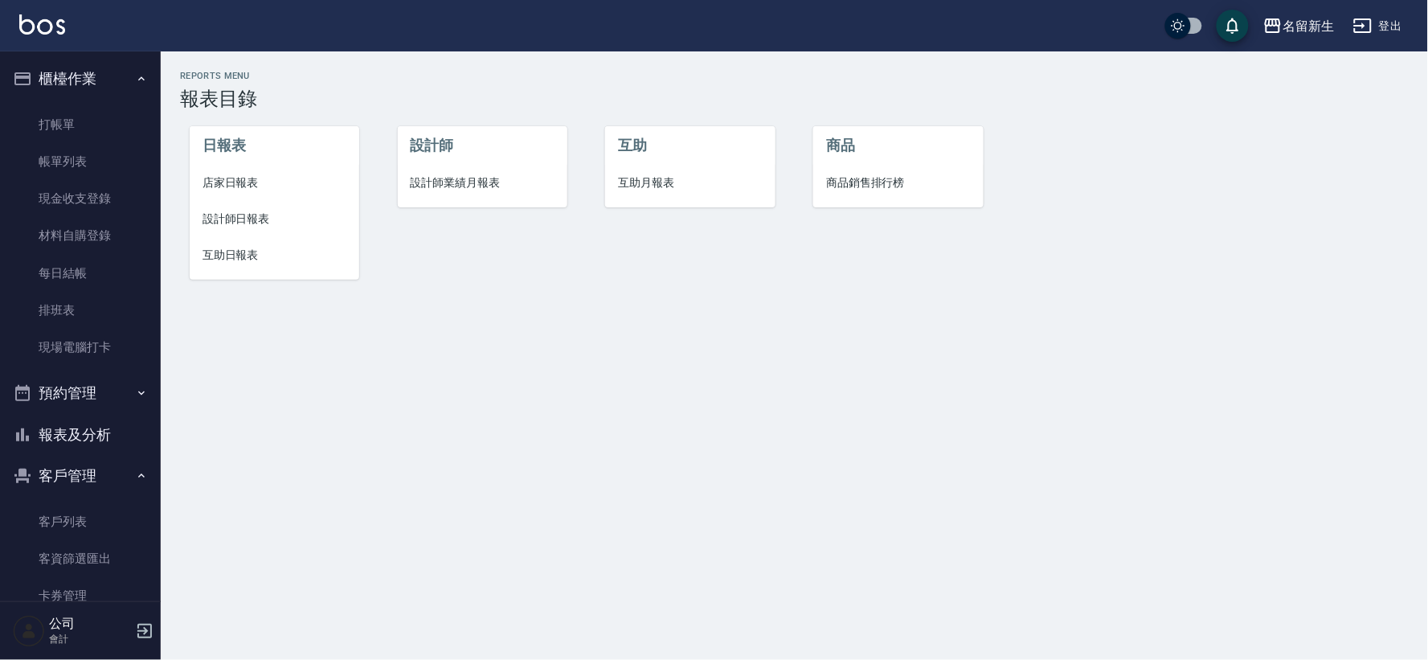
click at [260, 247] on span "互助日報表" at bounding box center [274, 255] width 144 height 17
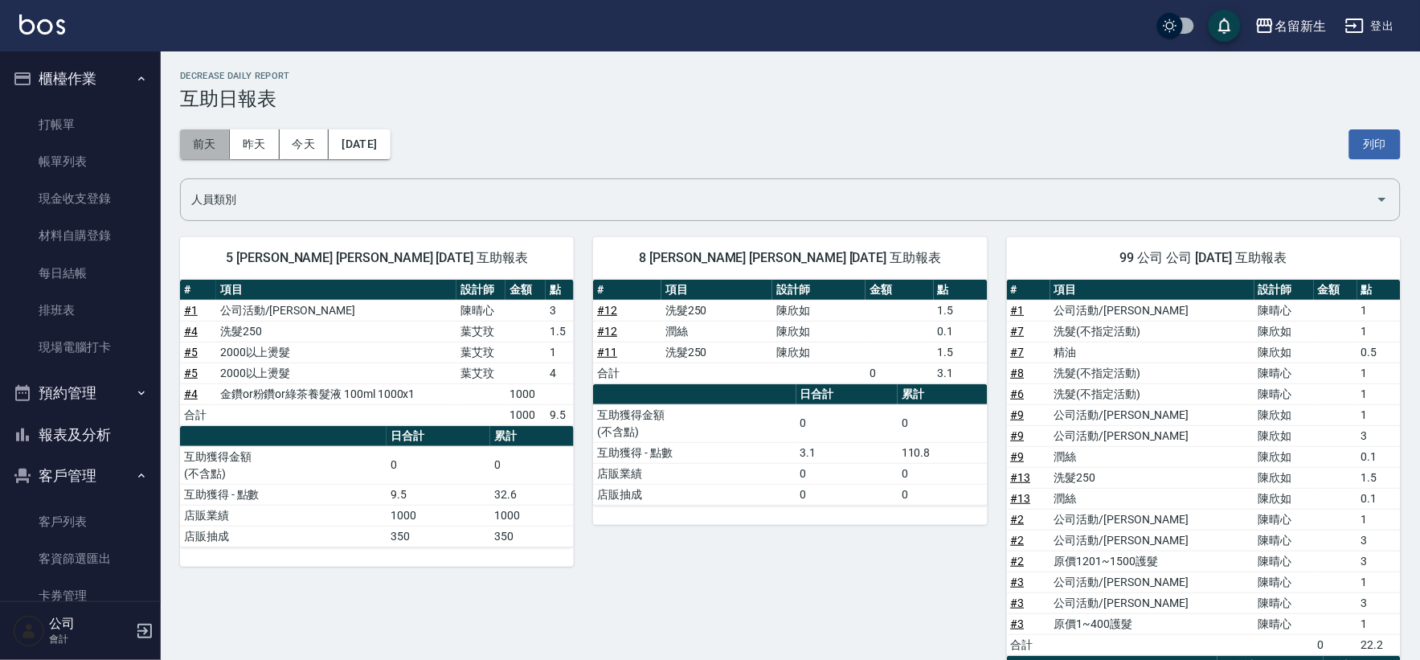
click at [219, 140] on button "前天" at bounding box center [205, 144] width 50 height 30
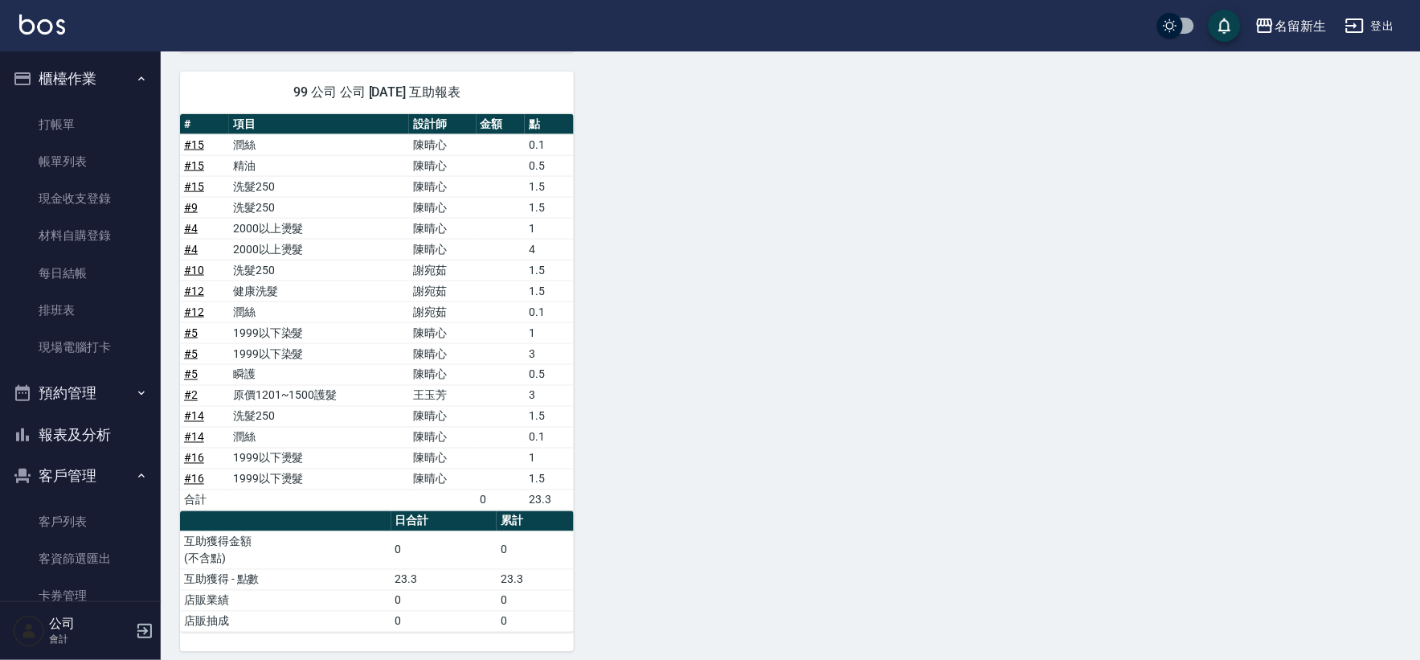
scroll to position [89, 0]
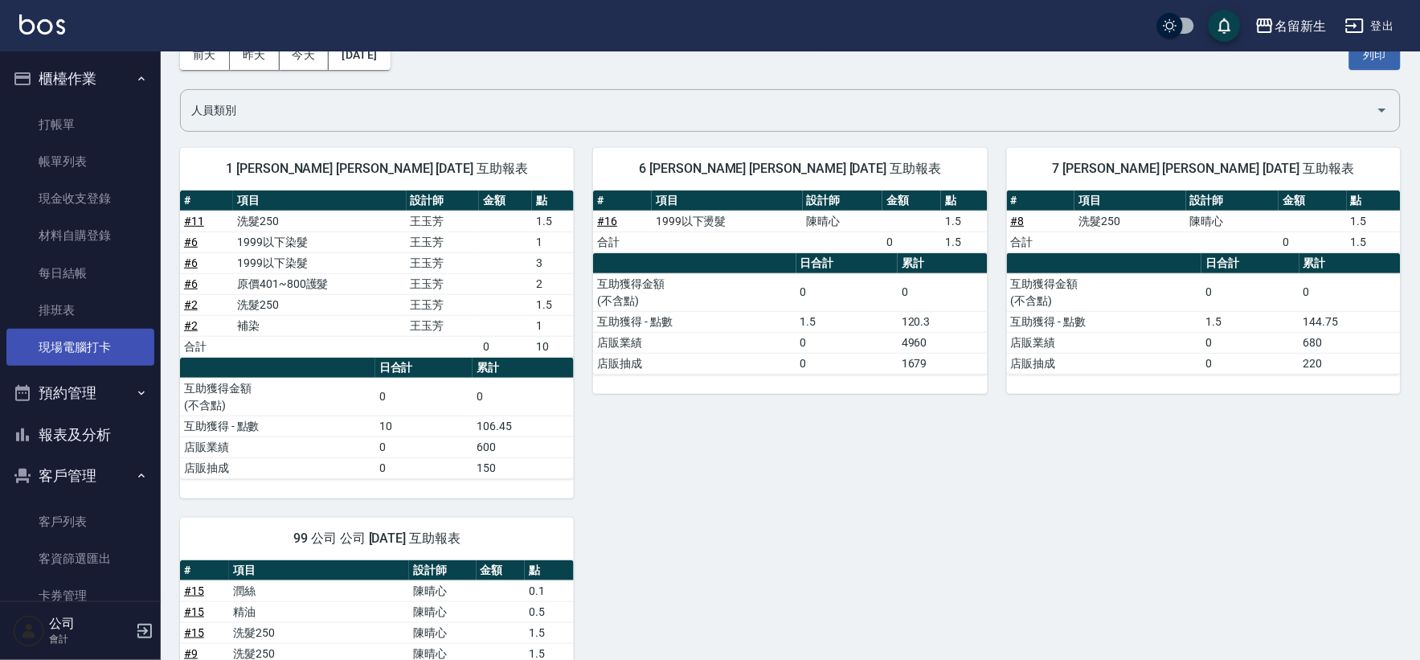
click at [98, 349] on link "現場電腦打卡" at bounding box center [80, 347] width 148 height 37
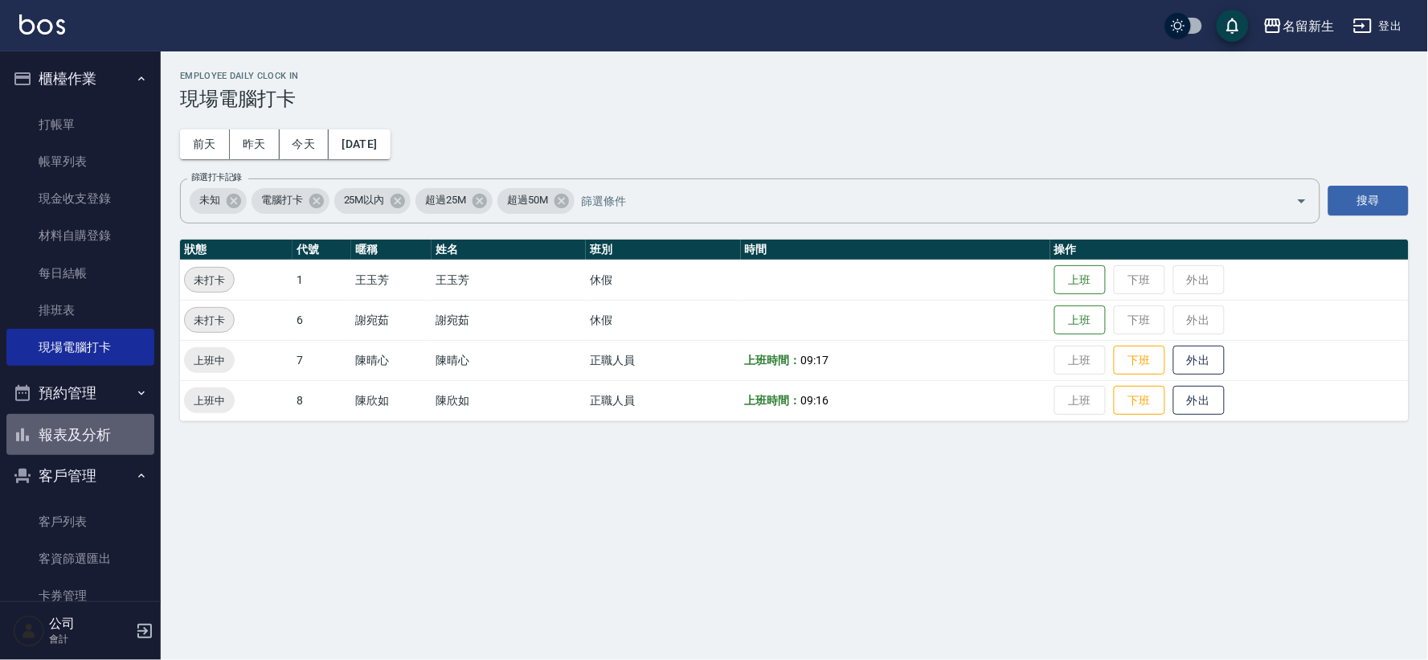
click at [113, 427] on button "報表及分析" at bounding box center [80, 435] width 148 height 42
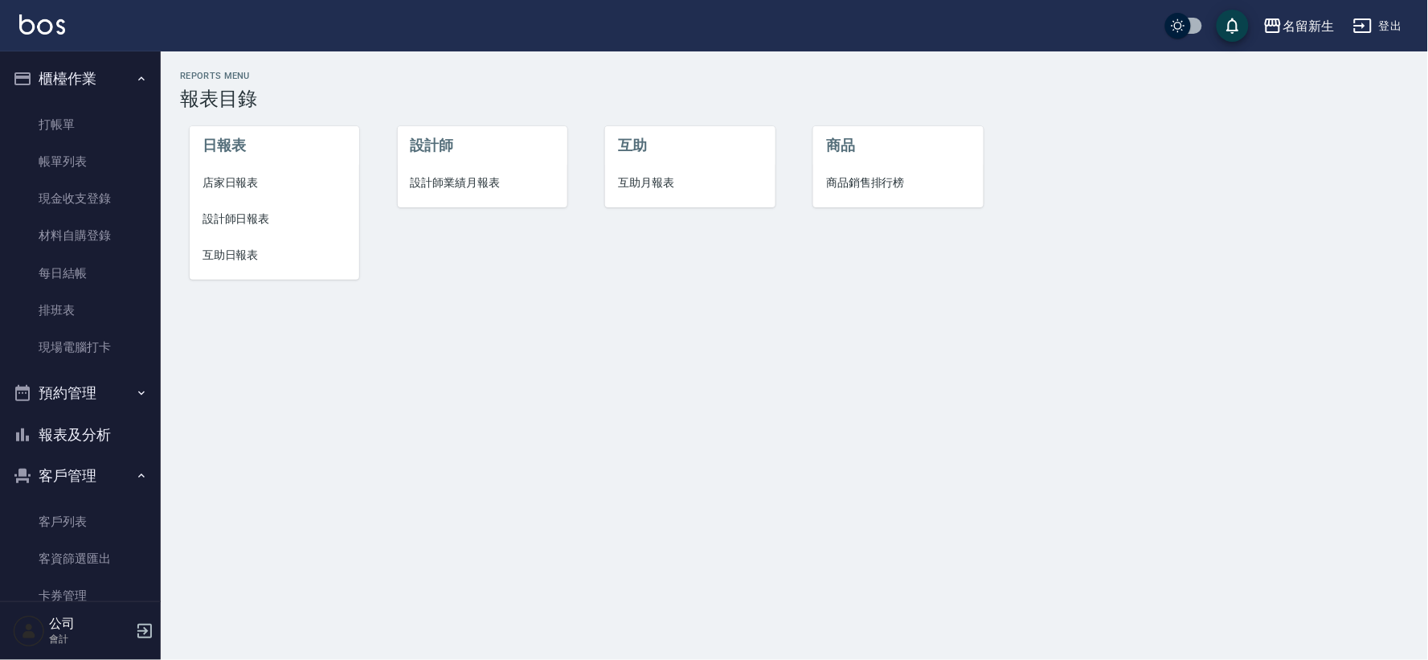
click at [480, 187] on span "設計師業績月報表" at bounding box center [483, 182] width 144 height 17
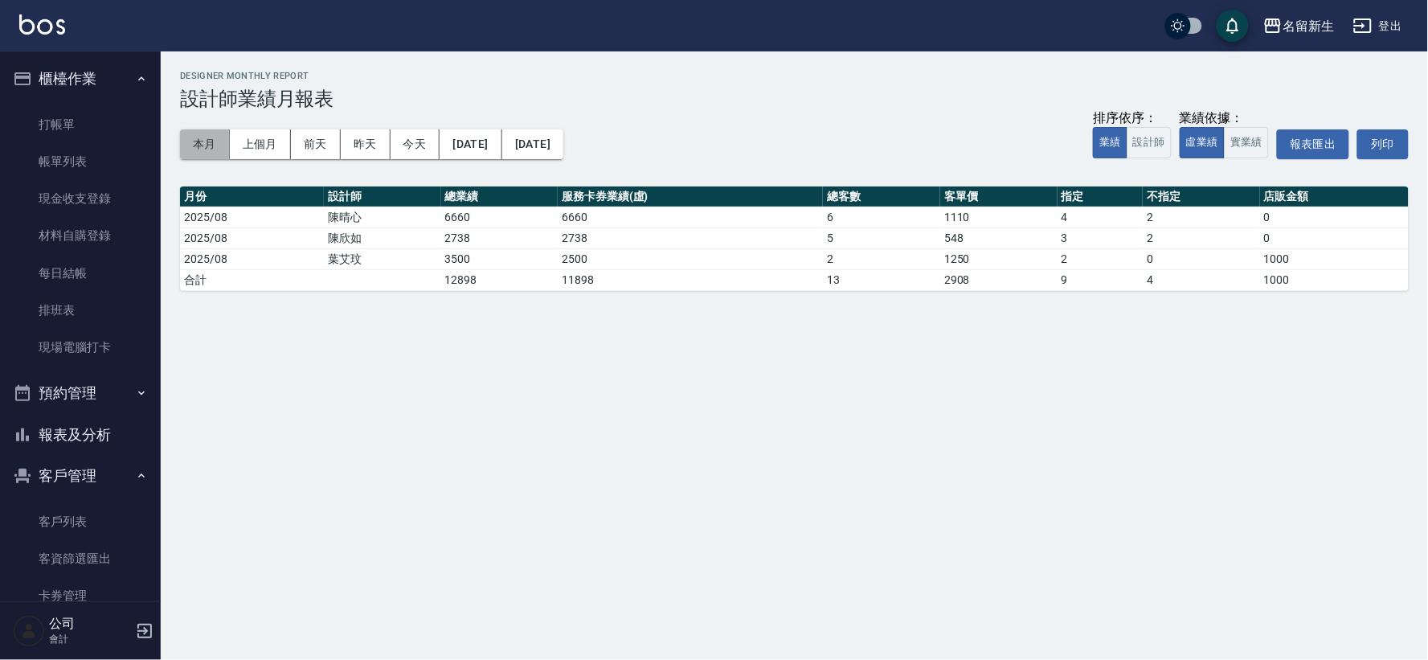
click at [198, 145] on button "本月" at bounding box center [205, 144] width 50 height 30
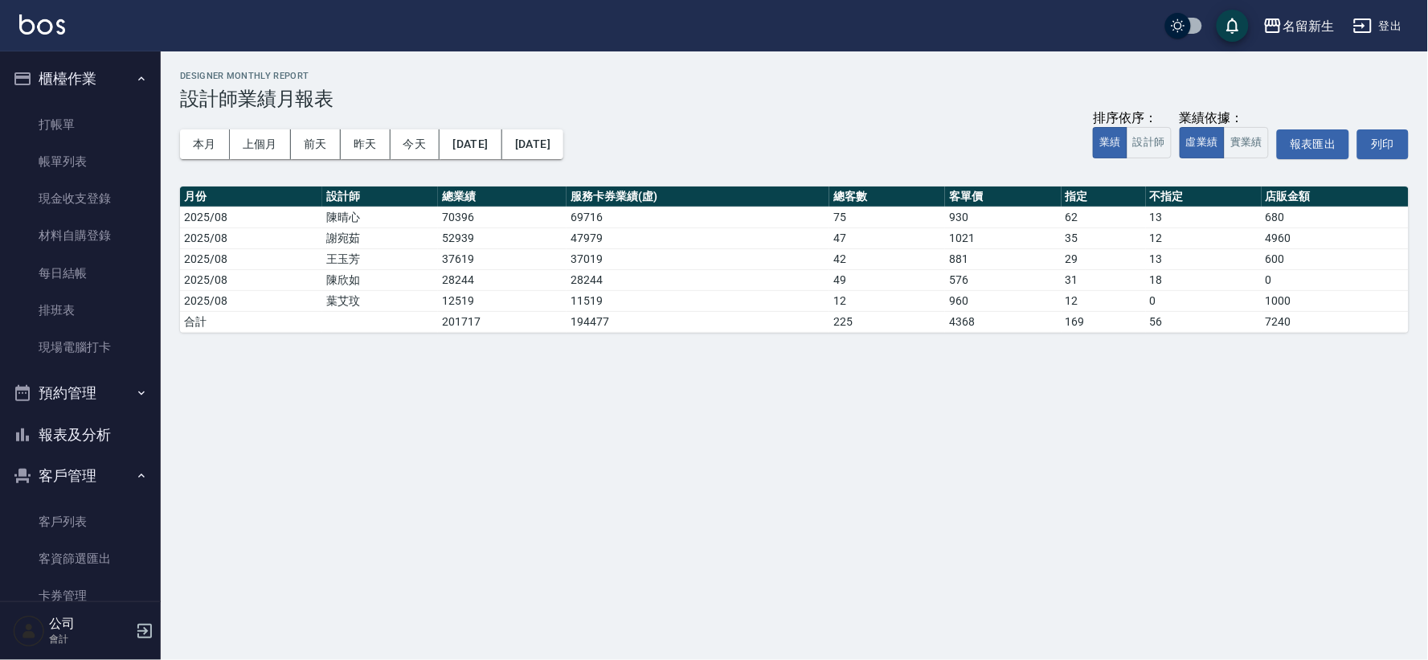
click at [122, 418] on button "報表及分析" at bounding box center [80, 435] width 148 height 42
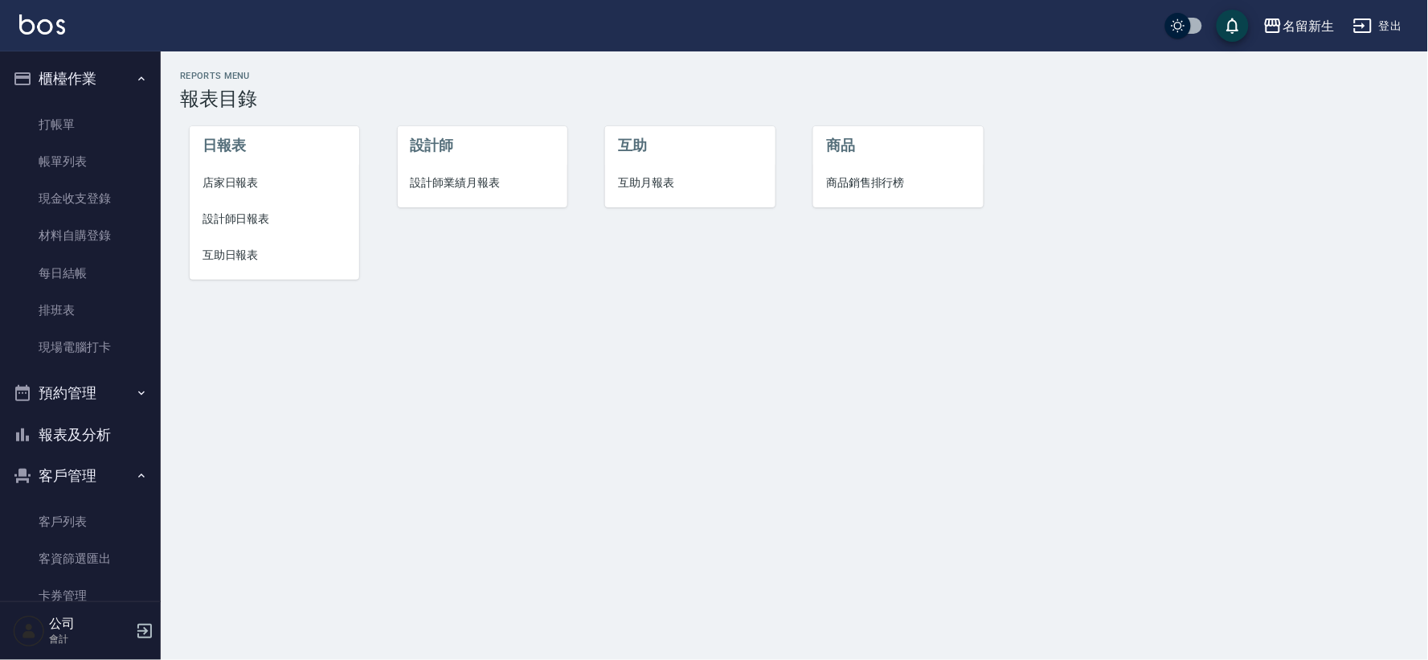
click at [655, 187] on span "互助月報表" at bounding box center [690, 182] width 144 height 17
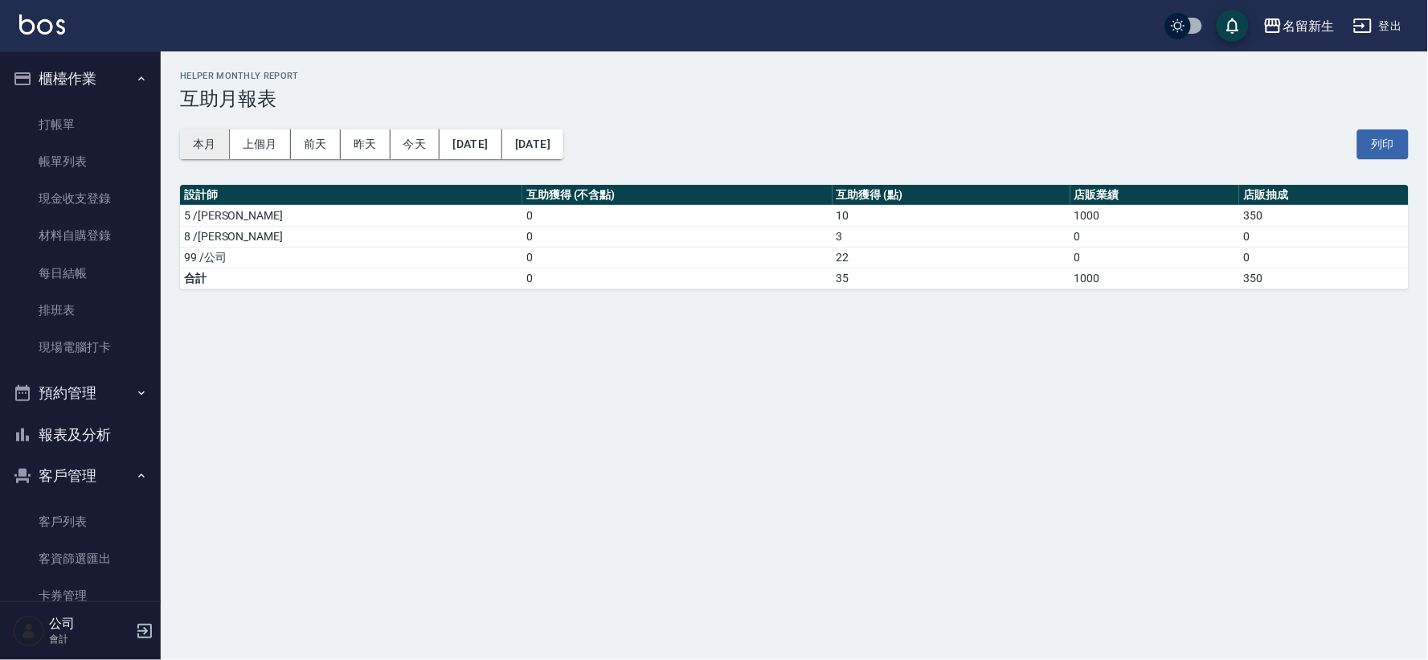
click at [186, 145] on button "本月" at bounding box center [205, 144] width 50 height 30
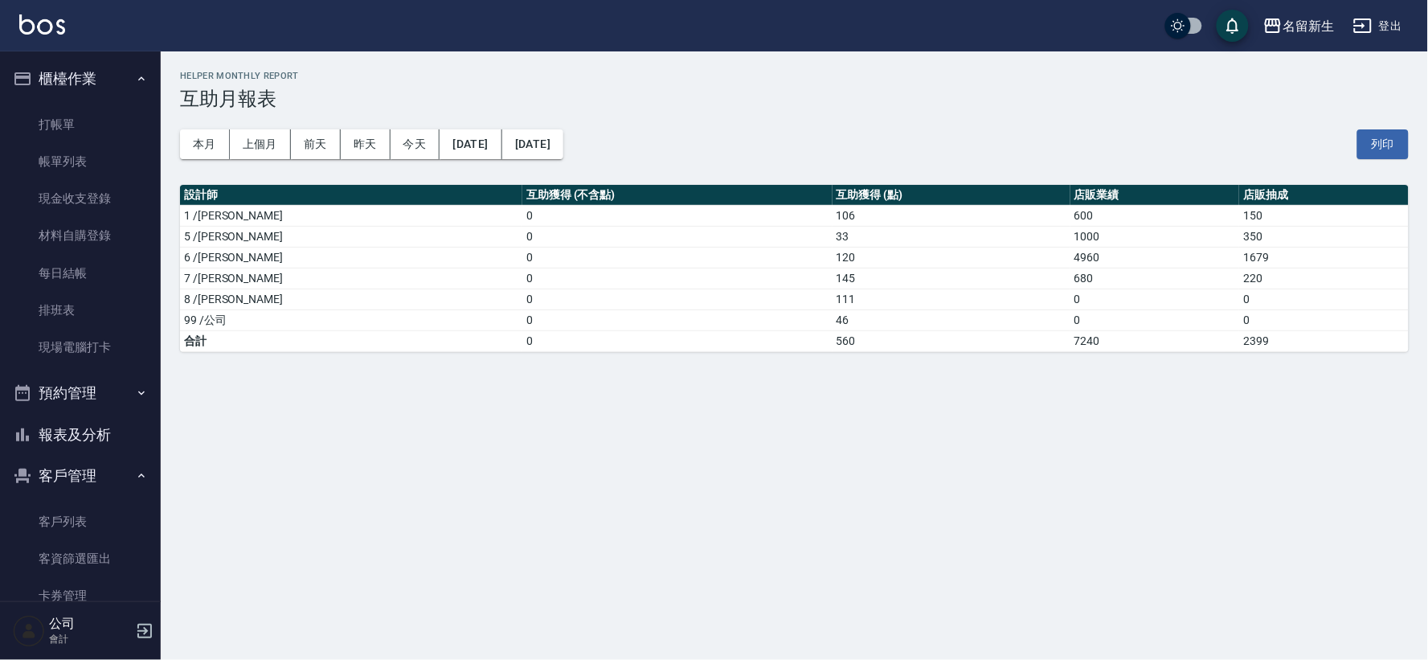
click at [75, 431] on button "報表及分析" at bounding box center [80, 435] width 148 height 42
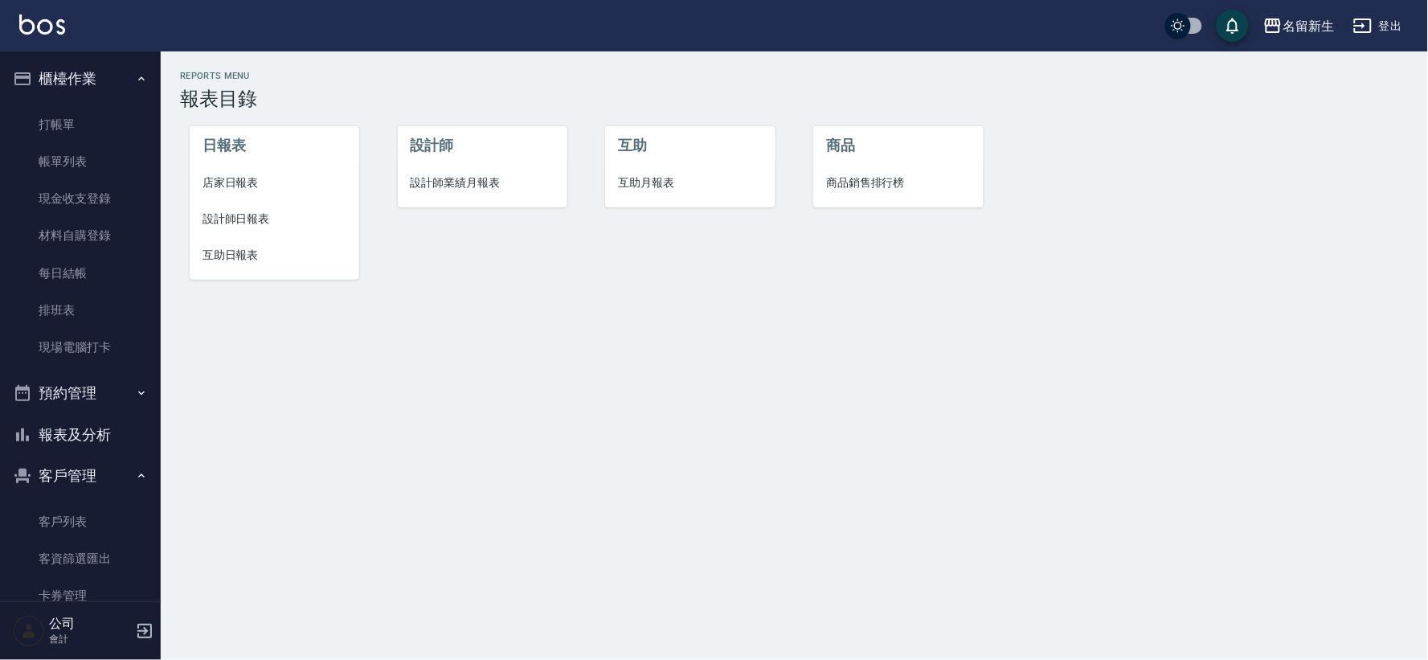
click at [251, 221] on span "設計師日報表" at bounding box center [274, 218] width 144 height 17
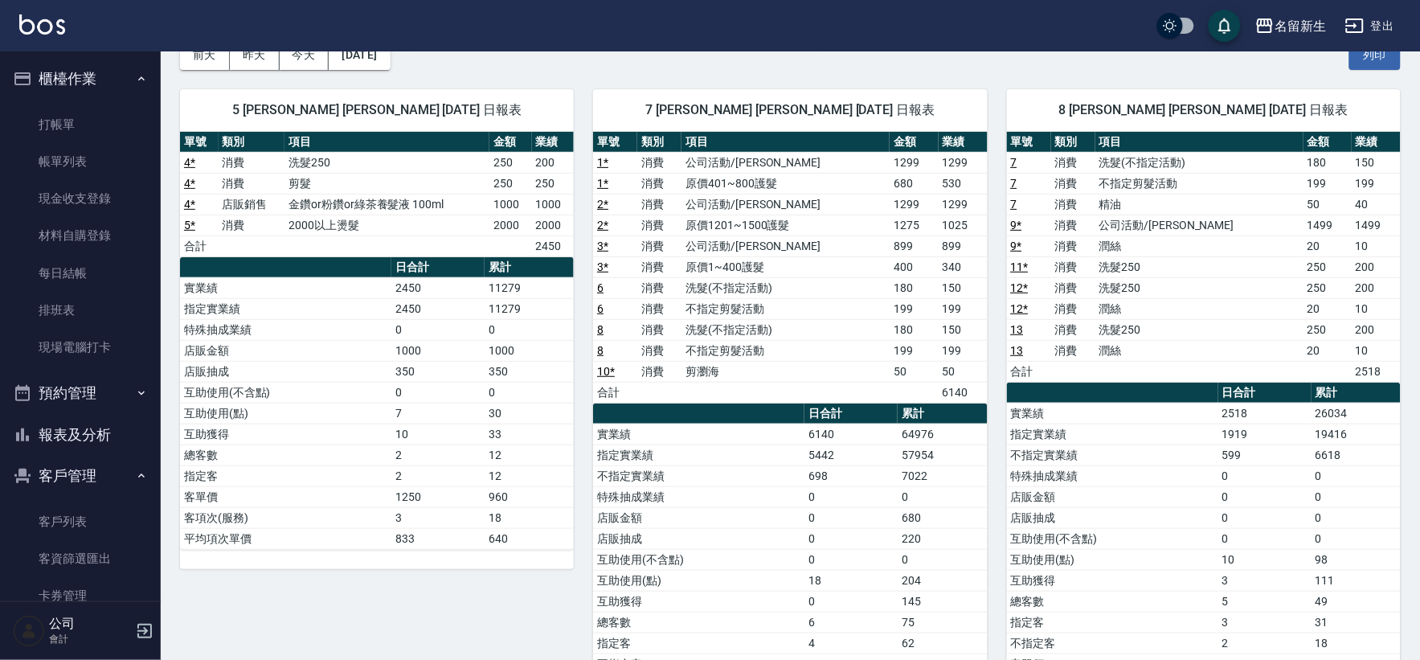
scroll to position [178, 0]
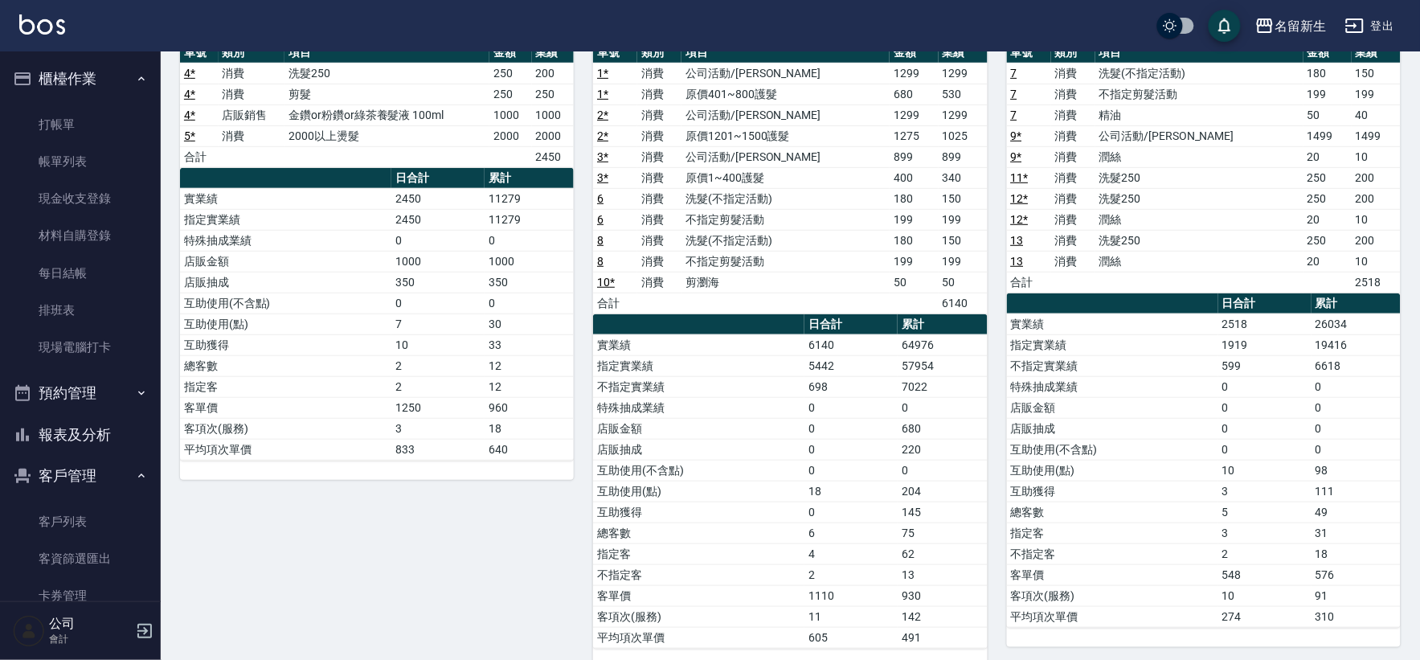
drag, startPoint x: 1379, startPoint y: 483, endPoint x: 1342, endPoint y: 496, distance: 39.9
click at [1342, 496] on td "111" at bounding box center [1355, 490] width 89 height 21
click at [1347, 482] on td "111" at bounding box center [1355, 490] width 89 height 21
click at [1335, 472] on td "98" at bounding box center [1355, 470] width 89 height 21
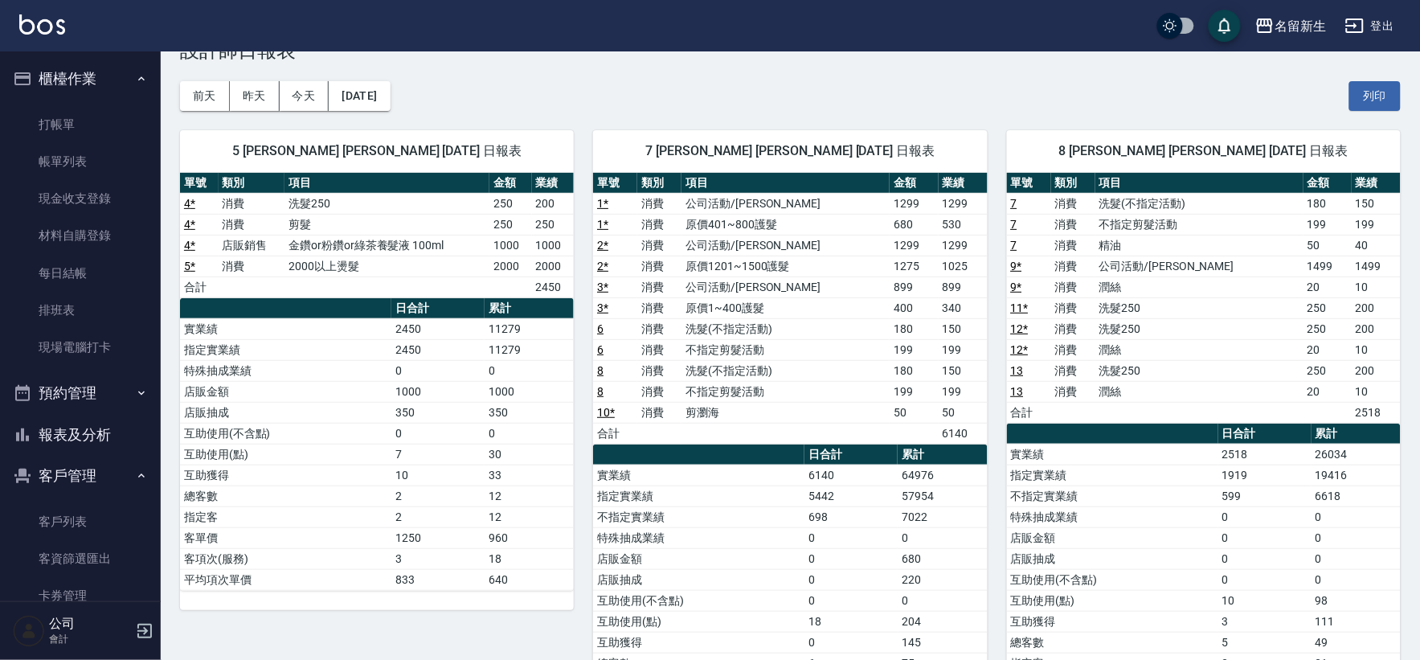
scroll to position [0, 0]
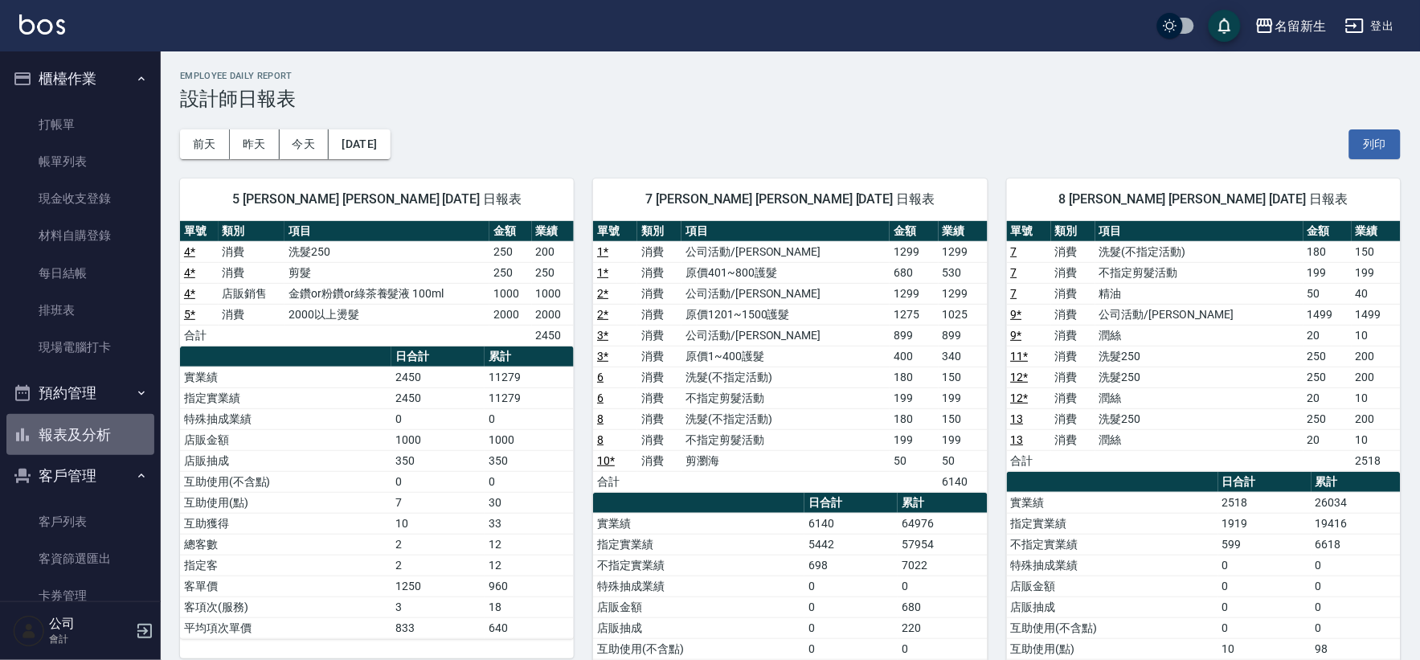
click at [85, 436] on button "報表及分析" at bounding box center [80, 435] width 148 height 42
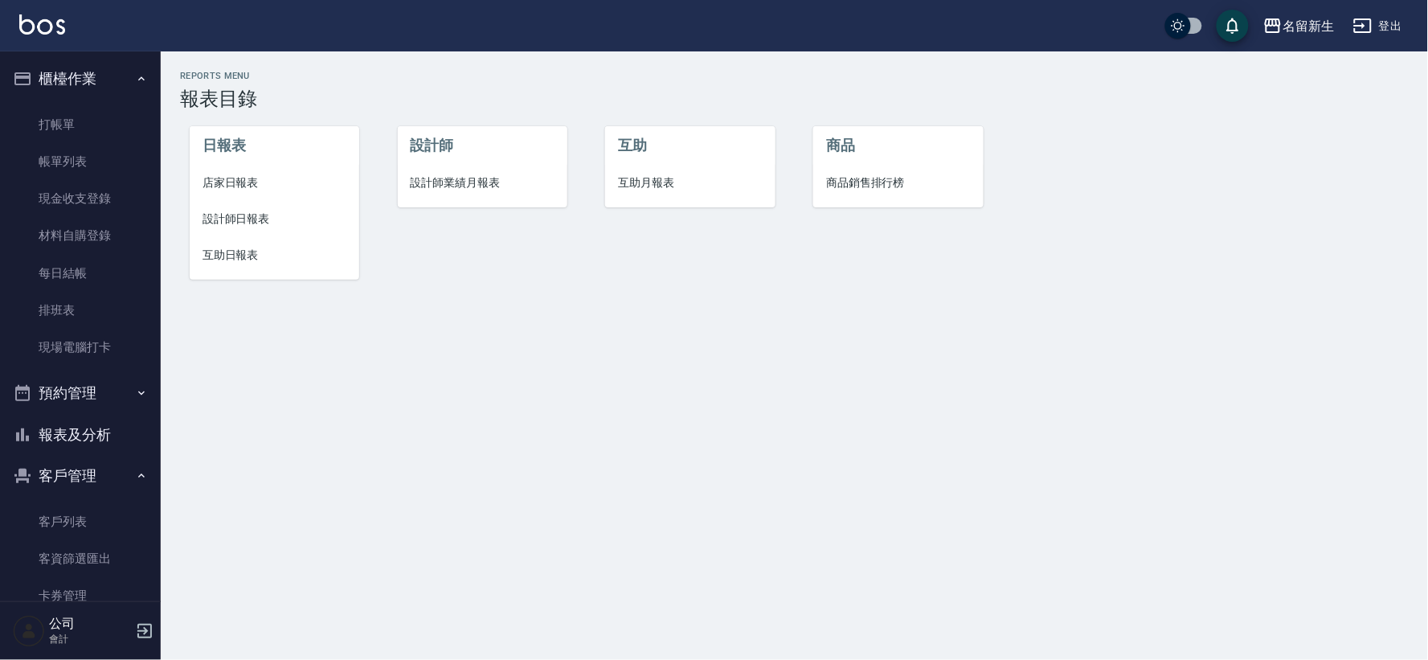
click at [246, 186] on span "店家日報表" at bounding box center [274, 182] width 144 height 17
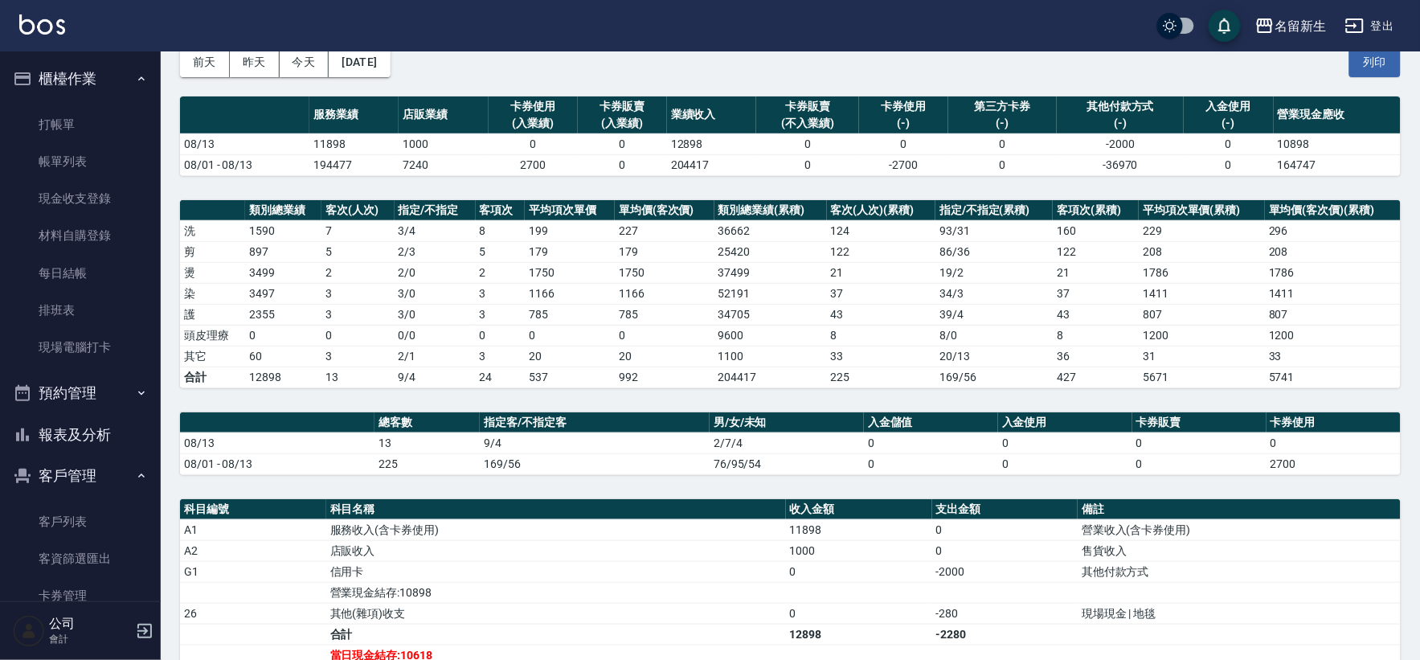
scroll to position [341, 0]
